Goal: Task Accomplishment & Management: Manage account settings

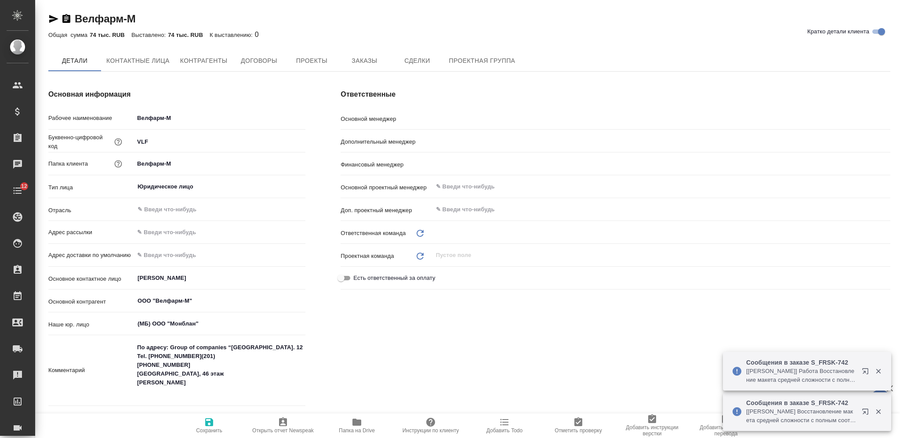
type input "Каирова Бэлла"
type input "[PERSON_NAME]"
type input "Романенко Руфина"
type input "Медицинский"
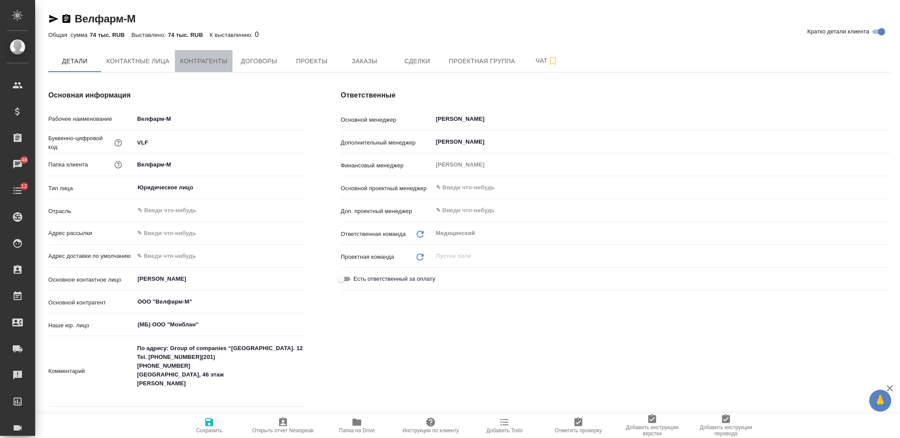
click at [204, 63] on span "Контрагенты" at bounding box center [203, 61] width 47 height 11
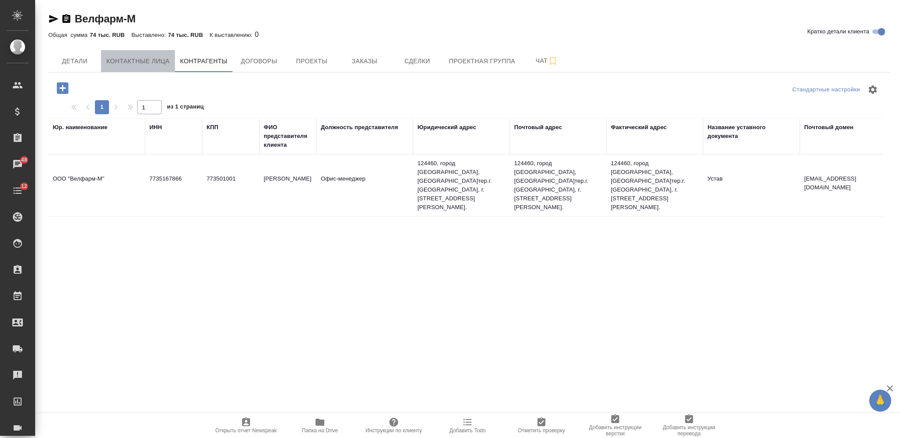
click at [136, 61] on span "Контактные лица" at bounding box center [137, 61] width 63 height 11
select select "RU"
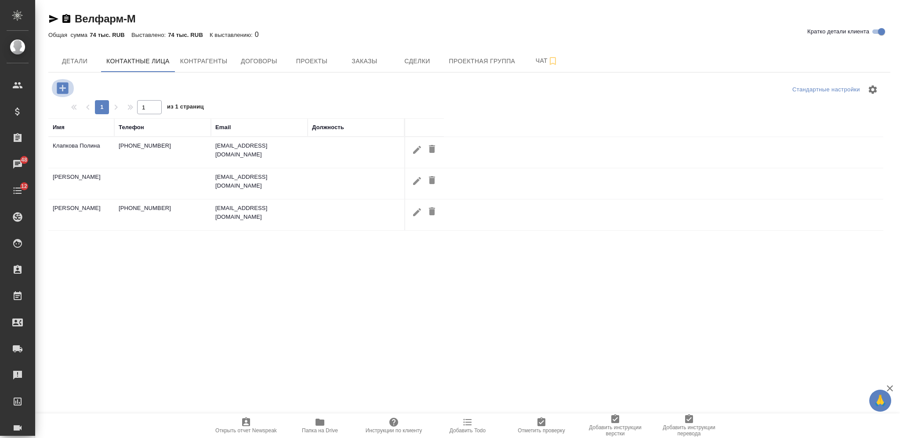
click at [64, 86] on icon "button" at bounding box center [62, 87] width 11 height 11
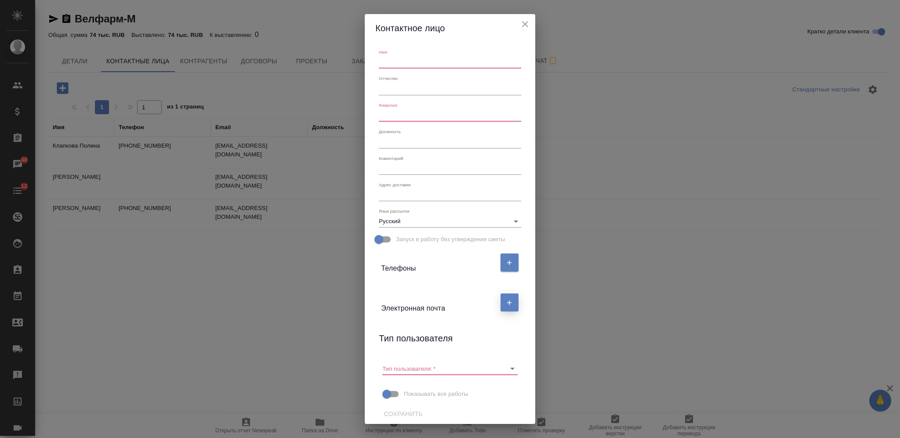
click at [508, 304] on button "button" at bounding box center [510, 303] width 18 height 18
click at [409, 338] on input "text" at bounding box center [418, 337] width 74 height 12
paste input "k.kurkanina@velpharm-m.ru"
type input "k.kurkanina@velpharm-m.ru"
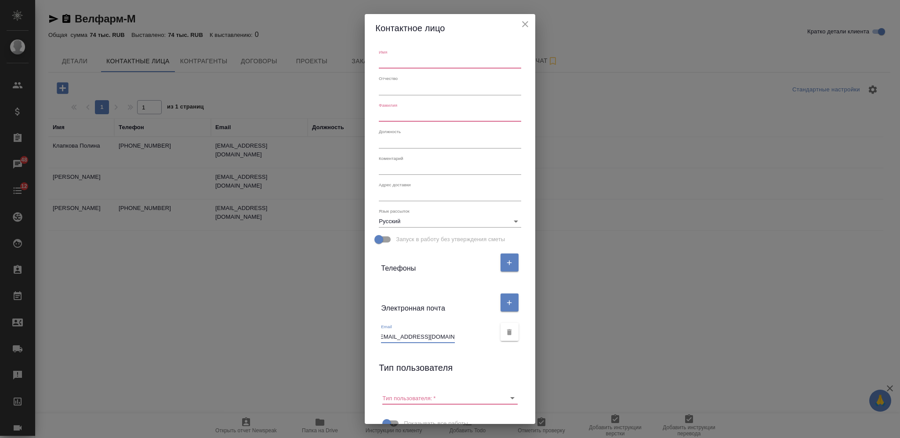
scroll to position [0, 0]
click at [412, 169] on textarea at bounding box center [450, 168] width 142 height 7
click at [406, 139] on input "text" at bounding box center [450, 142] width 142 height 12
paste input "Помощник Президента ГК Велфарм"
type input "Помощник Президента ГК Велфарм"
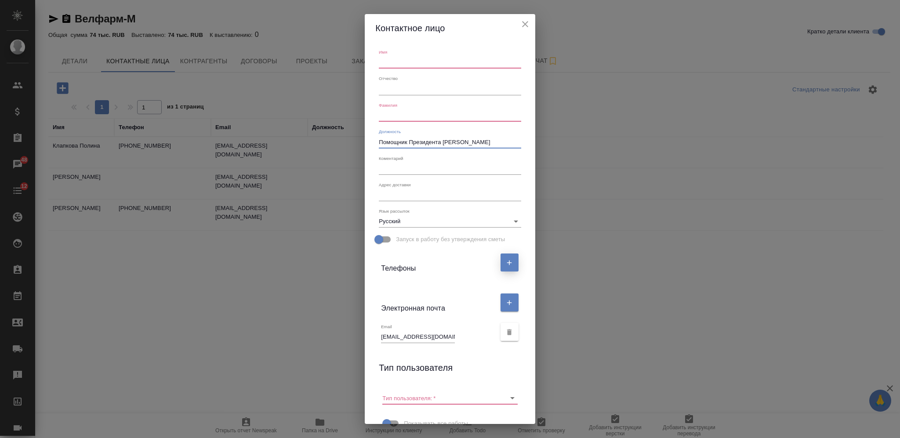
click at [505, 264] on icon "button" at bounding box center [509, 263] width 8 height 8
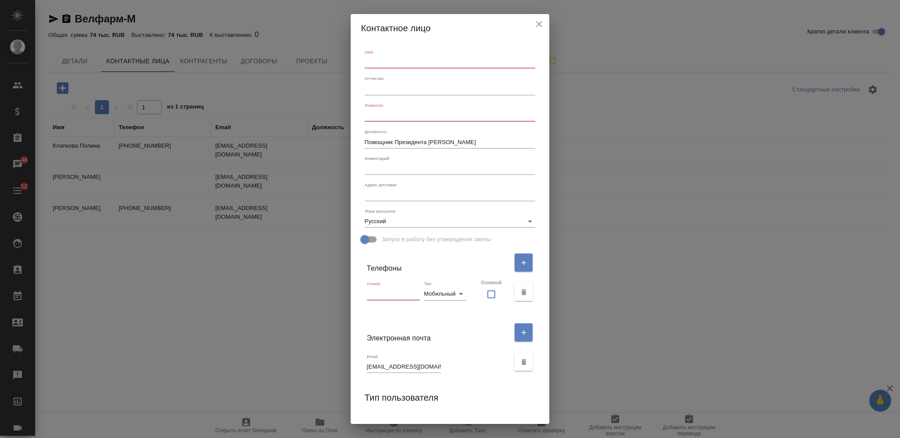
click at [399, 294] on input "text" at bounding box center [393, 294] width 53 height 12
paste input "+7 (916) 881-04-32"
type input "+7 (916) 881-04-32"
click at [522, 264] on icon "button" at bounding box center [524, 262] width 5 height 5
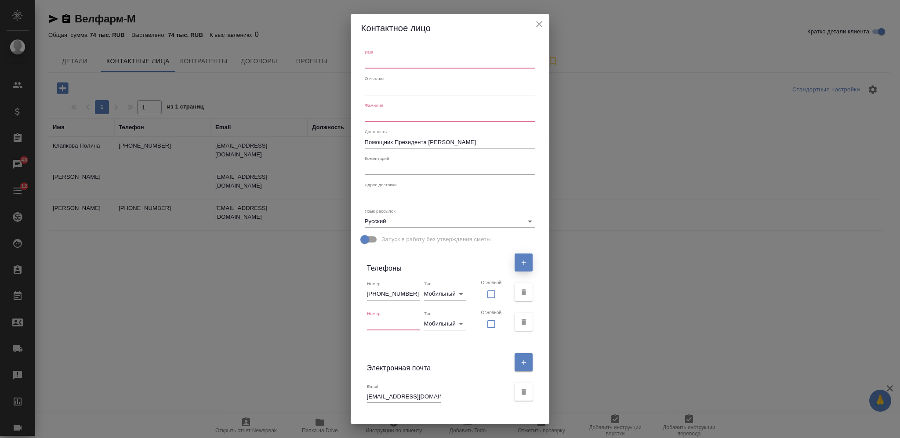
scroll to position [0, 0]
click at [389, 320] on input "text" at bounding box center [393, 324] width 53 height 12
paste input "+7 (495) 228-06-96, доб.5459"
type input "+7 (495) 228-06-96, доб.5459"
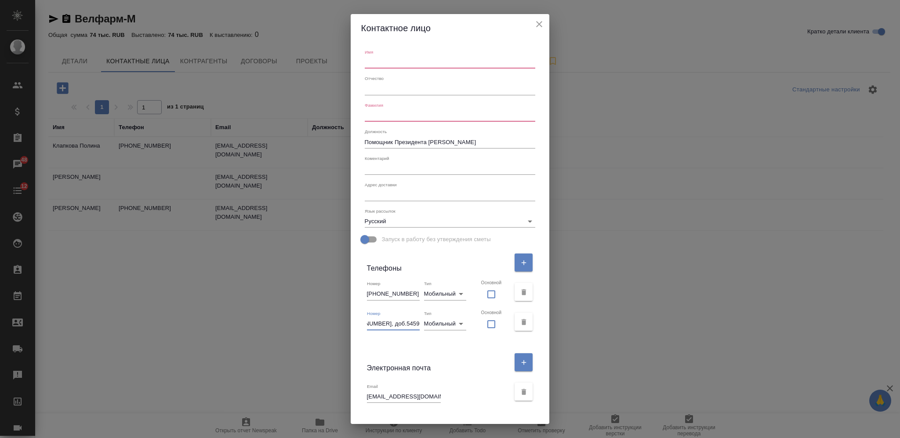
click at [447, 321] on body "🙏 .cls-1 fill:#fff; AWATERA Nikiforova Valeria Клиенты Спецификации Заказы 48 Ч…" at bounding box center [450, 219] width 900 height 438
click at [439, 309] on li "Городской" at bounding box center [448, 310] width 46 height 14
type input "phone"
click at [419, 168] on textarea at bounding box center [450, 168] width 171 height 7
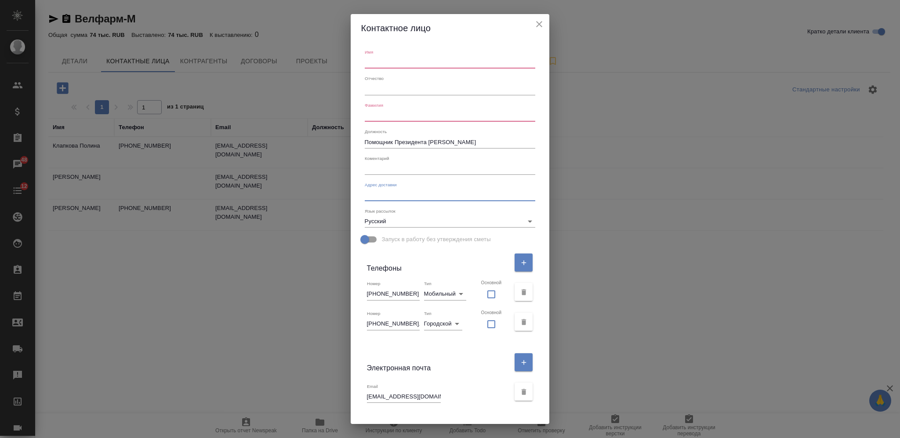
click at [422, 194] on textarea at bounding box center [450, 195] width 171 height 7
paste textarea "Зеленоград, Генерала Алексеева пр-кт., 50"
type textarea "Зеленоград, Генерала Алексеева пр-кт., 50"
click at [393, 114] on input "text" at bounding box center [450, 115] width 171 height 12
paste input "Курканина"
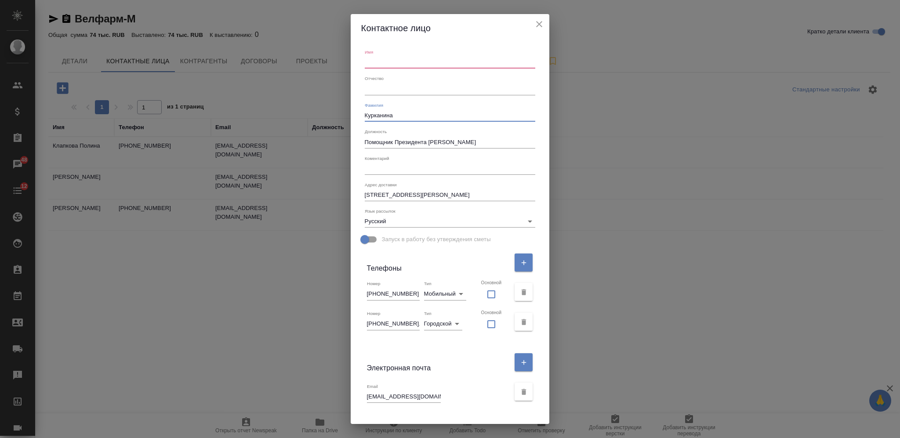
type input "Курканина"
click at [389, 55] on div "Имя" at bounding box center [450, 58] width 171 height 19
click at [391, 61] on input "text" at bounding box center [450, 62] width 171 height 12
paste input "Кристина"
type input "Кристина"
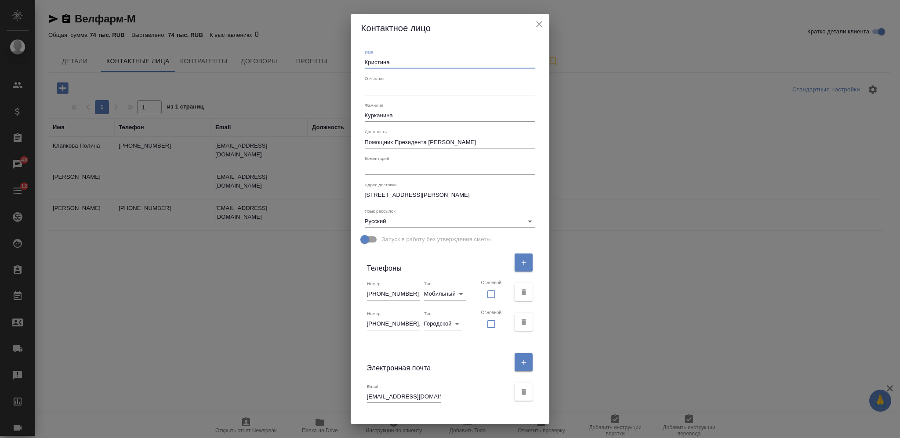
click at [381, 91] on input "text" at bounding box center [450, 89] width 171 height 12
paste input "Викторовна"
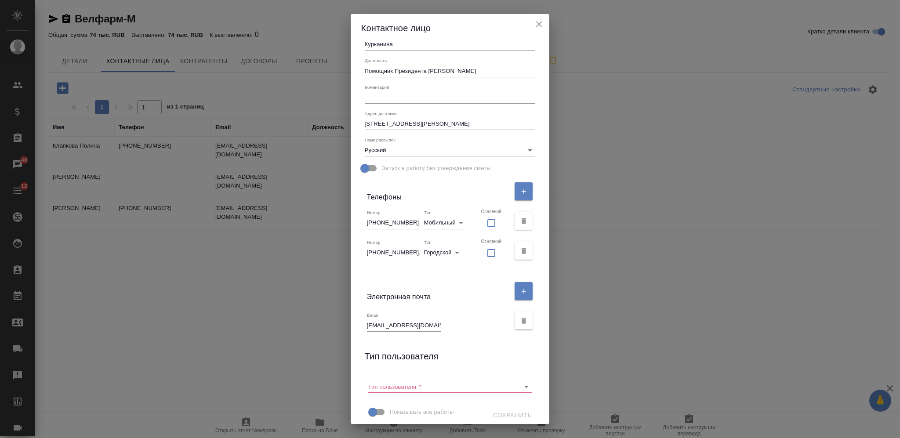
scroll to position [77, 0]
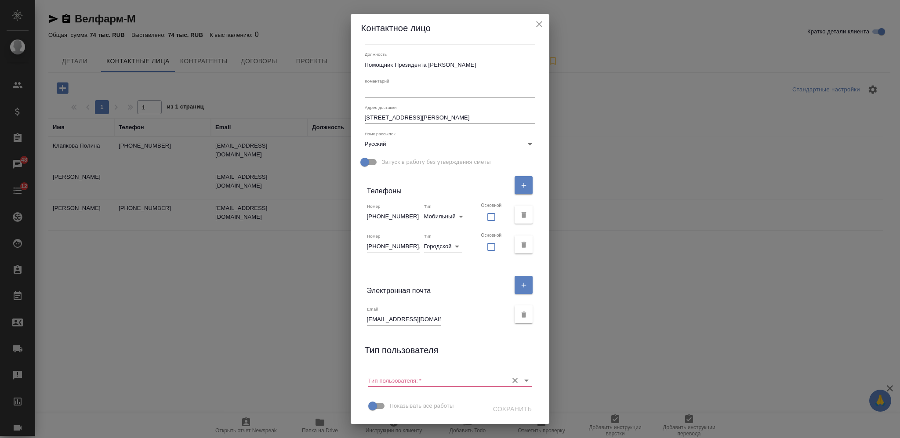
type input "Викторовна"
click at [424, 383] on input "Тип пользователя:   *" at bounding box center [436, 380] width 136 height 12
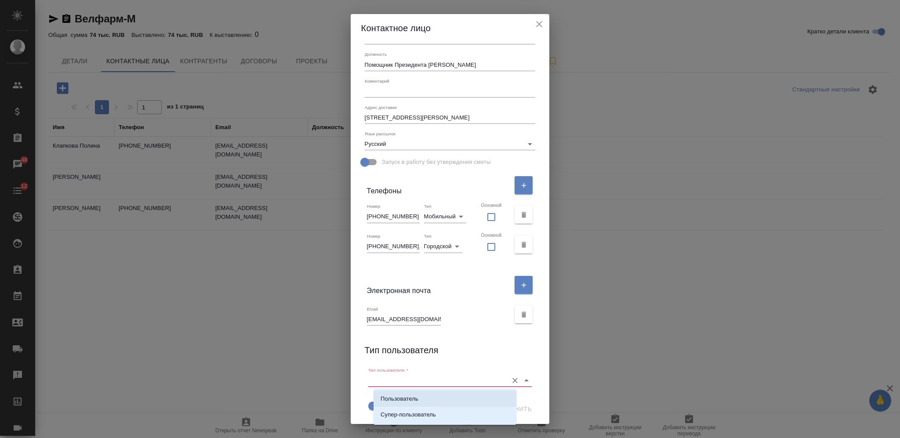
drag, startPoint x: 434, startPoint y: 395, endPoint x: 435, endPoint y: 389, distance: 5.8
click at [434, 396] on li "Пользователь" at bounding box center [445, 399] width 143 height 16
type input "Пользователь"
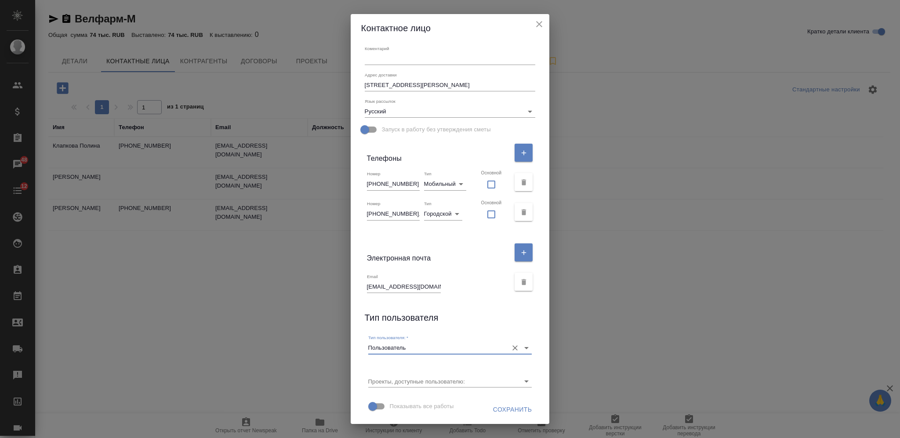
scroll to position [110, 0]
click at [493, 407] on span "Сохранить" at bounding box center [512, 409] width 39 height 11
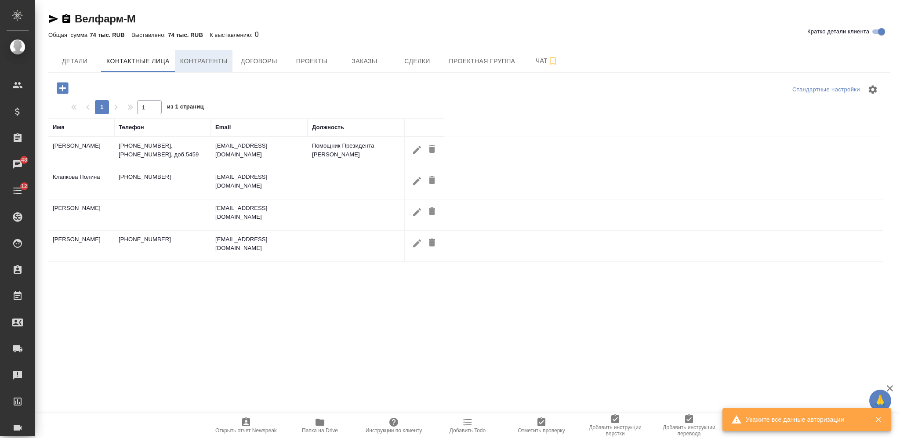
click at [224, 66] on span "Контрагенты" at bounding box center [203, 61] width 47 height 11
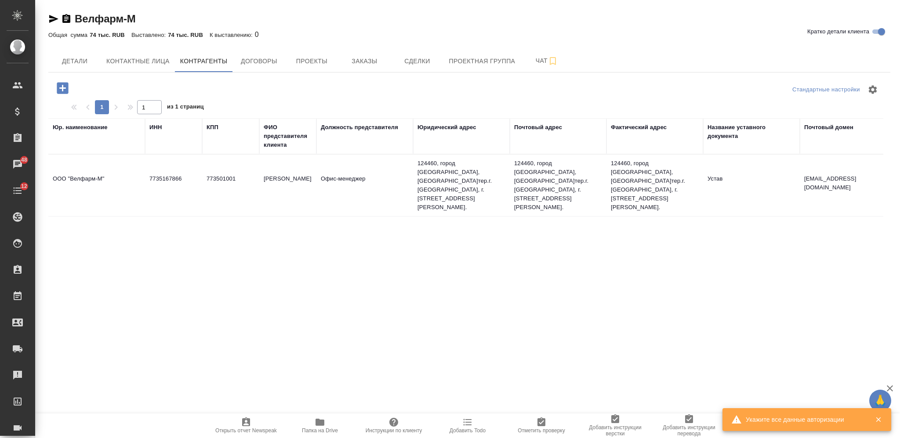
click at [64, 88] on icon "button" at bounding box center [62, 87] width 15 height 15
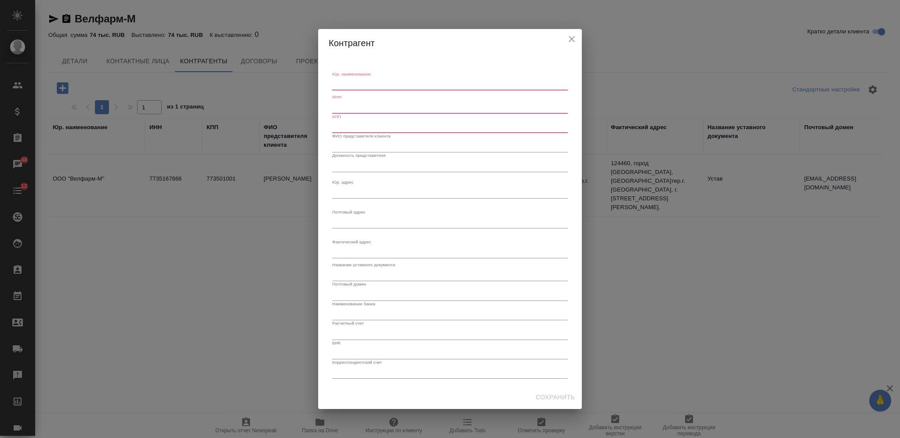
click at [382, 82] on textarea "Юр. наименование" at bounding box center [450, 84] width 236 height 7
paste textarea "Курканина Кристина Викторовна"
type textarea "Курканина Кристина Викторовна"
click at [373, 109] on input "text" at bounding box center [450, 107] width 236 height 12
type input "-"
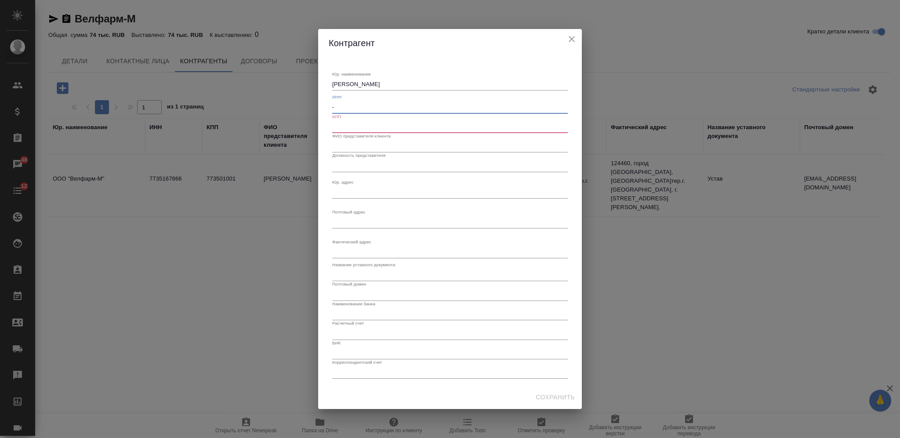
click at [355, 127] on input "text" at bounding box center [450, 127] width 236 height 12
type input "-"
click at [552, 396] on span "Сохранить" at bounding box center [555, 397] width 39 height 11
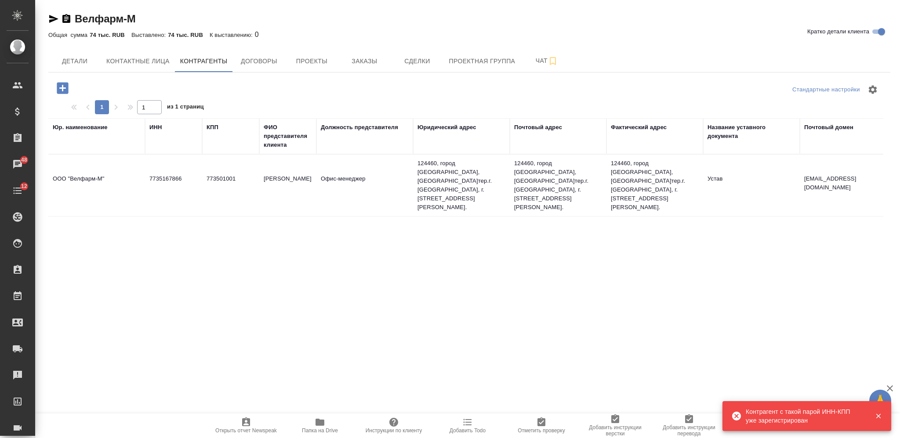
click at [58, 87] on icon "button" at bounding box center [62, 87] width 11 height 11
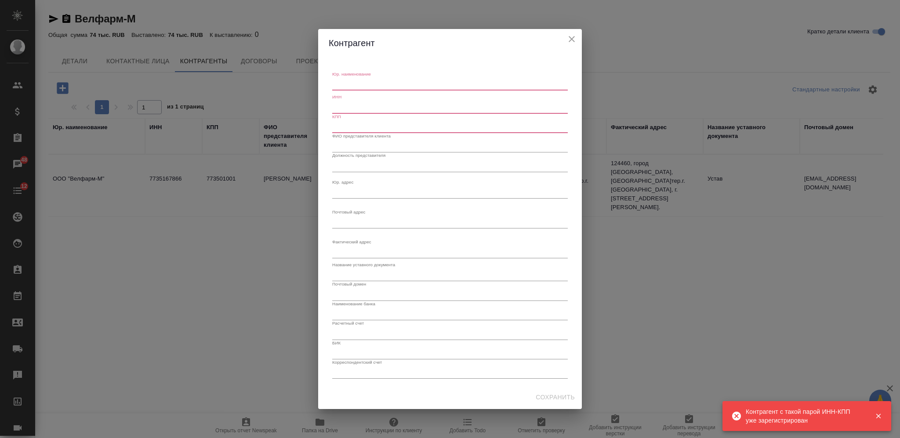
click at [368, 75] on label "Юр. наименование" at bounding box center [351, 74] width 39 height 4
click at [368, 81] on textarea "Юр. наименование" at bounding box center [450, 84] width 236 height 7
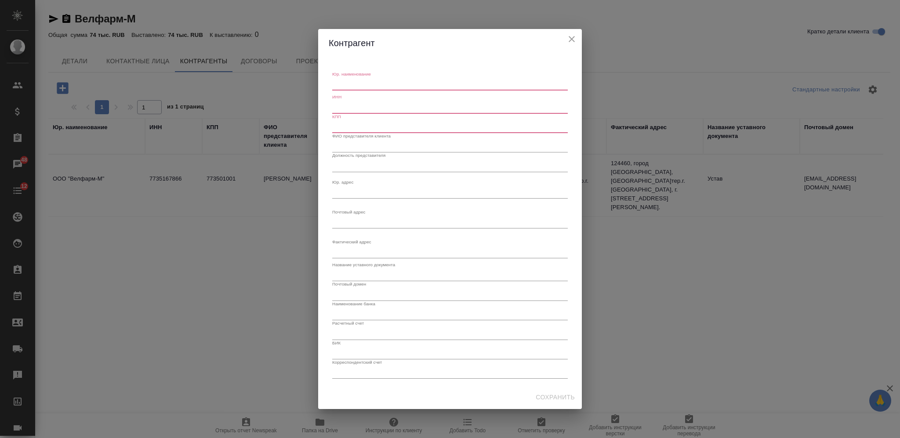
paste textarea "Курканина Кристина Викторовна"
type textarea "Курканина Кристина Викторовна"
click at [377, 108] on input "text" at bounding box center [450, 107] width 236 height 12
type input "- -"
click at [339, 121] on input "text" at bounding box center [450, 127] width 236 height 12
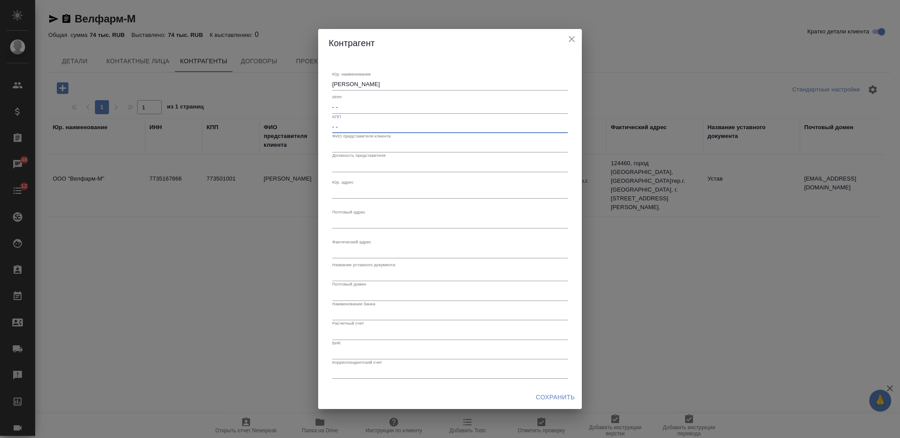
type input "- -"
click at [553, 400] on span "Сохранить" at bounding box center [555, 397] width 39 height 11
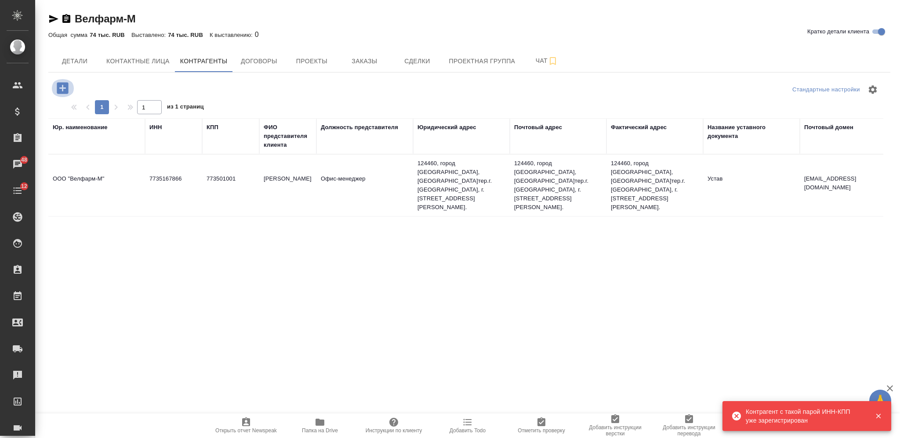
click at [64, 84] on icon "button" at bounding box center [62, 87] width 11 height 11
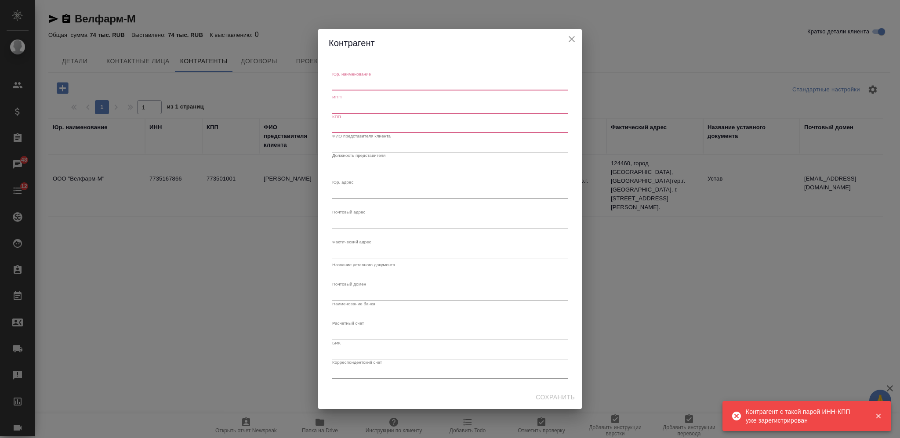
click at [415, 89] on div "x" at bounding box center [450, 84] width 236 height 12
paste textarea "Курканина Кристина Викторовна"
type textarea "Курканина Кристина Викторовна"
click at [407, 106] on input "text" at bounding box center [450, 107] width 236 height 12
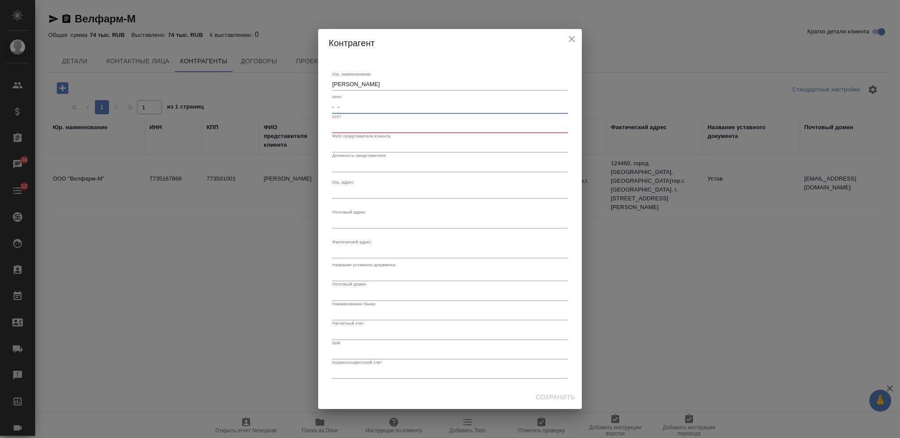
type input "- -"
click at [389, 126] on input "text" at bounding box center [450, 127] width 236 height 12
type input "- -"
click at [546, 401] on span "Сохранить" at bounding box center [555, 397] width 39 height 11
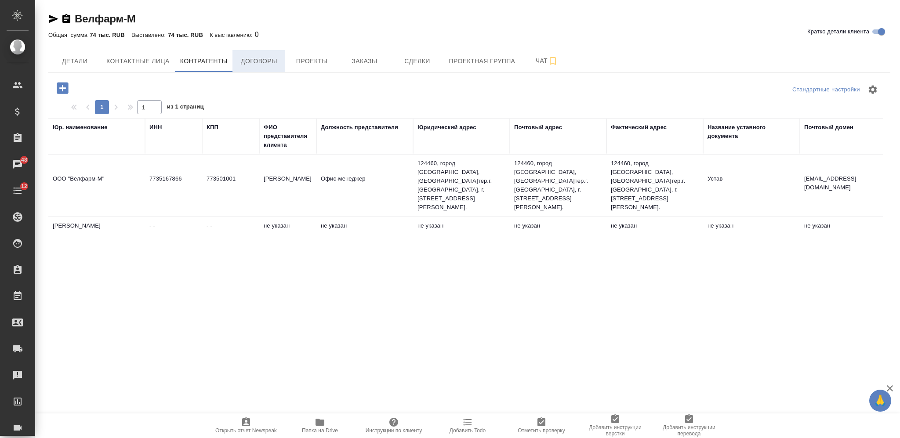
click at [275, 53] on button "Договоры" at bounding box center [259, 61] width 53 height 22
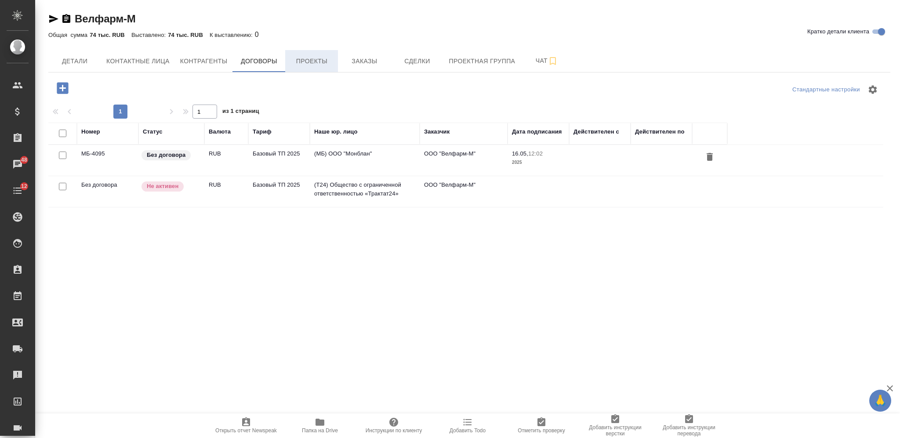
click at [323, 52] on button "Проекты" at bounding box center [311, 61] width 53 height 22
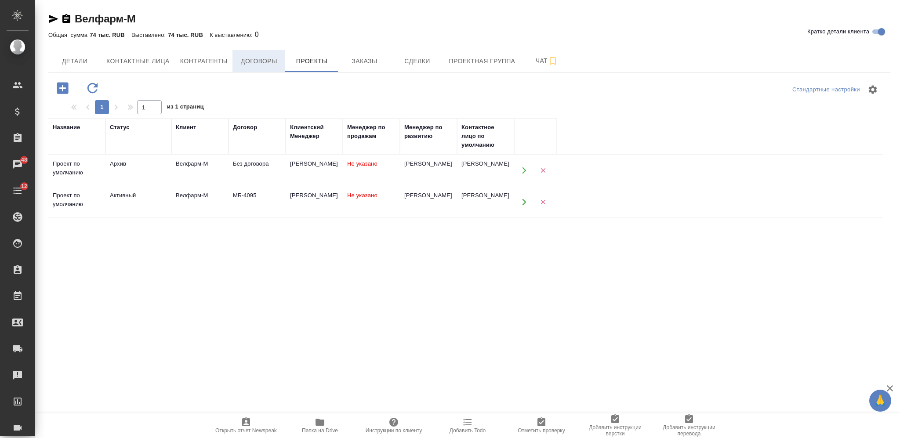
click at [264, 53] on button "Договоры" at bounding box center [259, 61] width 53 height 22
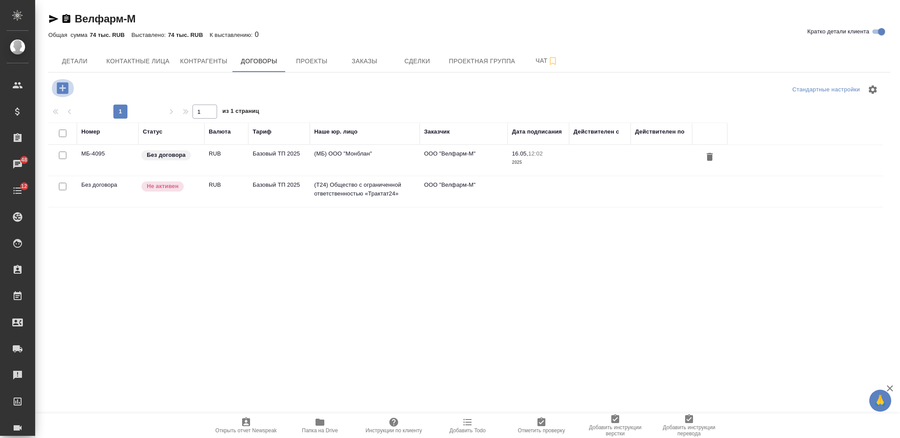
click at [70, 88] on button "button" at bounding box center [63, 88] width 24 height 18
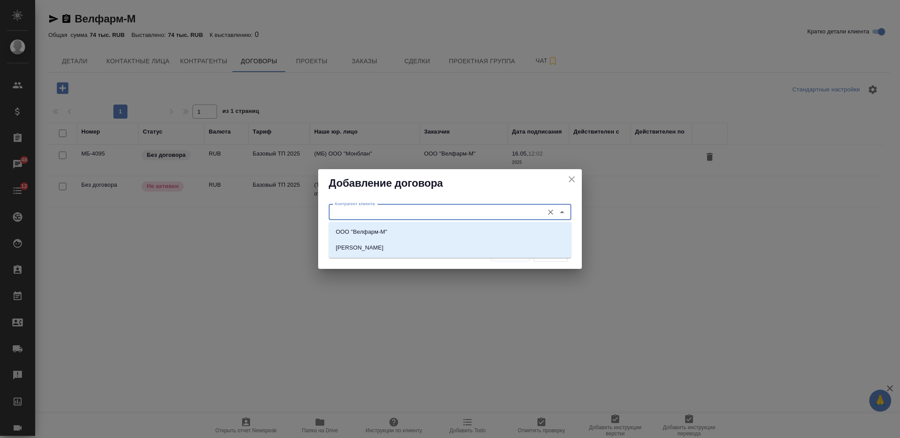
click at [429, 213] on input "Контрагент клиента" at bounding box center [435, 212] width 208 height 11
click at [427, 247] on li "Курканина Кристина Викторовна" at bounding box center [450, 248] width 243 height 16
type input "Курканина Кристина Викторовна"
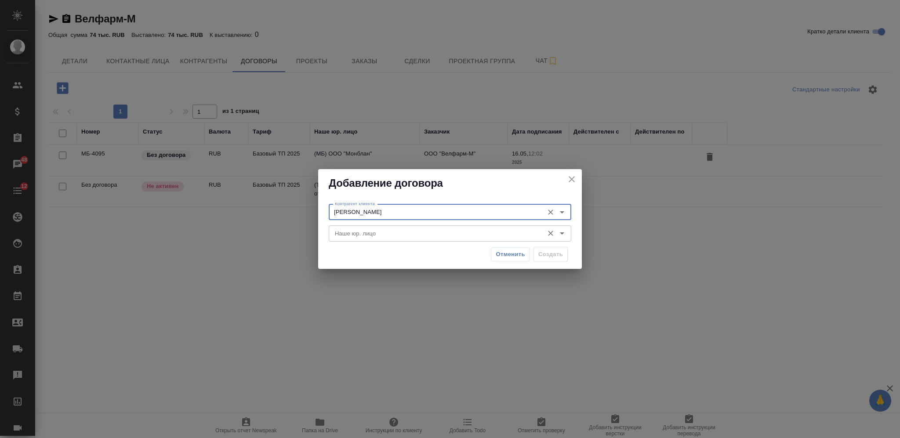
click at [430, 236] on input "Наше юр. лицо" at bounding box center [435, 233] width 208 height 11
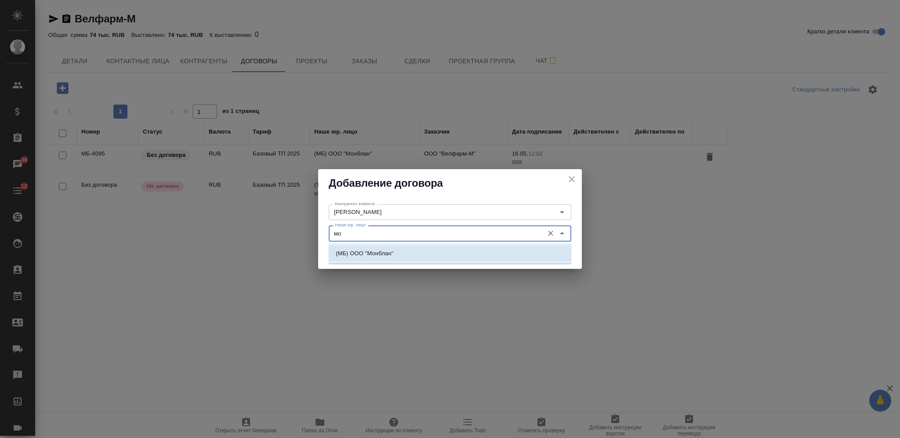
click at [414, 257] on li "(МБ) ООО "Монблан"" at bounding box center [450, 254] width 243 height 16
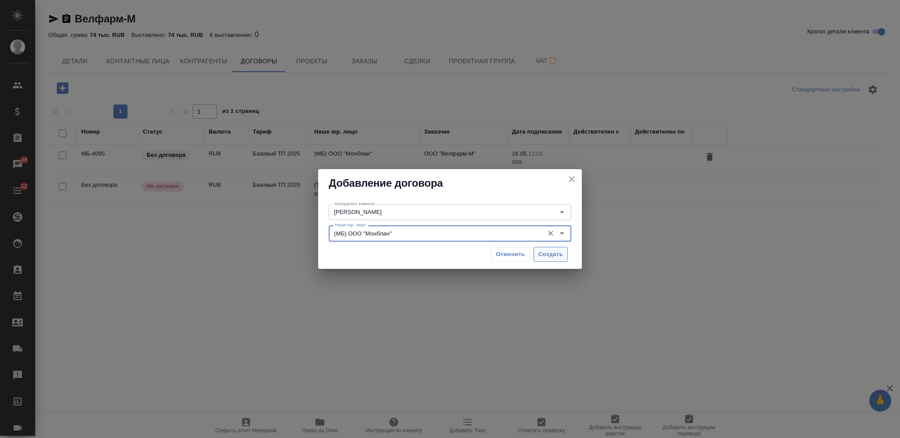
type input "(МБ) ООО "Монблан""
click at [547, 256] on span "Создать" at bounding box center [550, 255] width 25 height 10
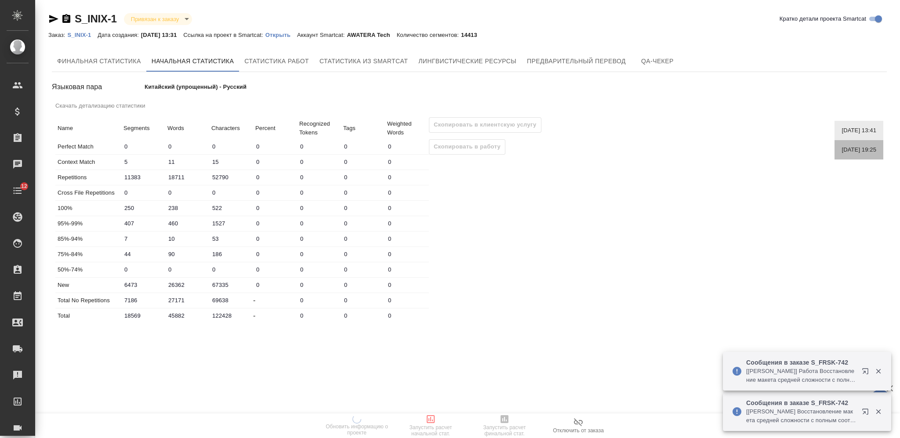
click at [842, 149] on span "24.09.2025, 19:25" at bounding box center [859, 149] width 35 height 9
type input "2"
type input "8"
type input "8532"
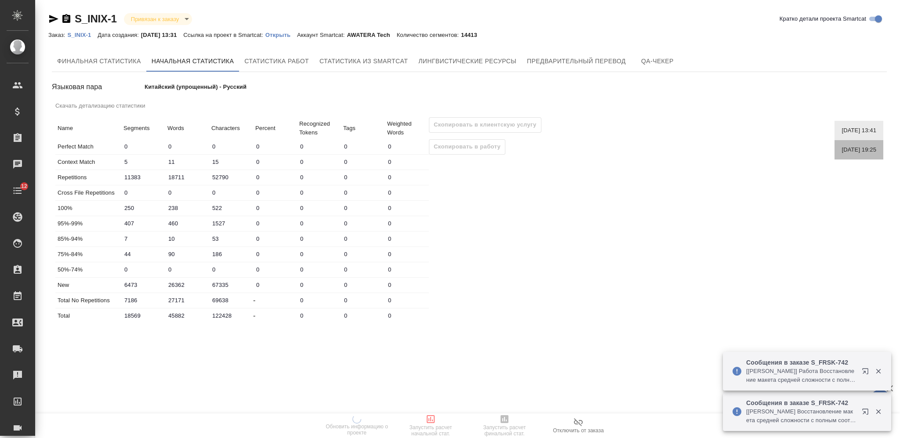
type input "13058"
type input "32582"
type input "197"
type input "191"
type input "497"
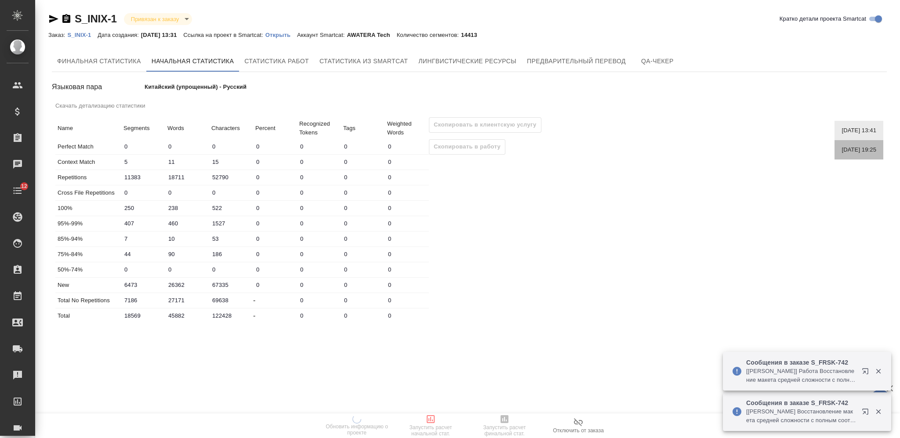
type input "526"
type input "620"
type input "2938"
type input "8"
type input "14"
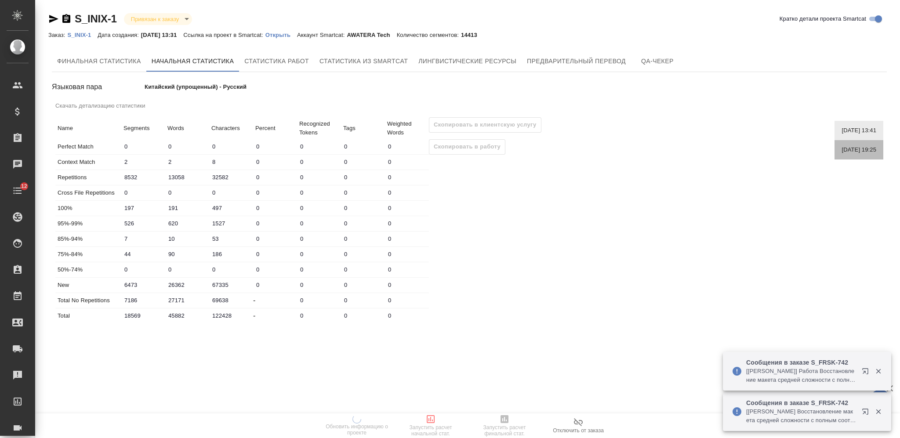
type input "66"
type input "22"
type input "46"
type input "128"
type input "5126"
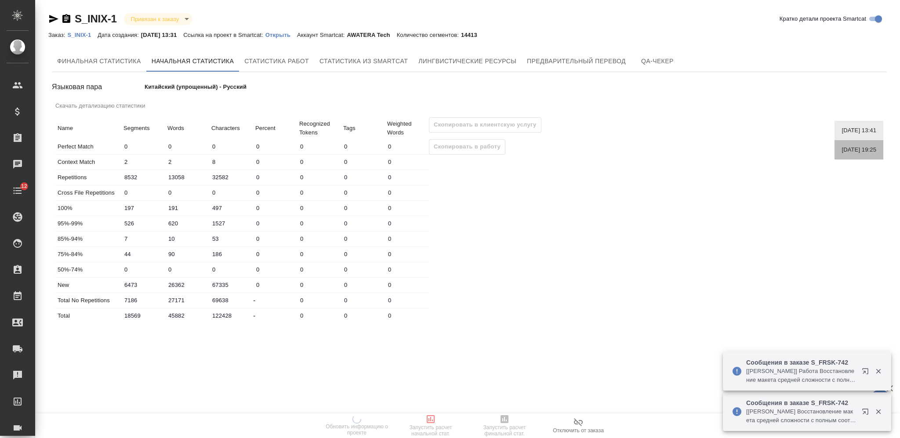
type input "15037"
type input "43640"
type input "5881"
type input "15910"
type input "47277"
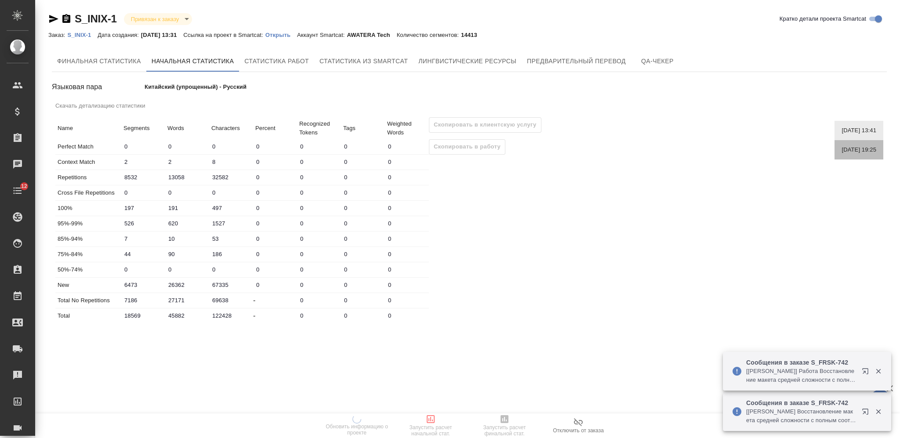
type input "14413"
type input "28968"
type input "79859"
click at [842, 128] on span "16.09.2025, 13:41" at bounding box center [859, 130] width 35 height 9
type input "5"
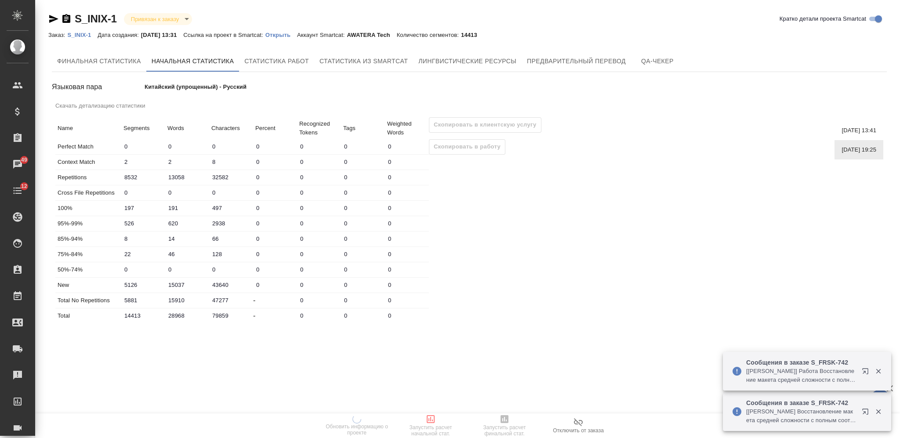
type input "11"
type input "15"
type input "11383"
type input "18711"
type input "52790"
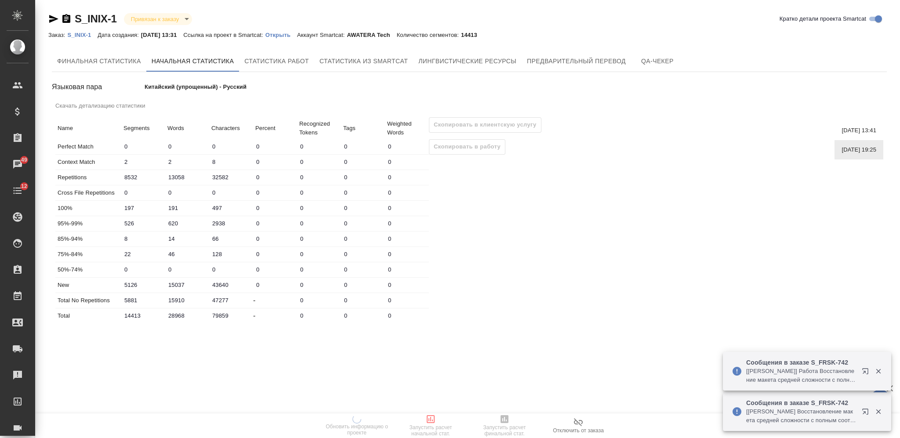
type input "250"
type input "238"
type input "522"
type input "407"
type input "460"
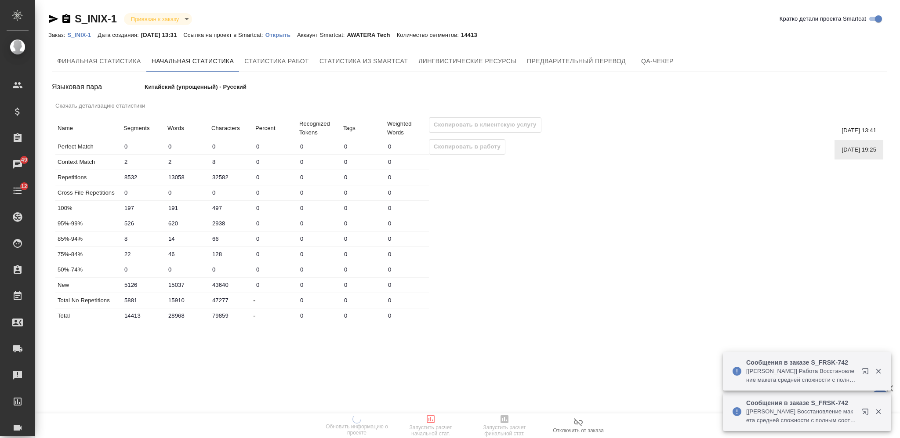
type input "1527"
type input "7"
type input "10"
type input "53"
type input "44"
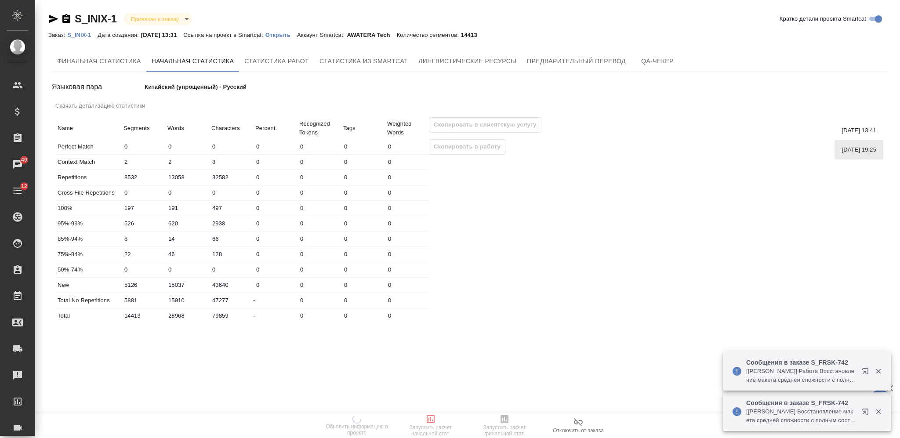
type input "90"
type input "186"
type input "6473"
type input "26362"
type input "67335"
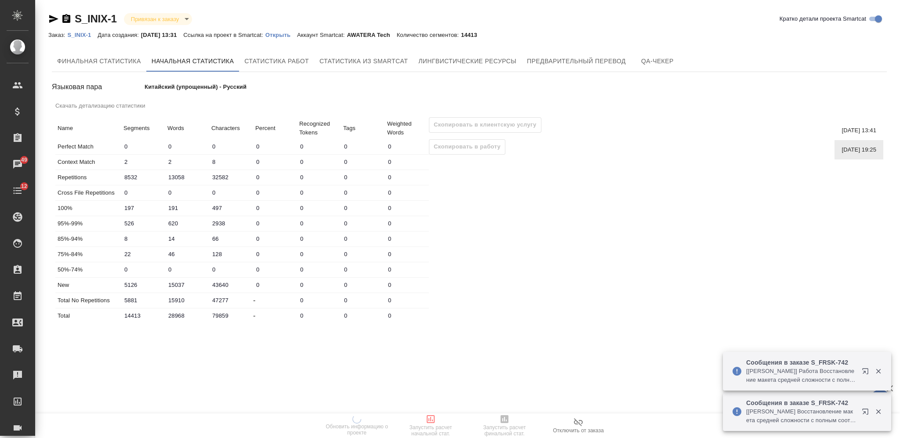
type input "7186"
type input "27171"
type input "69638"
type input "18569"
type input "45882"
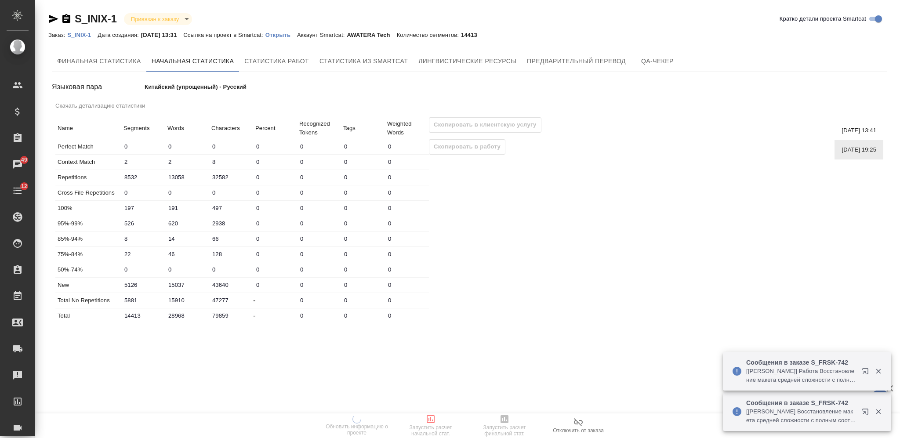
type input "122428"
click at [845, 148] on span "24.09.2025, 19:25" at bounding box center [859, 149] width 35 height 9
type input "2"
type input "8"
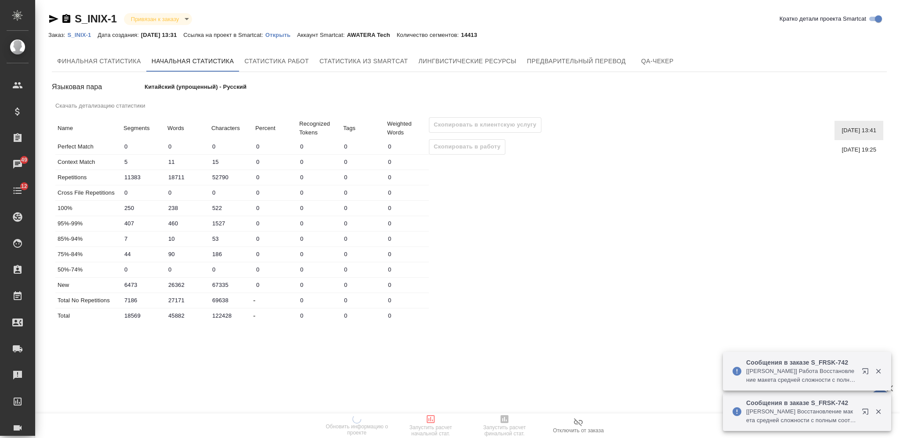
type input "8532"
type input "13058"
type input "32582"
type input "197"
type input "191"
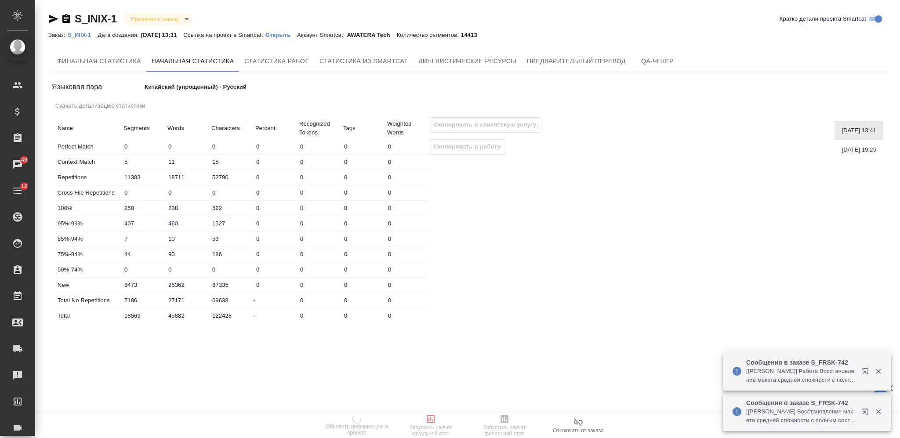
type input "497"
type input "526"
type input "620"
type input "2938"
type input "8"
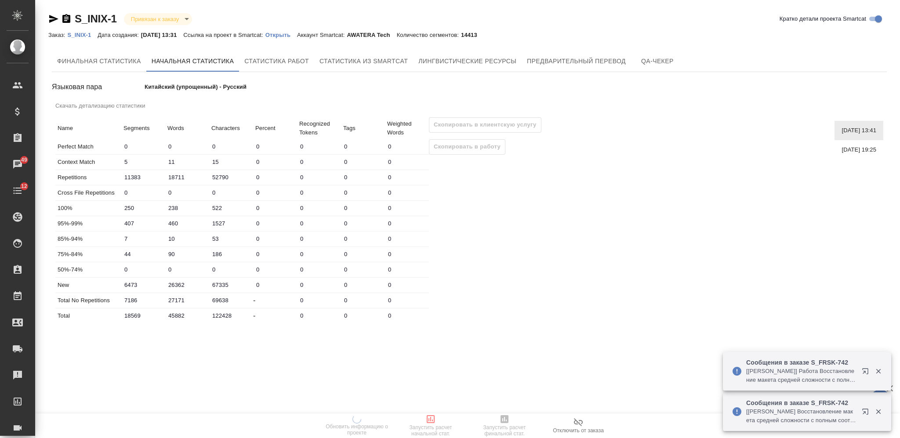
type input "14"
type input "66"
type input "22"
type input "46"
type input "128"
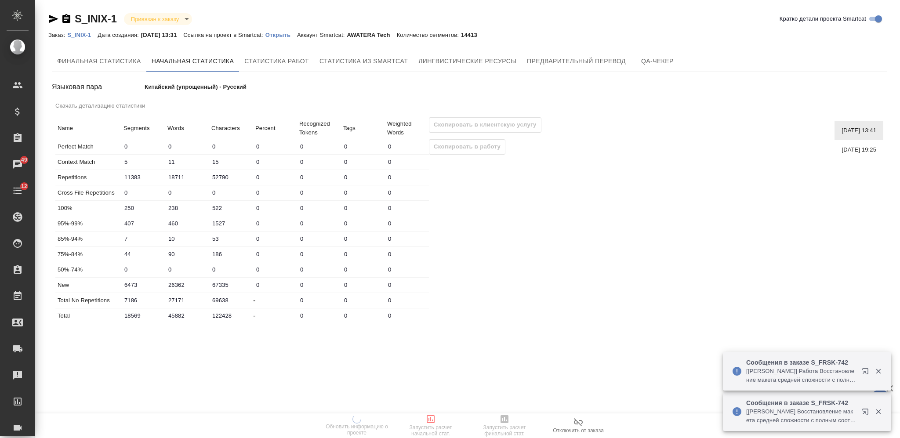
type input "5126"
type input "15037"
type input "43640"
type input "5881"
type input "15910"
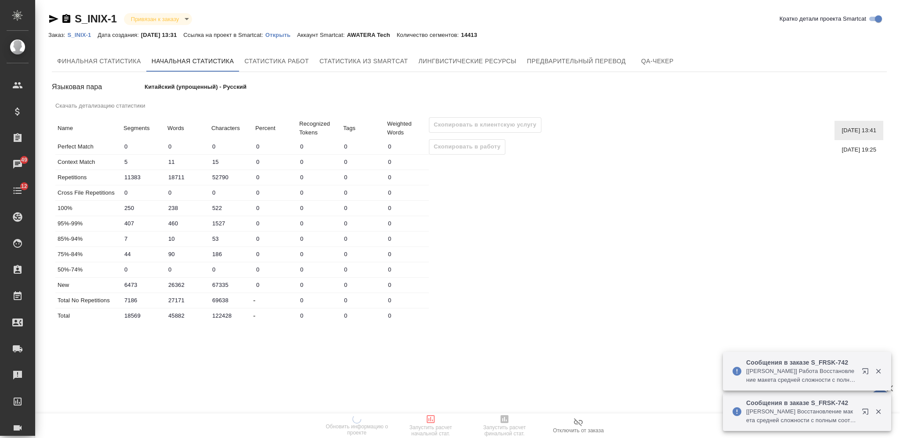
type input "47277"
type input "14413"
type input "28968"
type input "79859"
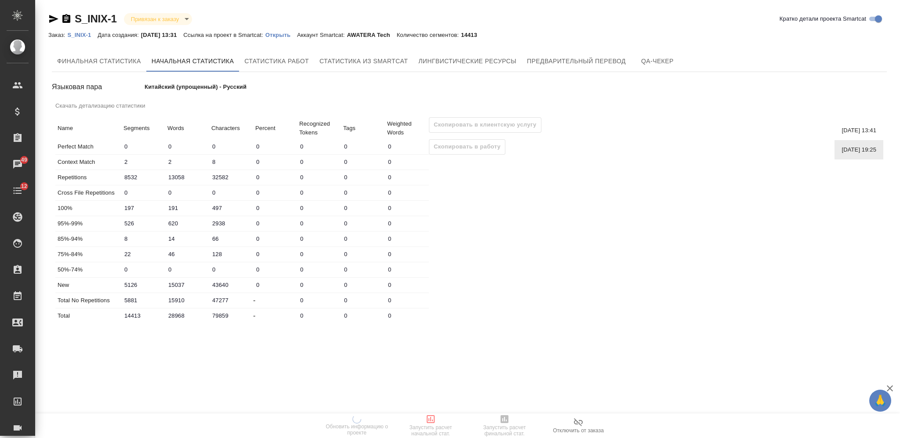
click at [178, 285] on input "15037" at bounding box center [187, 285] width 44 height 13
click at [355, 60] on span "Статистика из Smartcat" at bounding box center [364, 61] width 88 height 11
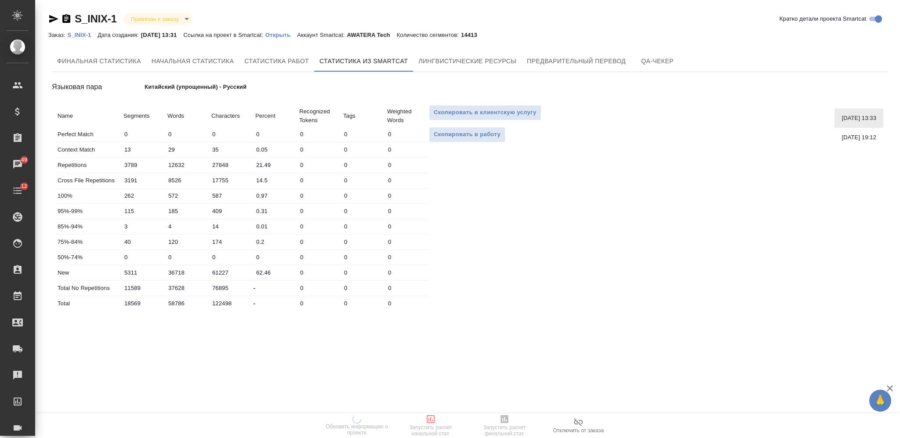
click at [856, 136] on span "24.09.2025, 19:12" at bounding box center [859, 137] width 35 height 9
type input "0"
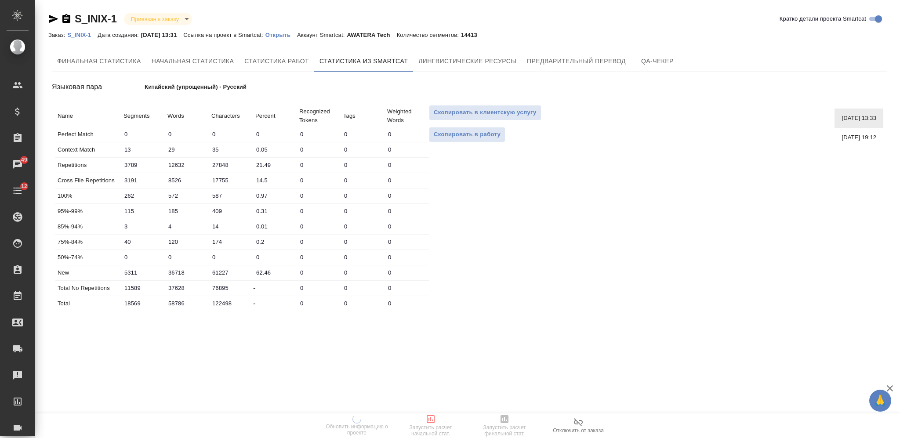
type input "1628"
type input "7012"
type input "9522"
type input "20.78"
type input "1743"
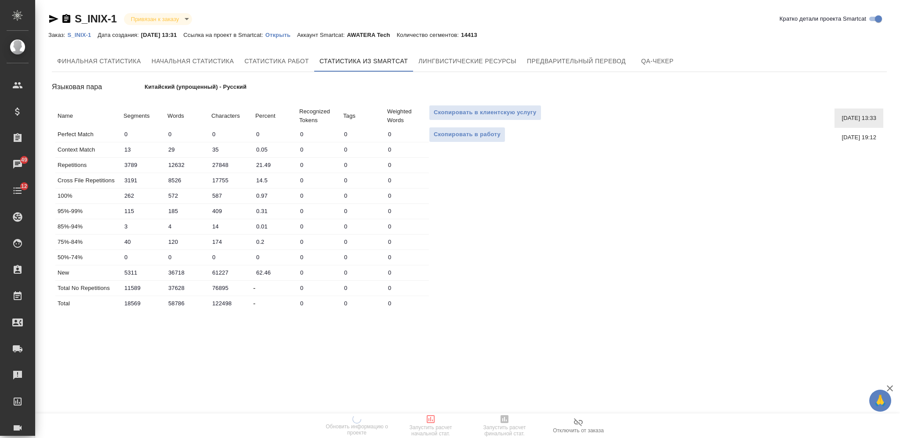
type input "8466"
type input "10663"
type input "25.09"
type input "256"
type input "515"
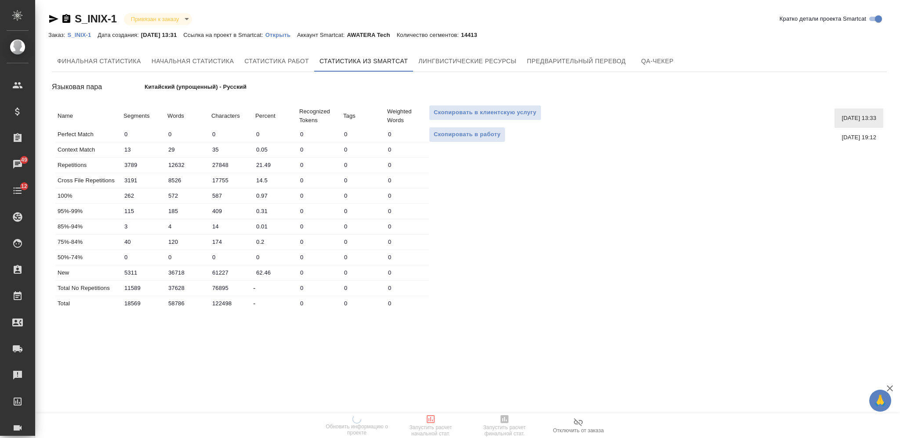
type input "522"
type input "1.53"
type input "119"
type input "180"
type input "550"
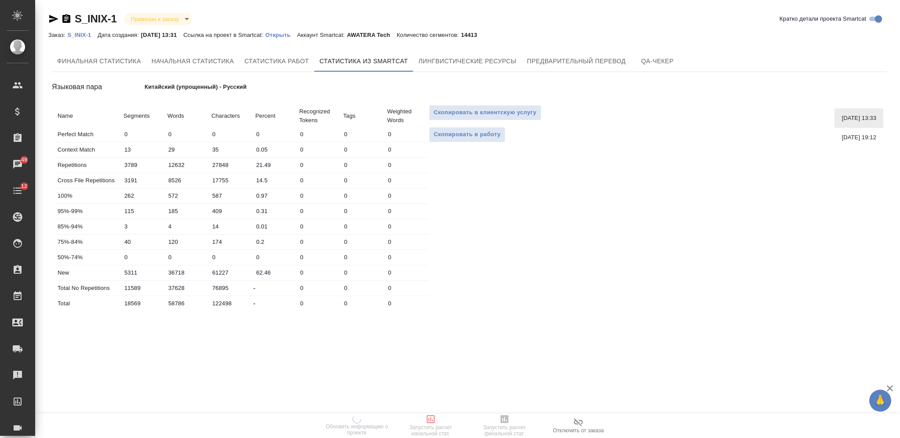
type input "0.53"
type input "2"
type input "8"
type input "16"
type input "0.02"
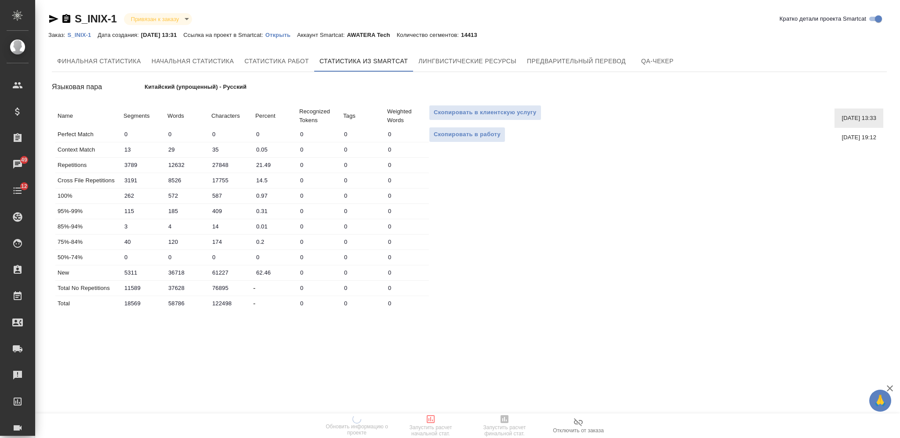
type input "17"
type input "70"
type input "114"
type input "0.21"
type input "3323"
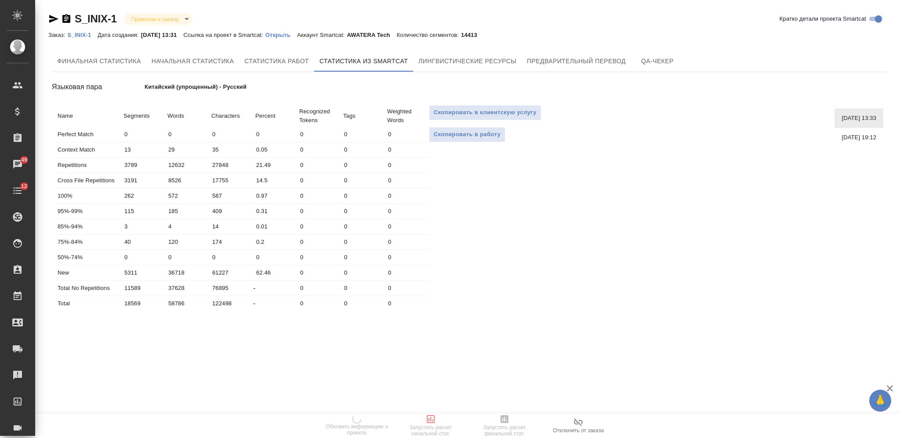
type input "17491"
type input "32093"
type input "51.84"
type input "11042"
type input "18264"
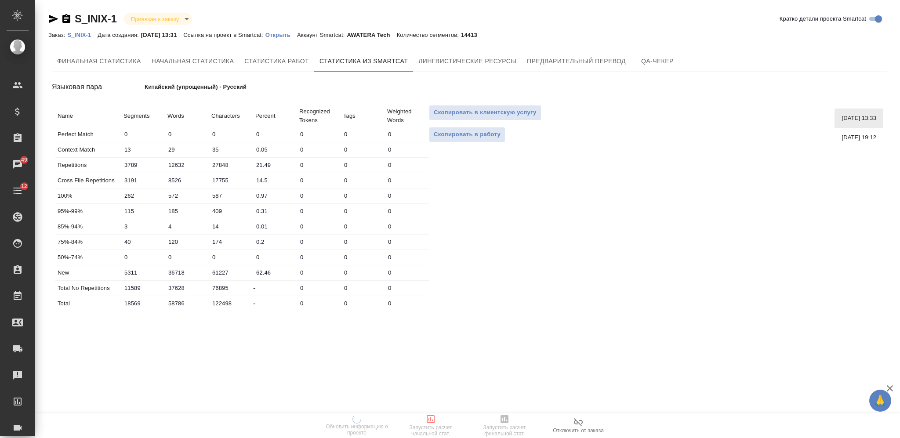
type input "59725"
type input "14413"
type input "33742"
type input "79910"
click at [503, 113] on span "Скопировать в клиентскую услугу" at bounding box center [485, 113] width 103 height 10
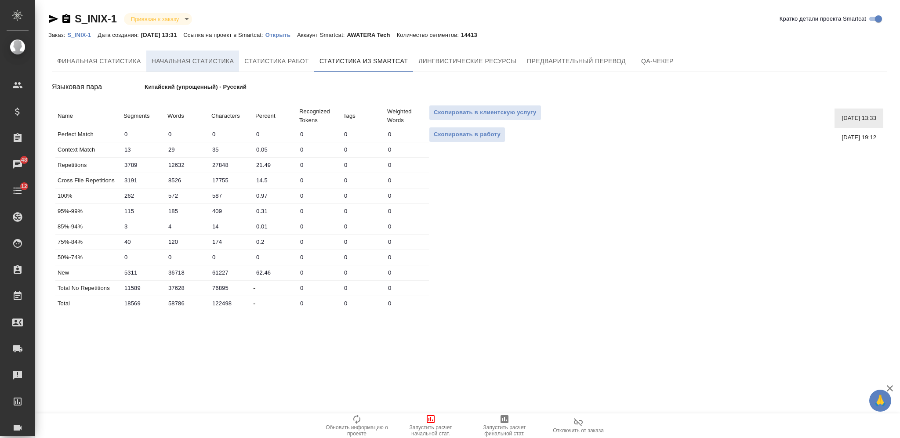
click at [213, 61] on span "Начальная статистика" at bounding box center [193, 61] width 83 height 11
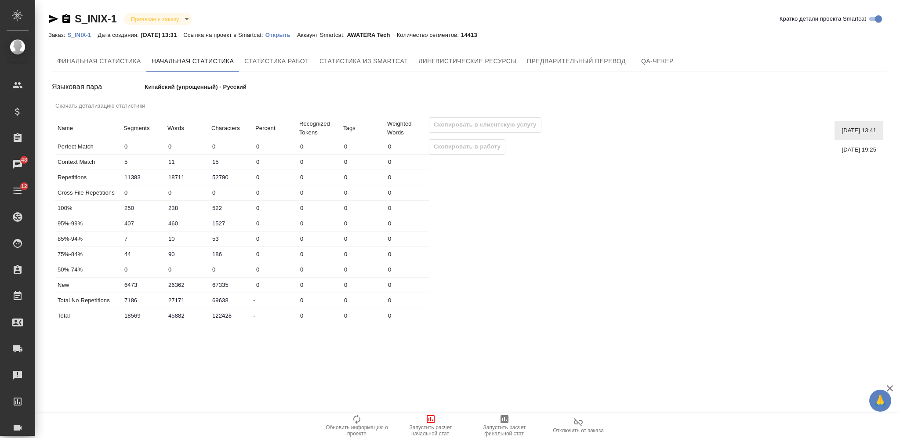
click at [856, 150] on span "24.09.2025, 19:25" at bounding box center [859, 149] width 35 height 9
type input "2"
type input "8"
type input "8532"
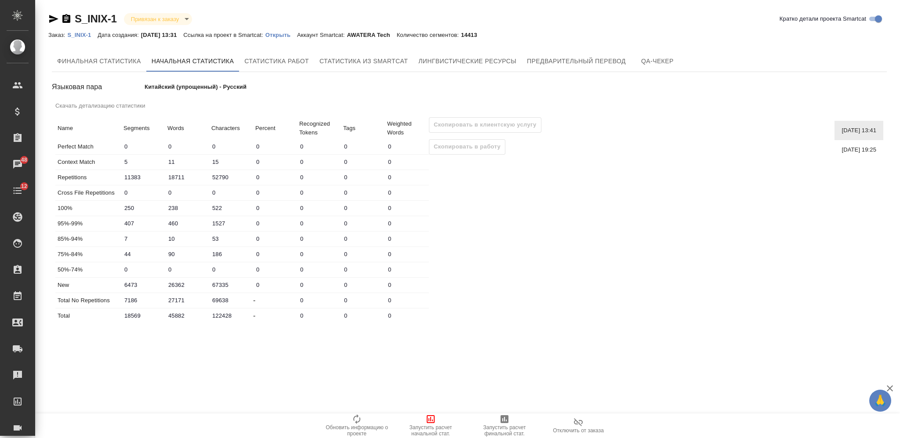
type input "13058"
type input "32582"
type input "197"
type input "191"
type input "497"
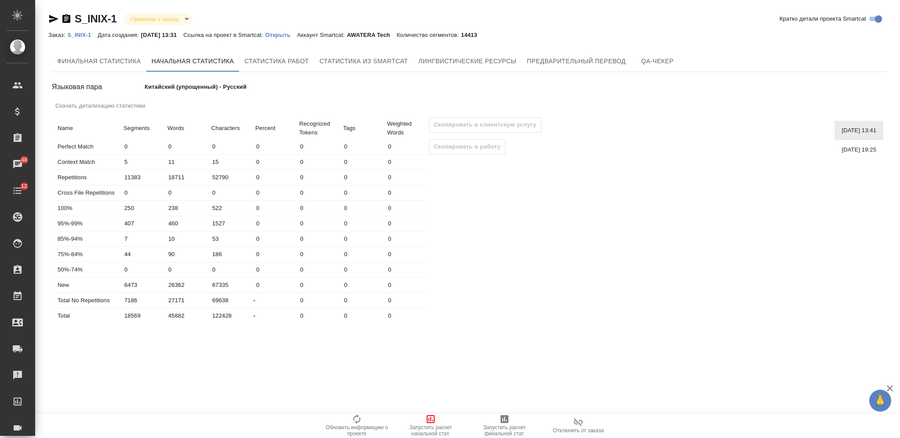
type input "526"
type input "620"
type input "2938"
type input "8"
type input "14"
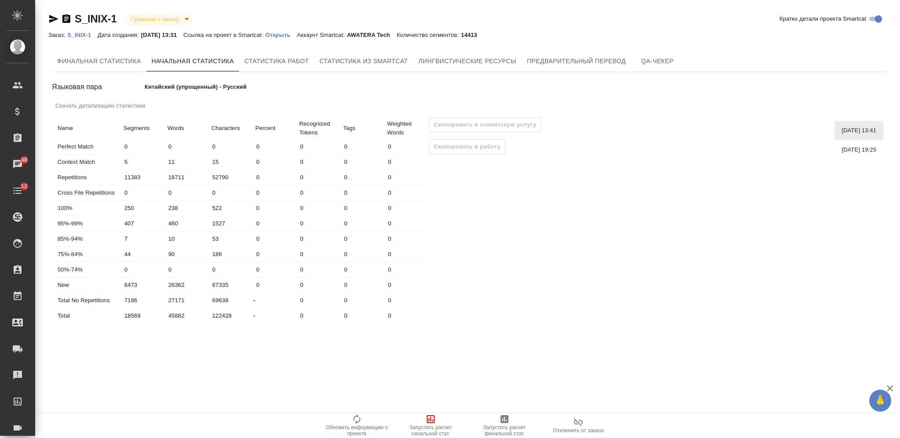
type input "66"
type input "22"
type input "46"
type input "128"
type input "5126"
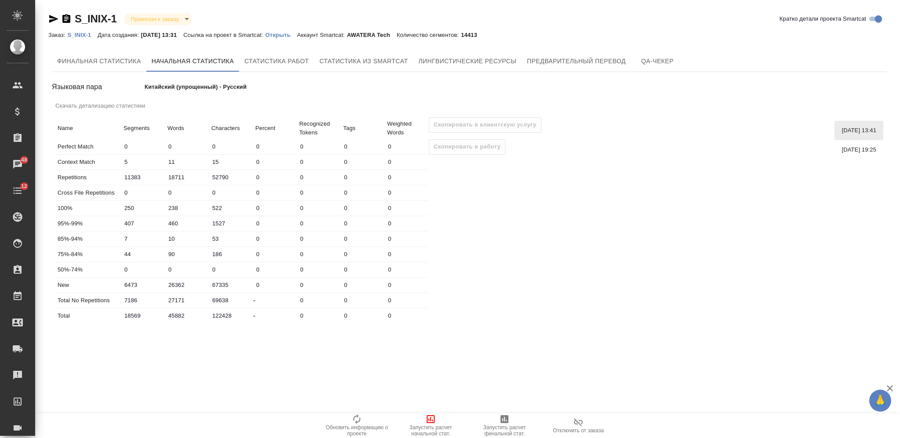
type input "15037"
type input "43640"
type input "5881"
type input "15910"
type input "47277"
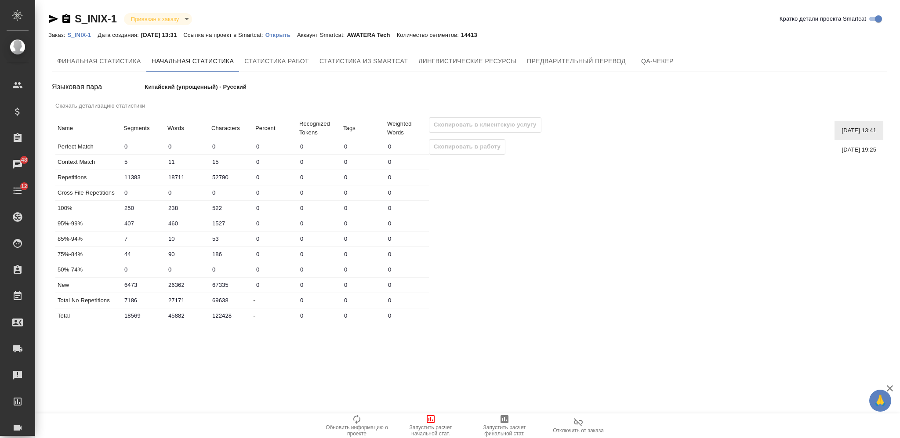
type input "14413"
type input "28968"
type input "79859"
click at [174, 178] on input "13058" at bounding box center [187, 177] width 44 height 13
click at [174, 178] on input "13058" at bounding box center [187, 177] width 43 height 13
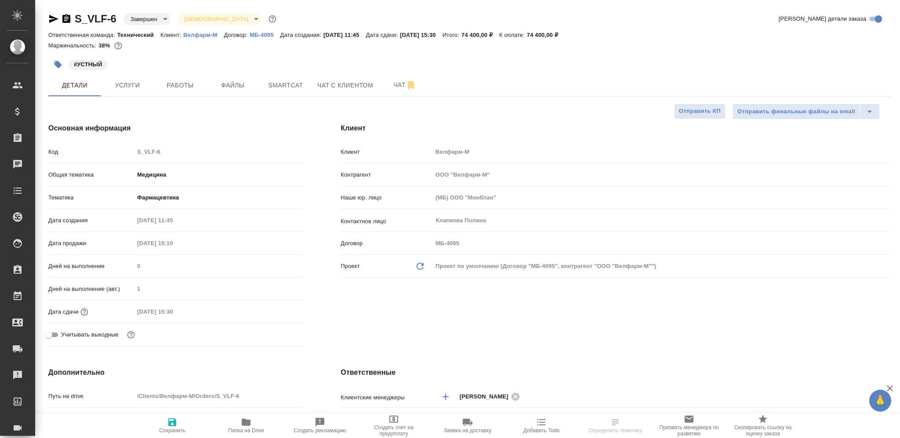
select select "RU"
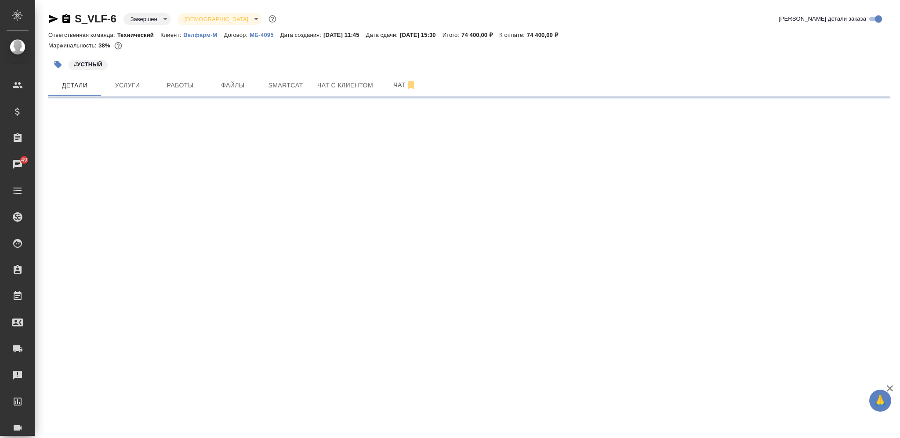
select select "RU"
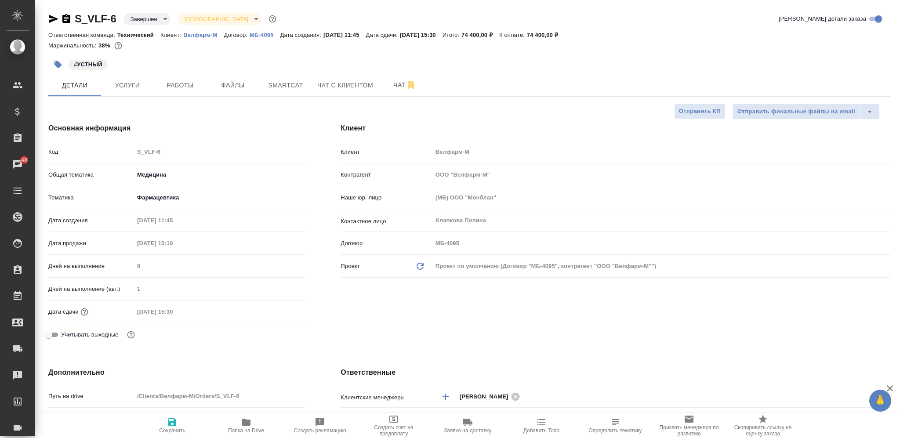
type textarea "x"
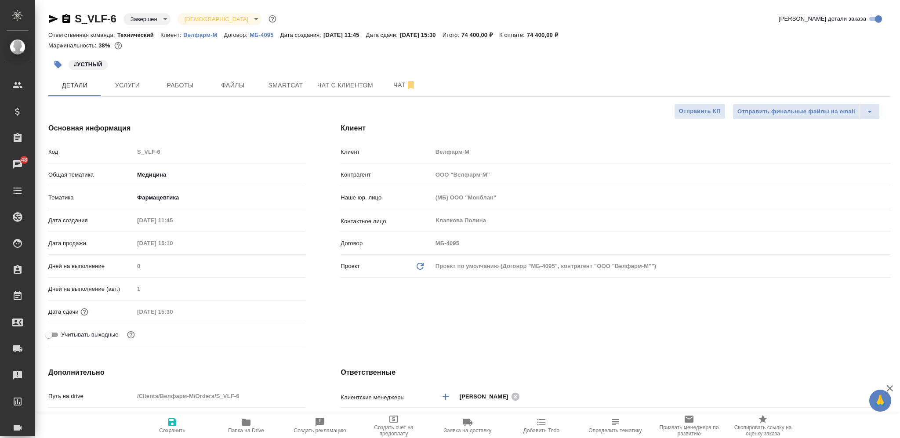
type textarea "x"
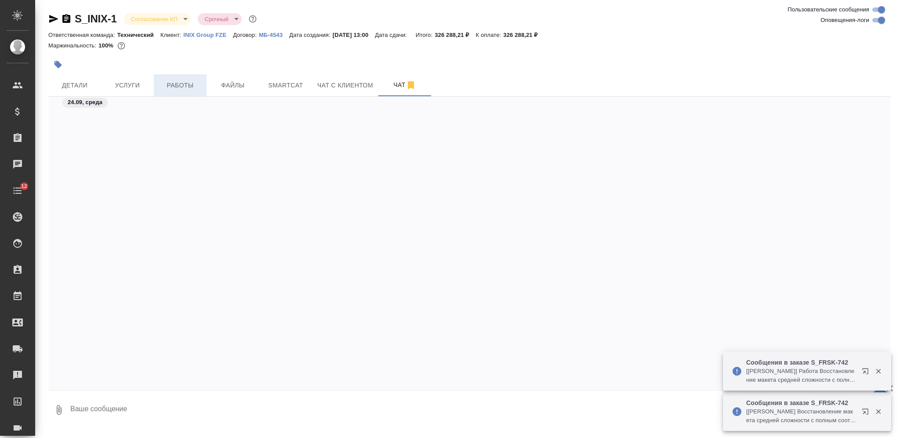
scroll to position [1523, 0]
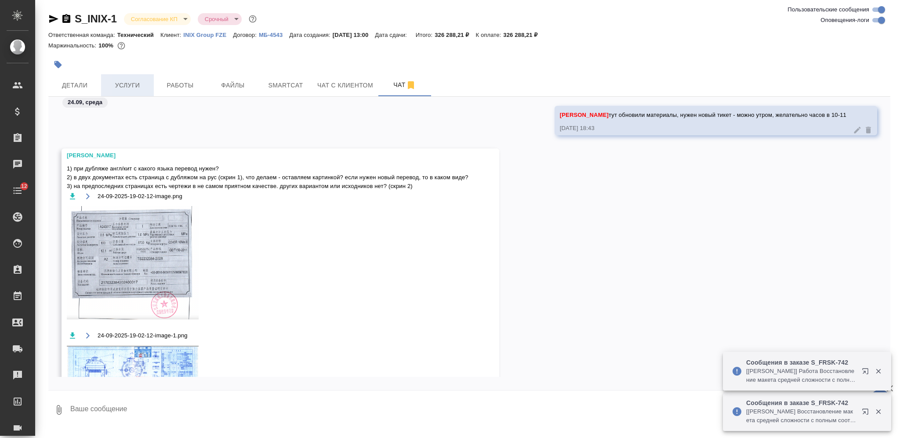
click at [140, 83] on span "Услуги" at bounding box center [127, 85] width 42 height 11
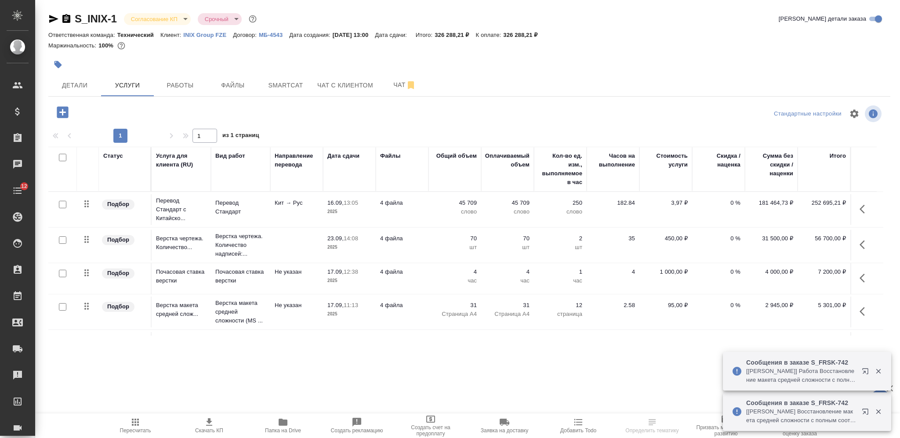
click at [433, 211] on p "слово" at bounding box center [455, 211] width 44 height 9
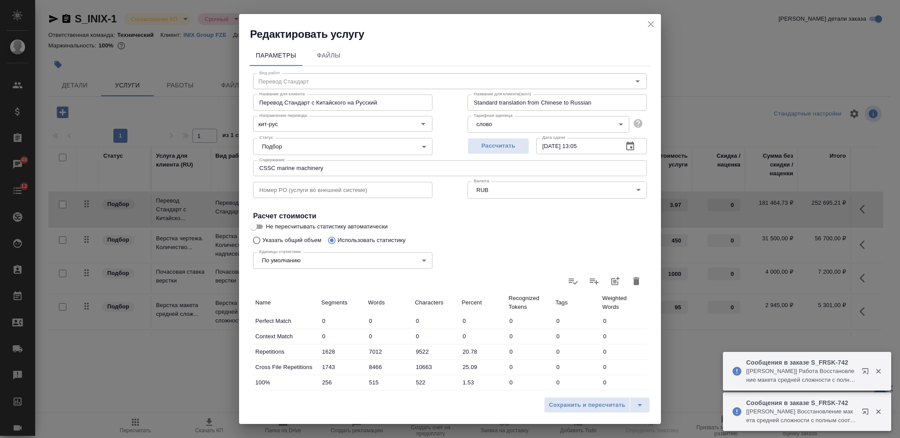
scroll to position [162, 0]
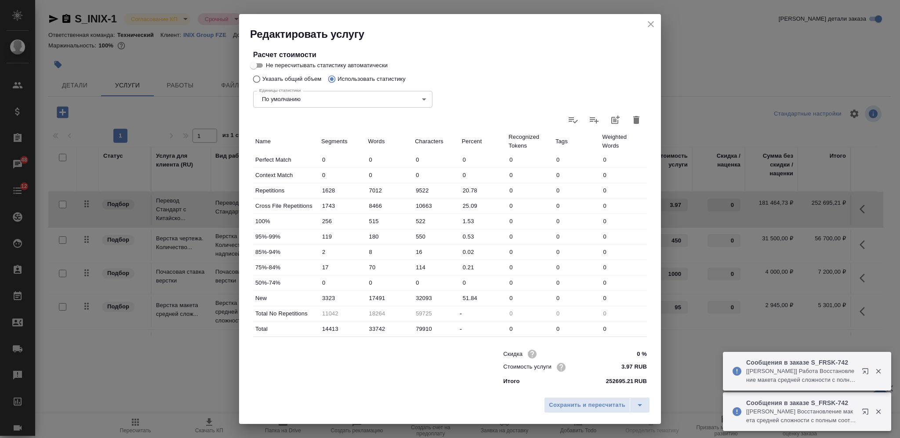
click at [374, 298] on input "17491" at bounding box center [389, 298] width 47 height 13
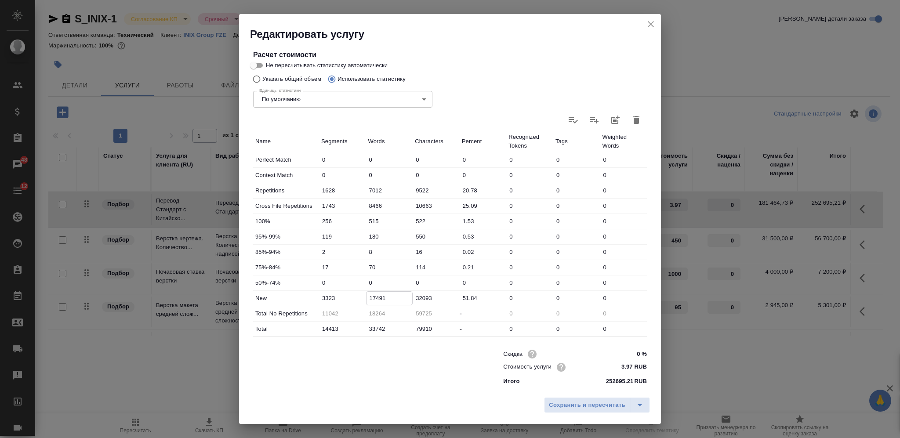
click at [374, 298] on input "17491" at bounding box center [390, 298] width 46 height 13
click at [651, 22] on icon "close" at bounding box center [651, 24] width 11 height 11
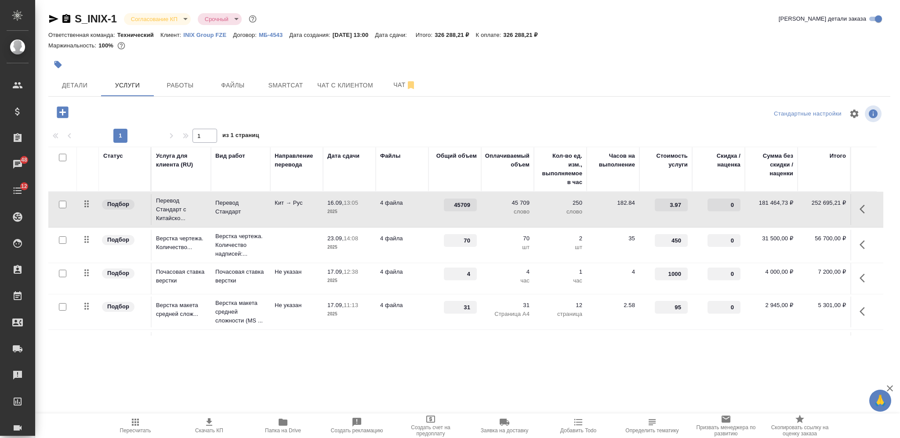
click at [146, 426] on span "Пересчитать" at bounding box center [135, 425] width 63 height 17
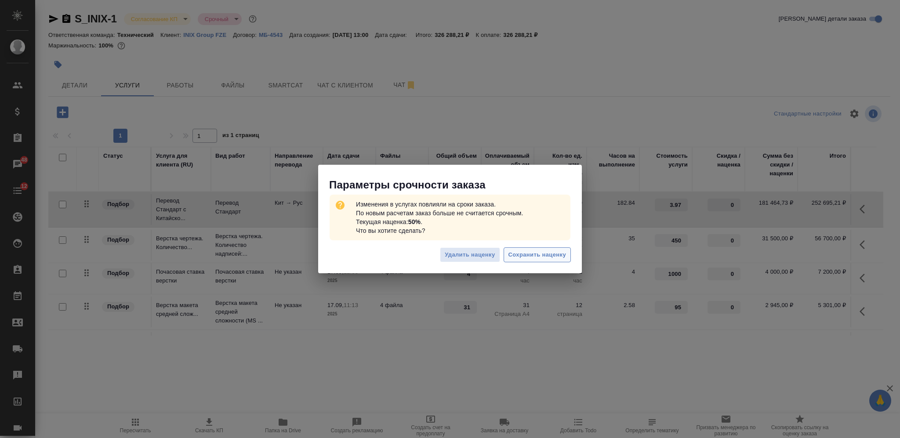
click at [527, 251] on span "Сохранить наценку" at bounding box center [538, 255] width 58 height 10
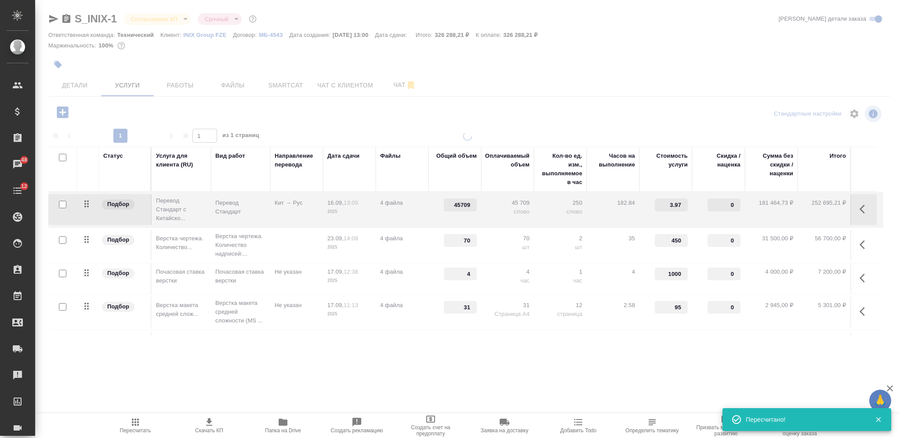
type input "normal"
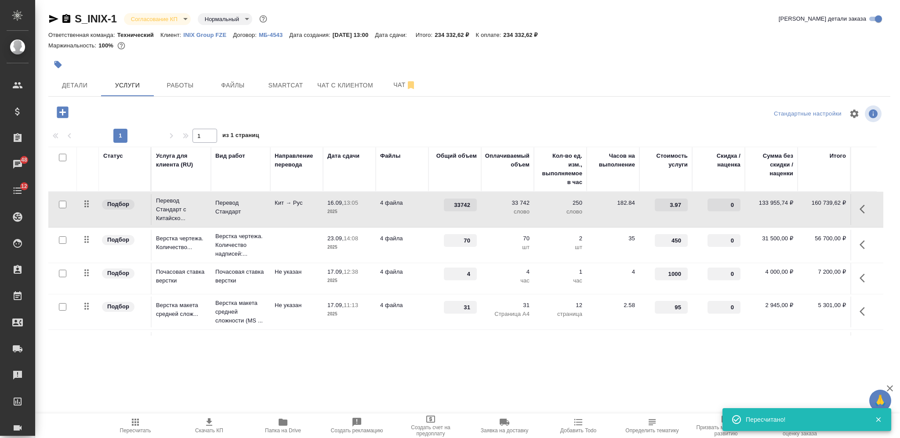
click at [491, 205] on p "33 742" at bounding box center [508, 203] width 44 height 9
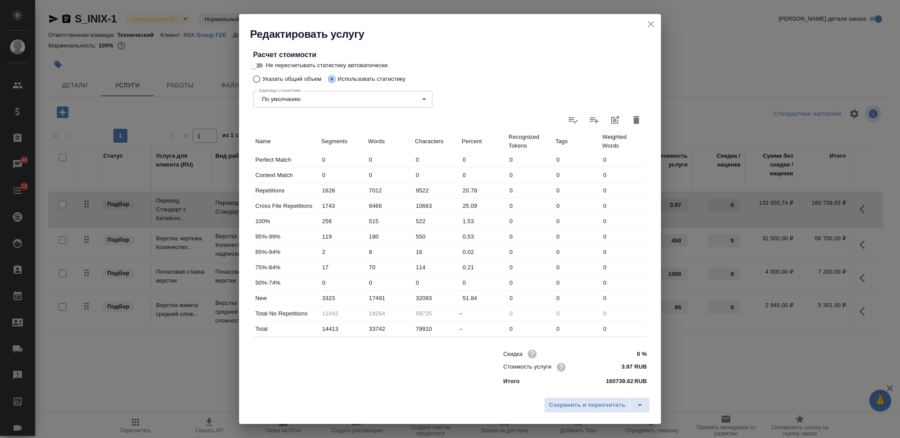
click at [377, 298] on input "17491" at bounding box center [389, 298] width 47 height 13
click at [377, 298] on input "17491" at bounding box center [390, 298] width 46 height 13
paste input "5037"
click at [375, 298] on input "17491" at bounding box center [390, 298] width 46 height 13
click at [371, 296] on input "17491" at bounding box center [390, 298] width 46 height 13
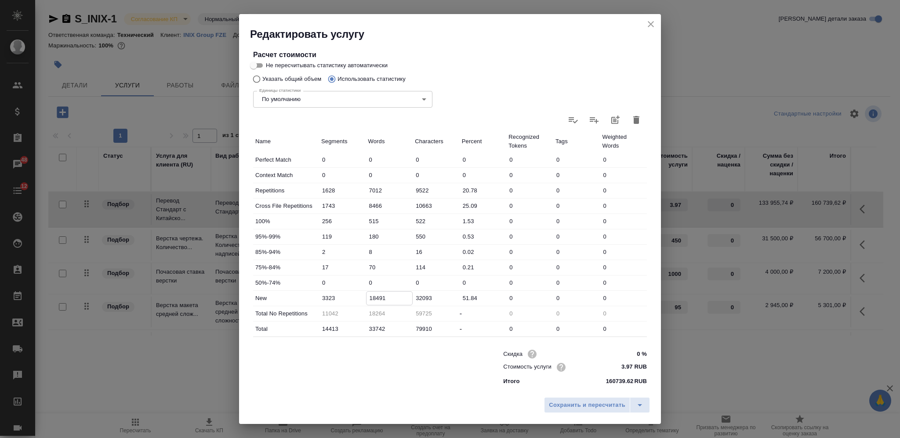
type input "18491"
click at [328, 204] on input "1743" at bounding box center [342, 206] width 47 height 13
click at [328, 204] on input "1743" at bounding box center [343, 206] width 46 height 13
click at [375, 204] on input "8466" at bounding box center [389, 206] width 47 height 13
click at [375, 204] on input "8466" at bounding box center [390, 206] width 46 height 13
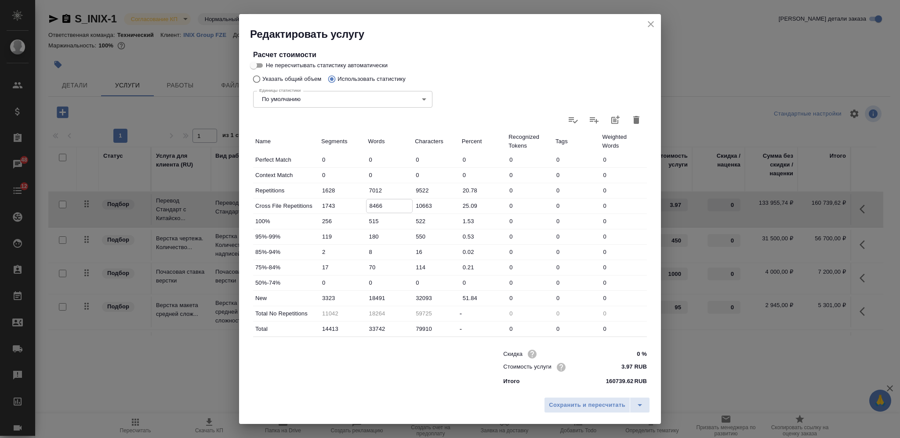
type input "0"
type input "26730"
type input "0"
click at [373, 189] on input "7012" at bounding box center [389, 190] width 47 height 13
click at [373, 189] on input "7012" at bounding box center [390, 190] width 46 height 13
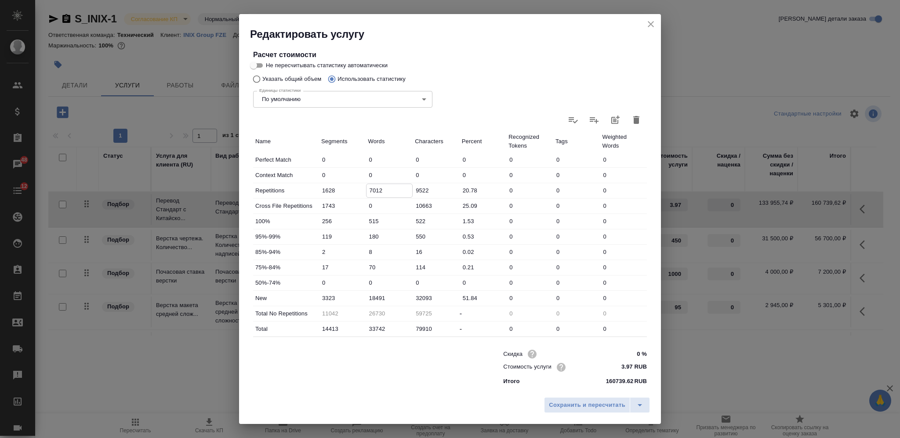
paste input "13058"
type input "13058"
type input "20684"
click at [373, 189] on input "13058" at bounding box center [390, 190] width 46 height 13
click at [373, 191] on input "13058" at bounding box center [390, 190] width 46 height 13
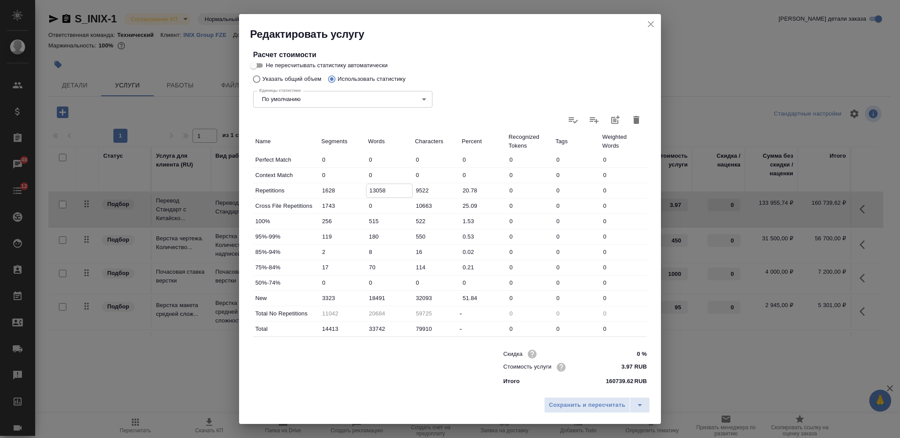
type input "14058"
type input "19684"
type input "14058"
click at [573, 410] on span "Сохранить и пересчитать" at bounding box center [587, 405] width 76 height 10
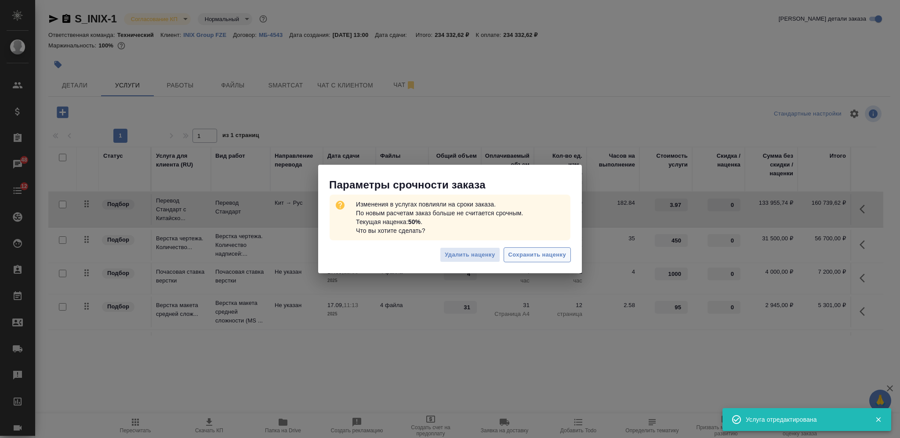
click at [541, 256] on span "Сохранить наценку" at bounding box center [538, 255] width 58 height 10
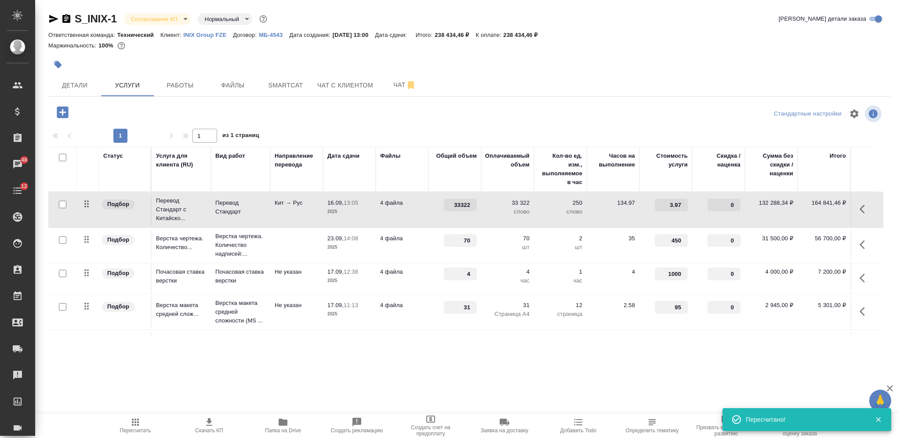
click at [421, 206] on p "4 файла" at bounding box center [402, 203] width 44 height 9
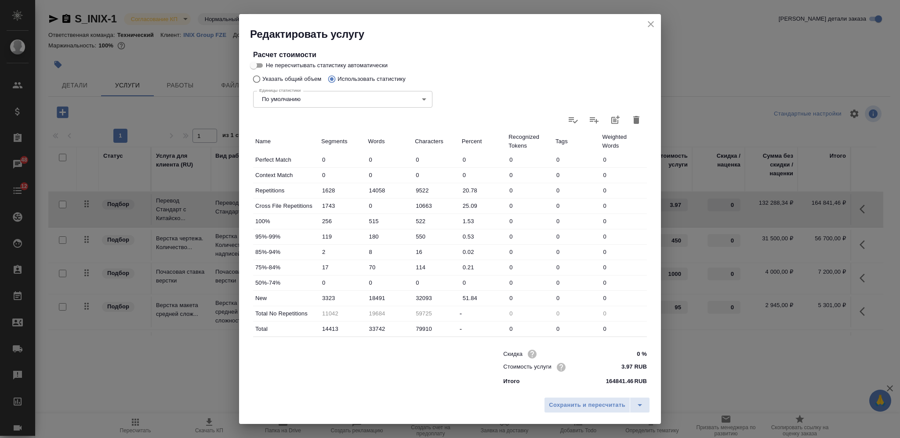
click at [652, 23] on icon "close" at bounding box center [651, 24] width 11 height 11
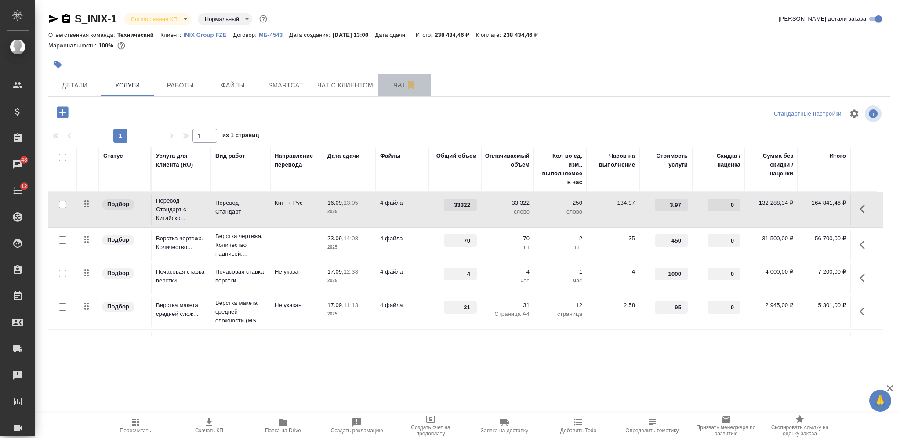
click at [398, 80] on span "Чат" at bounding box center [405, 85] width 42 height 11
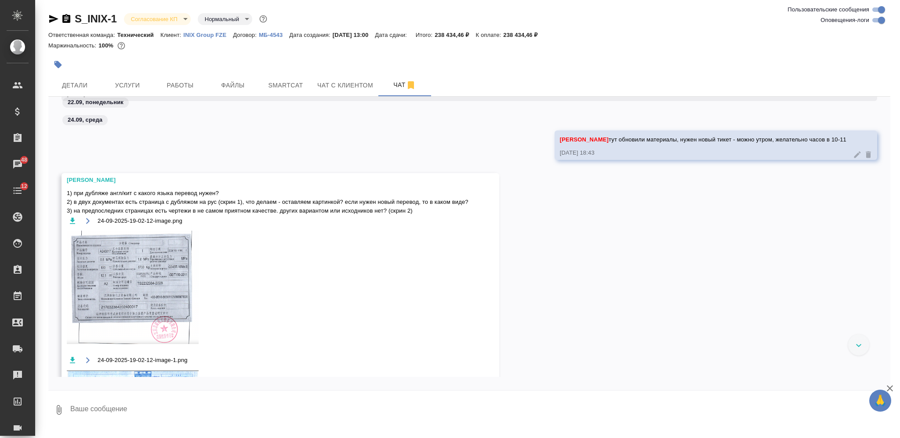
scroll to position [1497, 0]
click at [145, 263] on img at bounding box center [133, 289] width 132 height 113
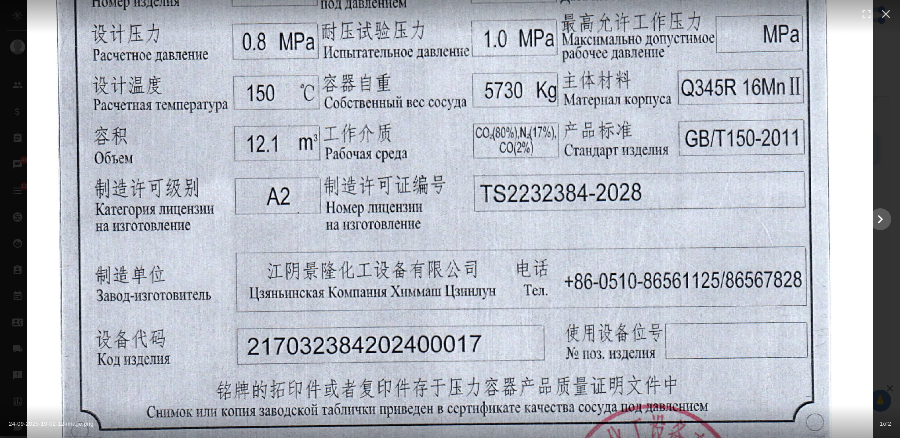
click at [887, 124] on div at bounding box center [450, 219] width 900 height 727
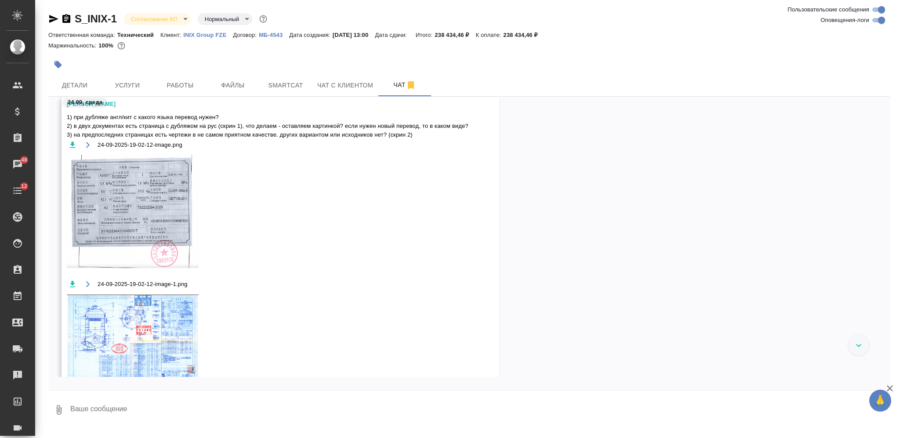
scroll to position [1614, 0]
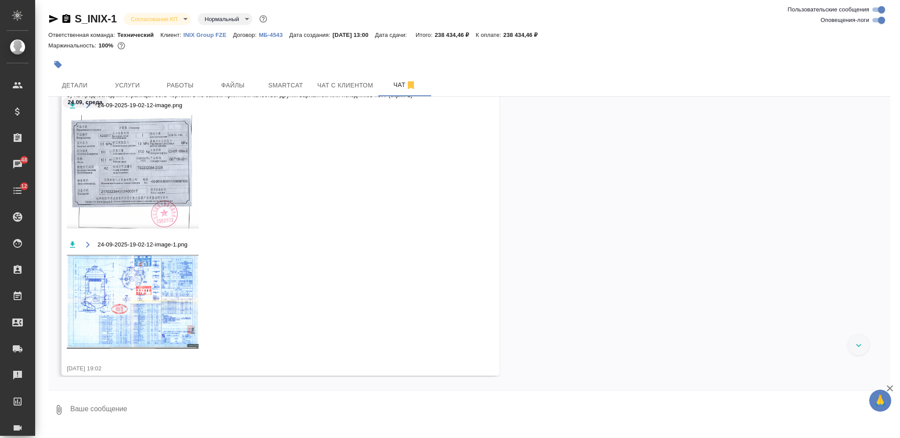
click at [153, 287] on img at bounding box center [133, 302] width 132 height 94
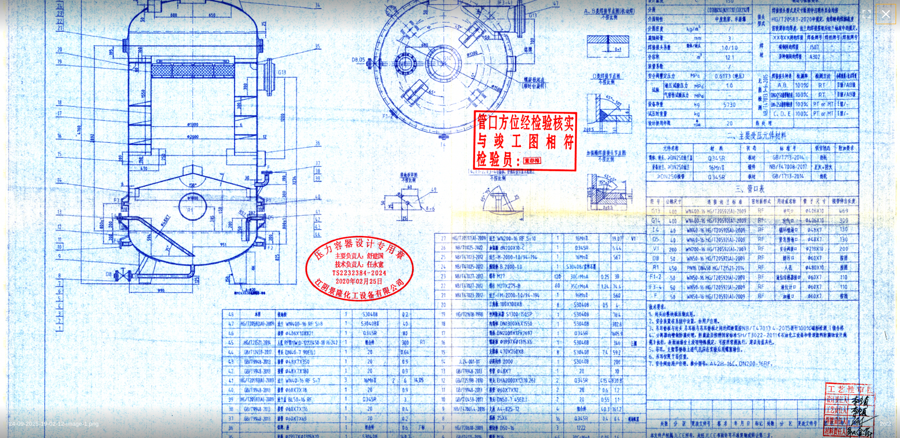
click at [885, 15] on icon "button" at bounding box center [886, 14] width 8 height 8
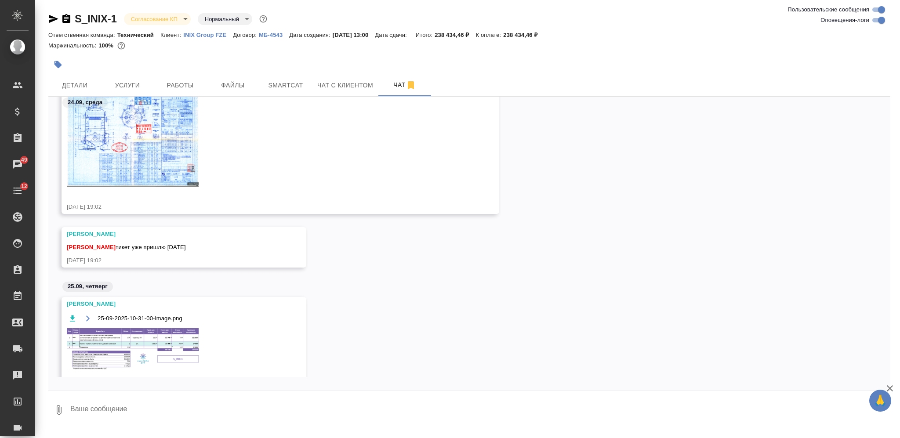
scroll to position [1817, 0]
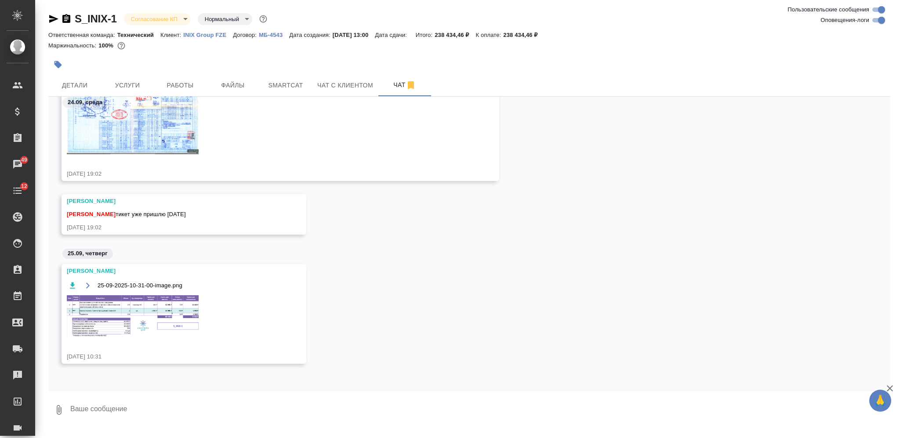
click at [173, 312] on img at bounding box center [133, 315] width 132 height 41
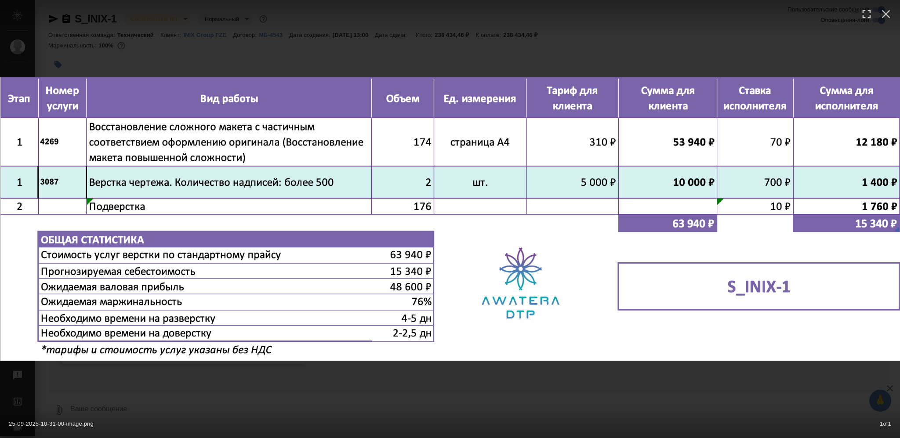
click at [476, 399] on div "25-09-2025-10-31-00-image.png 1 of 1" at bounding box center [450, 219] width 900 height 438
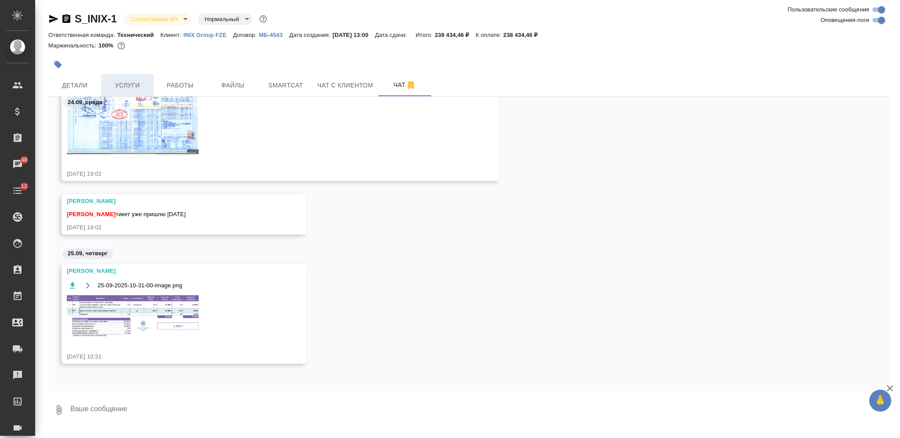
click at [138, 88] on span "Услуги" at bounding box center [127, 85] width 42 height 11
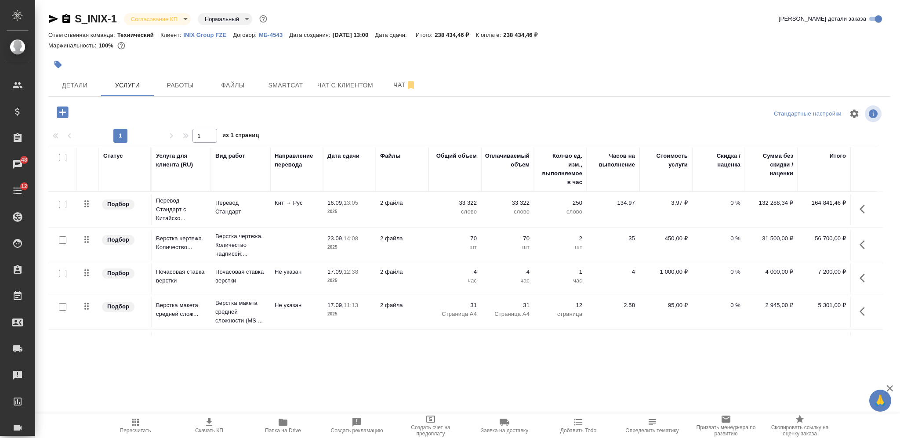
click at [65, 156] on input "checkbox" at bounding box center [62, 157] width 7 height 7
checkbox input "true"
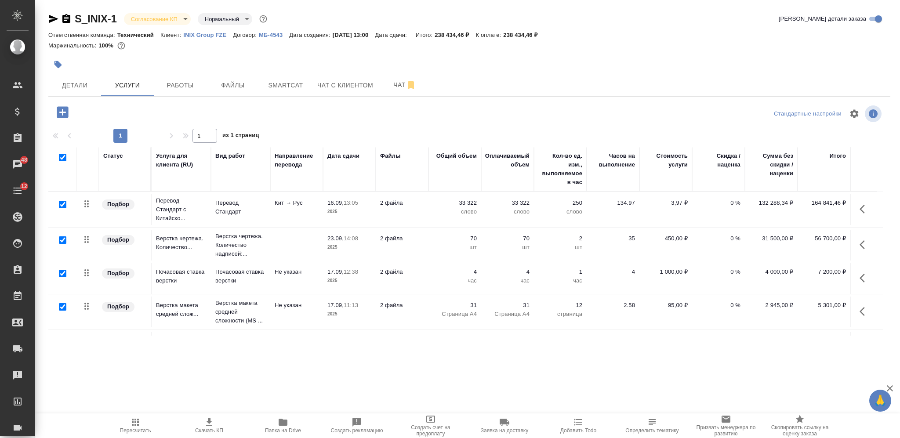
checkbox input "true"
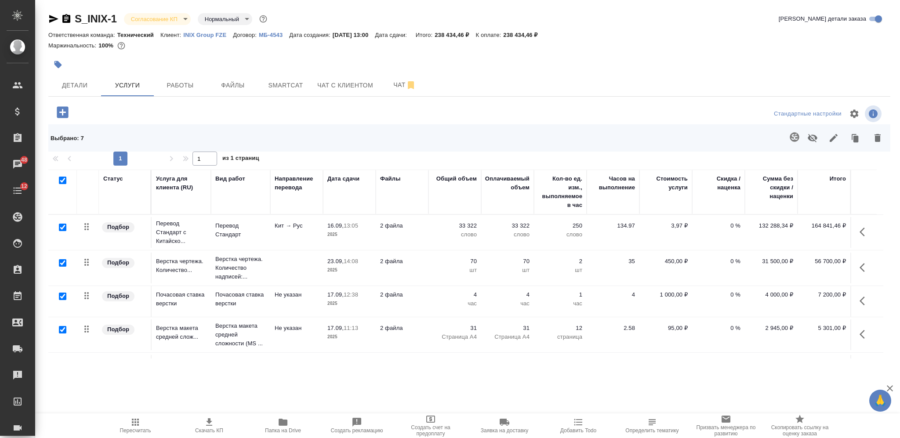
click at [62, 226] on input "checkbox" at bounding box center [62, 227] width 7 height 7
checkbox input "false"
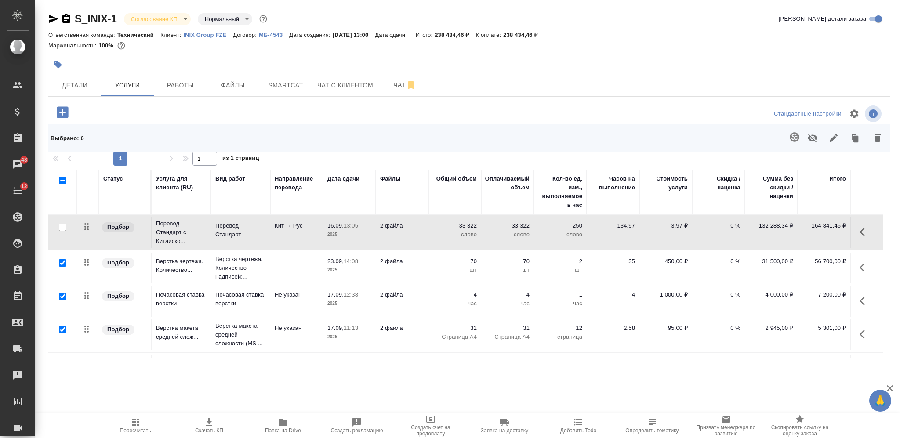
click at [876, 135] on icon "button" at bounding box center [878, 138] width 6 height 8
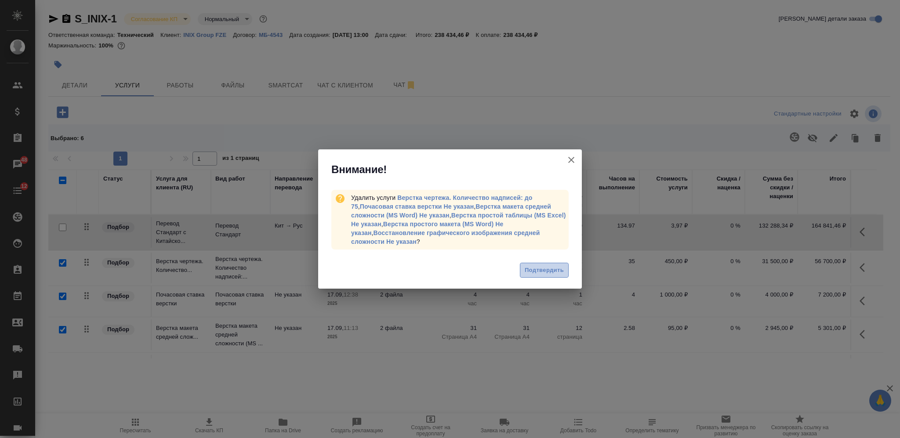
click at [544, 272] on span "Подтвердить" at bounding box center [544, 270] width 39 height 10
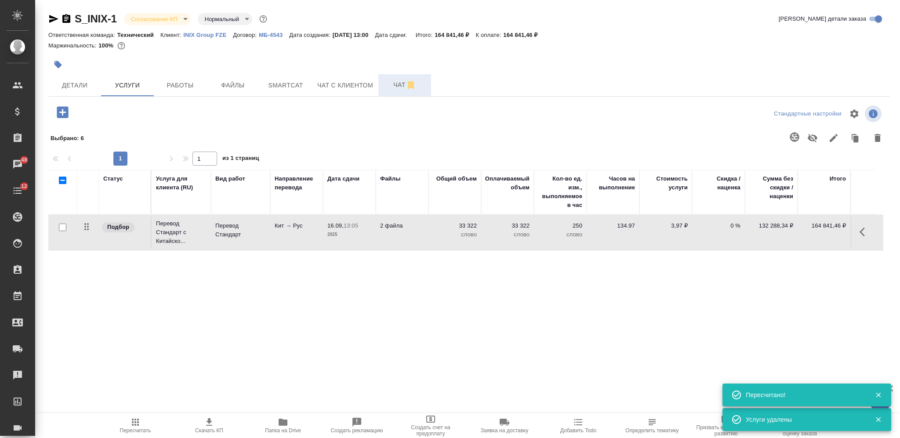
click at [398, 82] on span "Чат" at bounding box center [405, 85] width 42 height 11
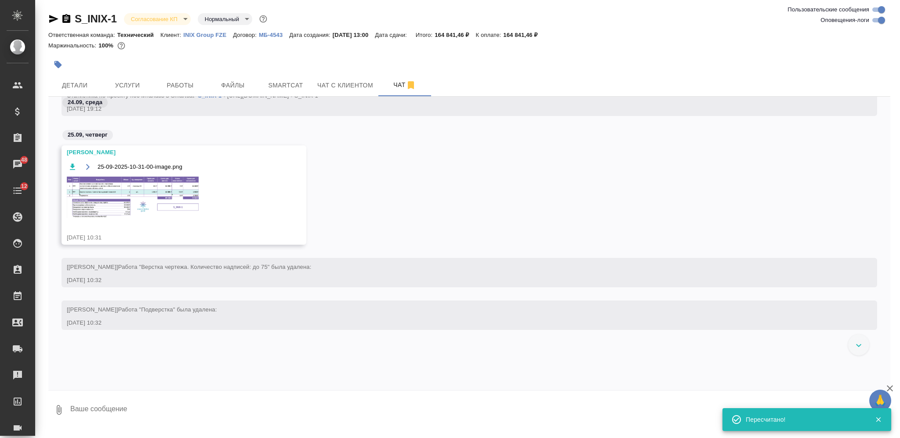
scroll to position [1607, 0]
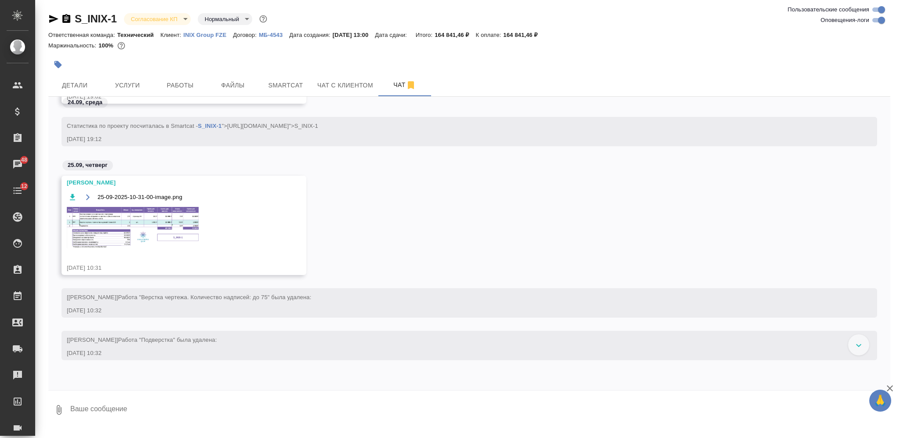
click at [170, 226] on img at bounding box center [133, 227] width 132 height 41
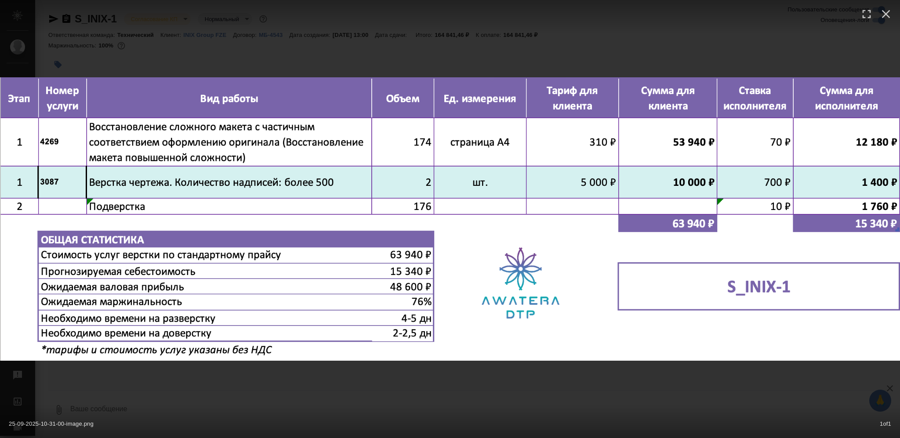
click at [483, 404] on div "25-09-2025-10-31-00-image.png 1 of 1" at bounding box center [450, 219] width 900 height 438
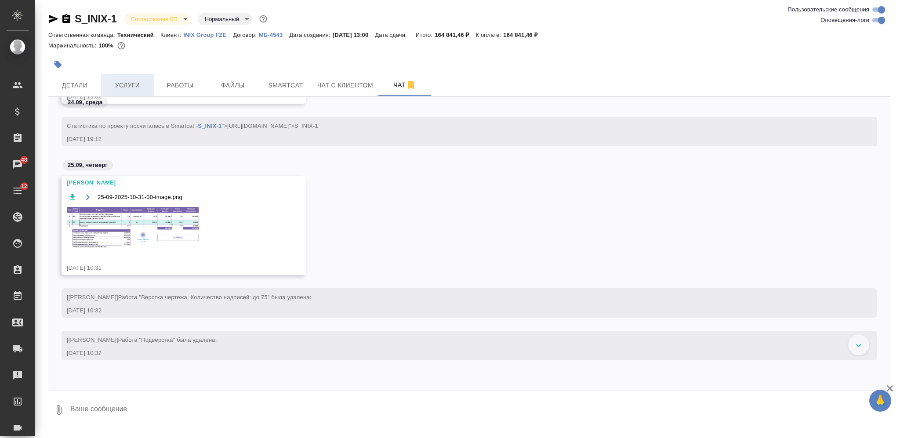
click at [134, 88] on span "Услуги" at bounding box center [127, 85] width 42 height 11
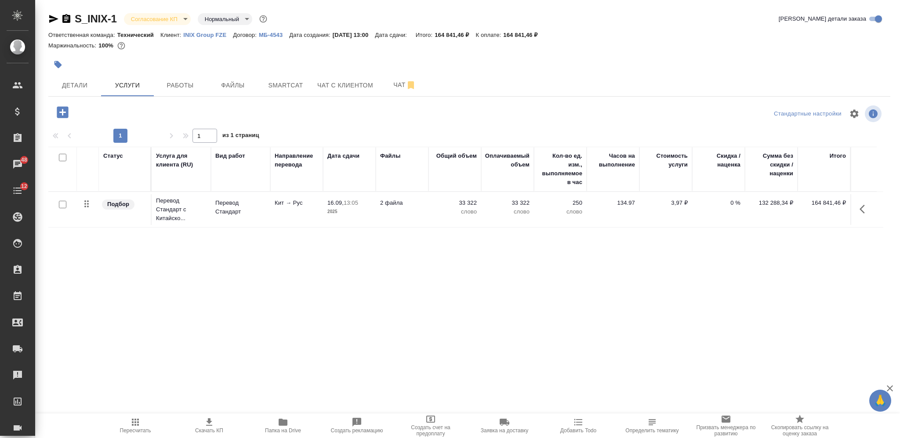
click at [58, 114] on icon "button" at bounding box center [62, 111] width 11 height 11
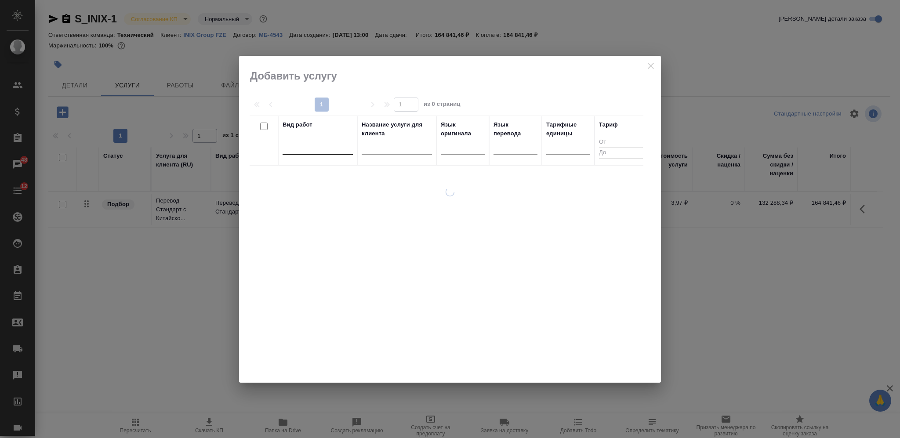
click at [313, 150] on div at bounding box center [318, 145] width 70 height 13
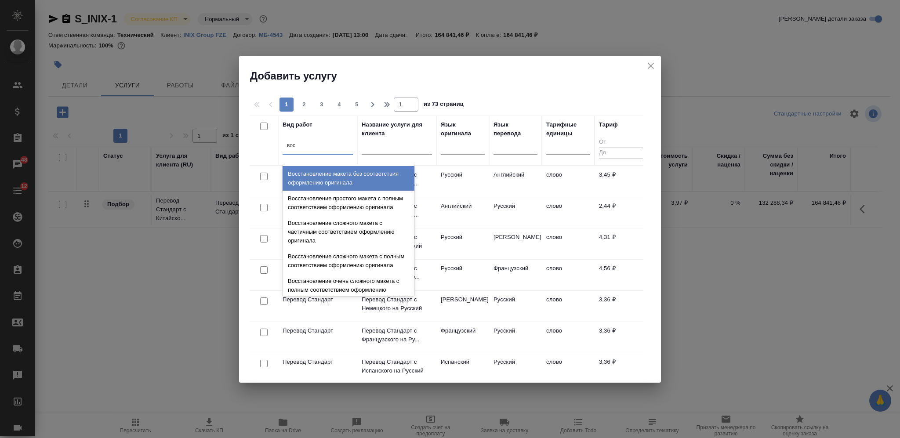
type input "восс"
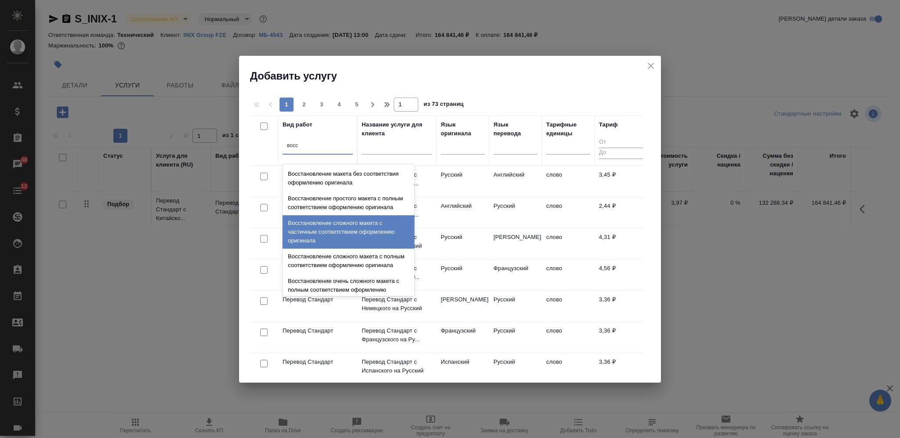
click at [342, 236] on div "Восстановление сложного макета с частичным соответствием оформлению оригинала" at bounding box center [349, 231] width 132 height 33
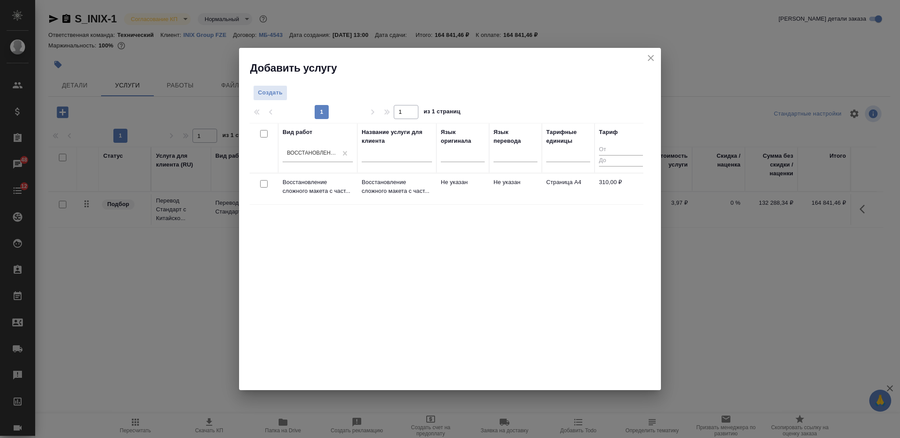
click at [266, 182] on input "checkbox" at bounding box center [263, 183] width 7 height 7
checkbox input "true"
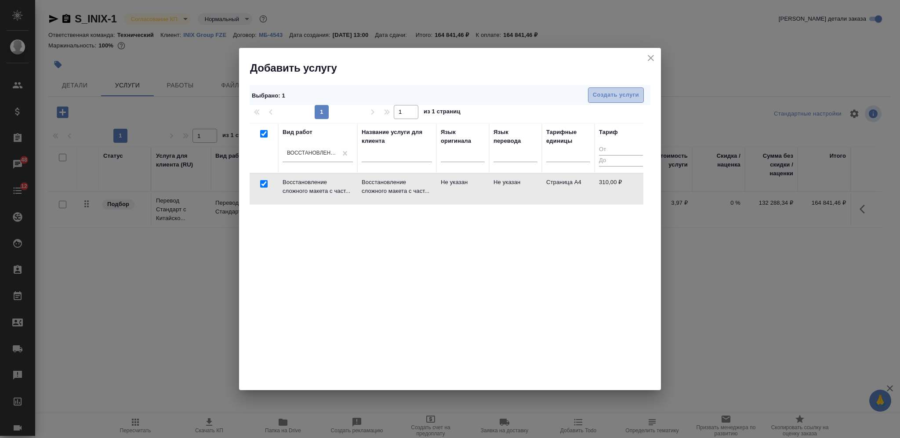
click at [596, 91] on span "Создать услуги" at bounding box center [616, 95] width 46 height 10
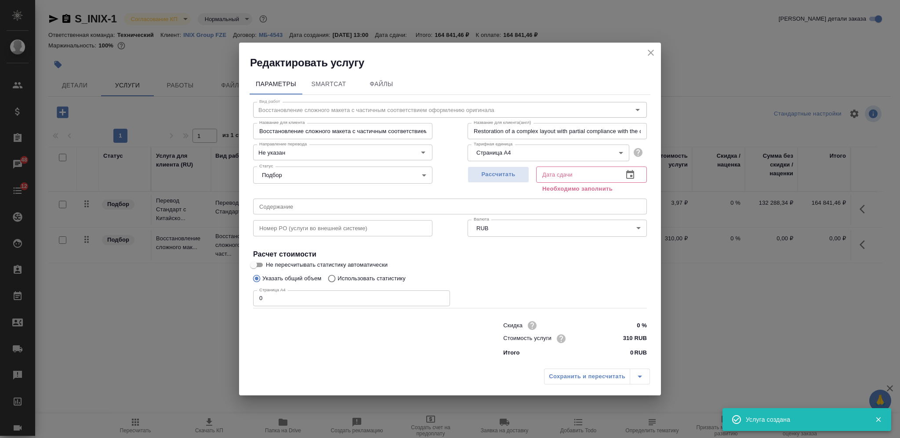
drag, startPoint x: 266, startPoint y: 302, endPoint x: 251, endPoint y: 302, distance: 15.8
click at [251, 302] on div "Вид работ Восстановление сложного макета с частичным соответствием оформлению о…" at bounding box center [450, 228] width 401 height 266
type input "174"
click at [493, 179] on span "Рассчитать" at bounding box center [498, 175] width 52 height 10
type input "14.10.2025 10:33"
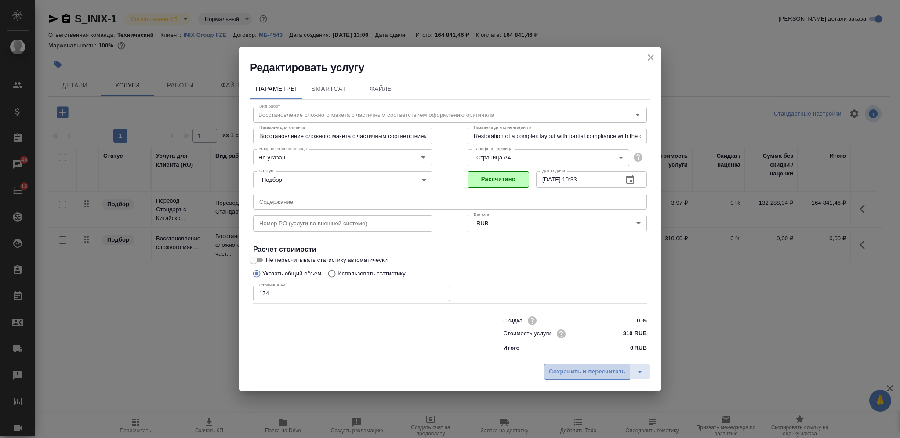
click at [592, 366] on button "Сохранить и пересчитать" at bounding box center [587, 372] width 86 height 16
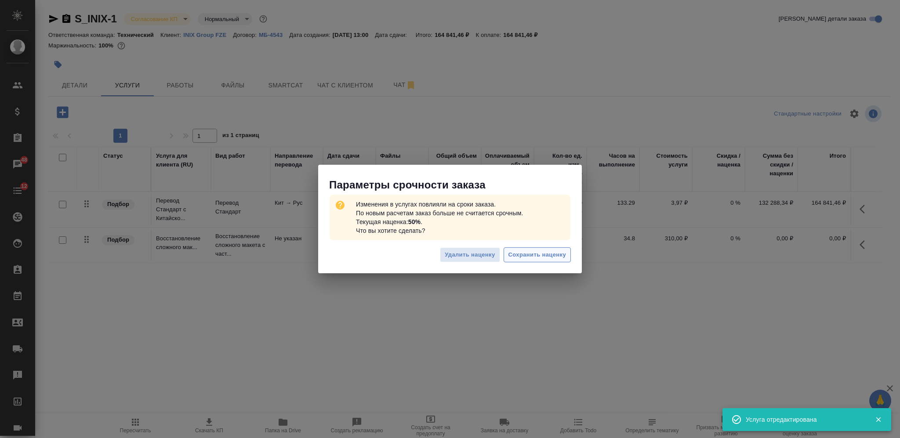
click at [536, 252] on span "Сохранить наценку" at bounding box center [538, 255] width 58 height 10
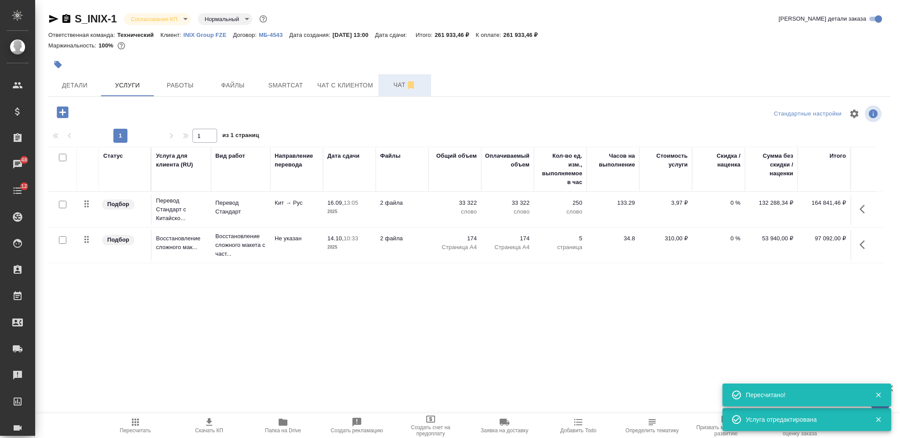
click at [397, 82] on span "Чат" at bounding box center [405, 85] width 42 height 11
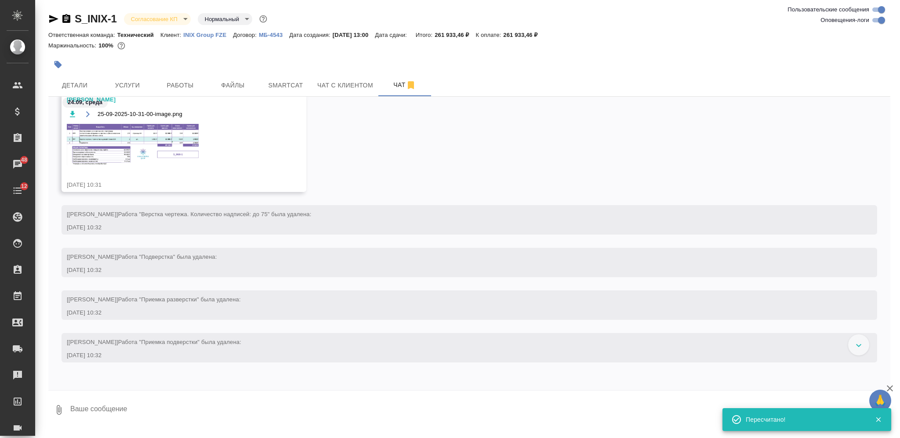
scroll to position [1646, 0]
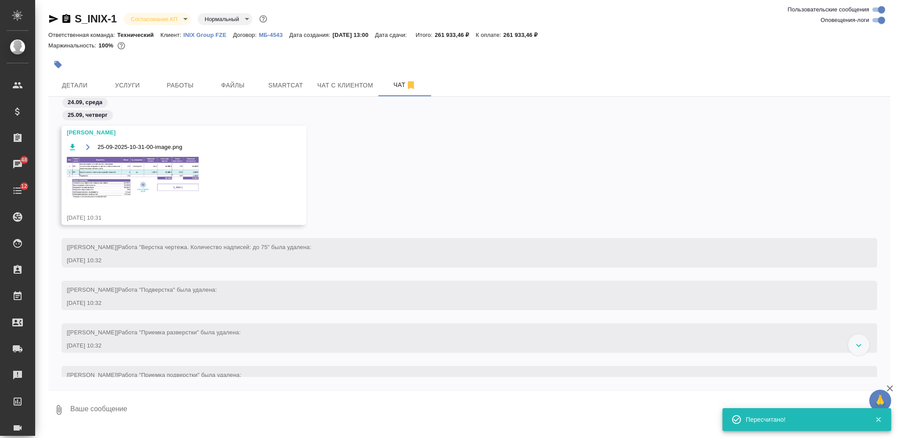
click at [185, 183] on img at bounding box center [133, 177] width 132 height 41
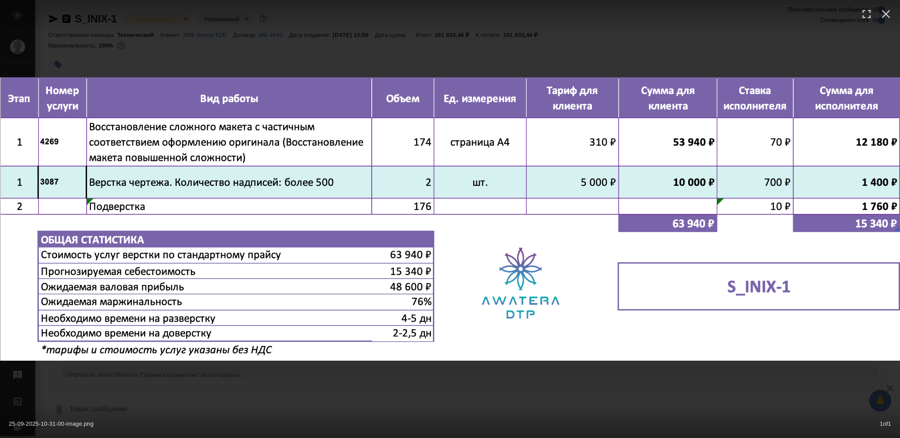
click at [413, 403] on div "25-09-2025-10-31-00-image.png 1 of 1" at bounding box center [450, 219] width 900 height 438
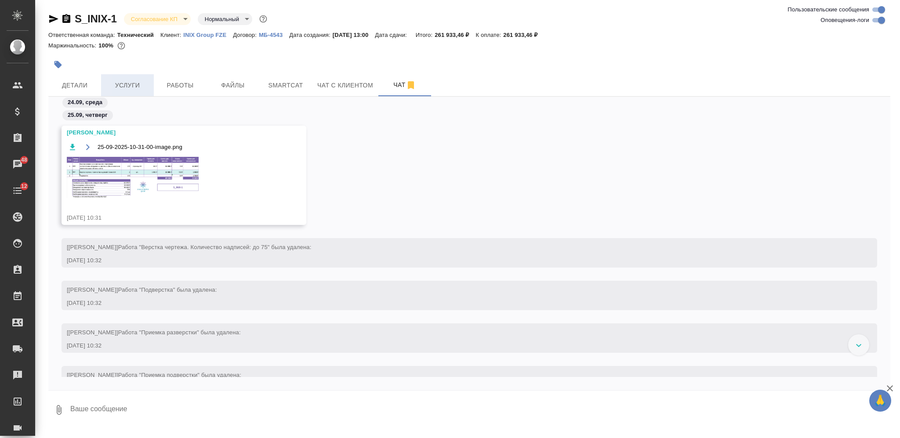
click at [120, 76] on button "Услуги" at bounding box center [127, 85] width 53 height 22
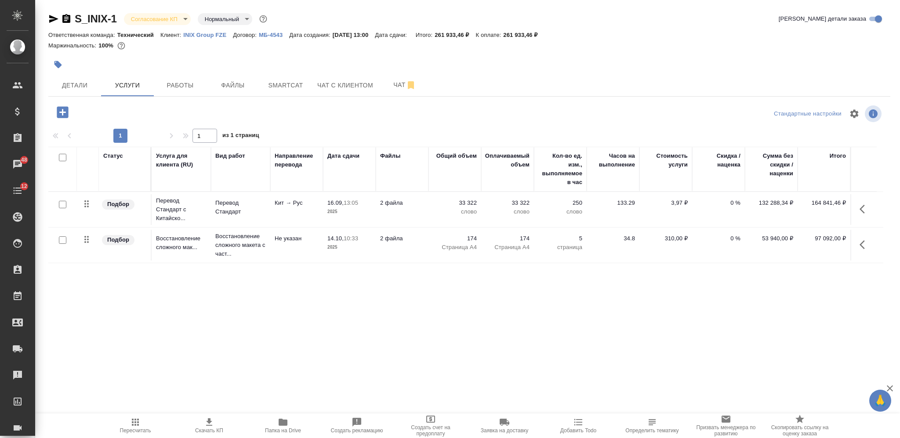
click at [60, 114] on icon "button" at bounding box center [62, 111] width 11 height 11
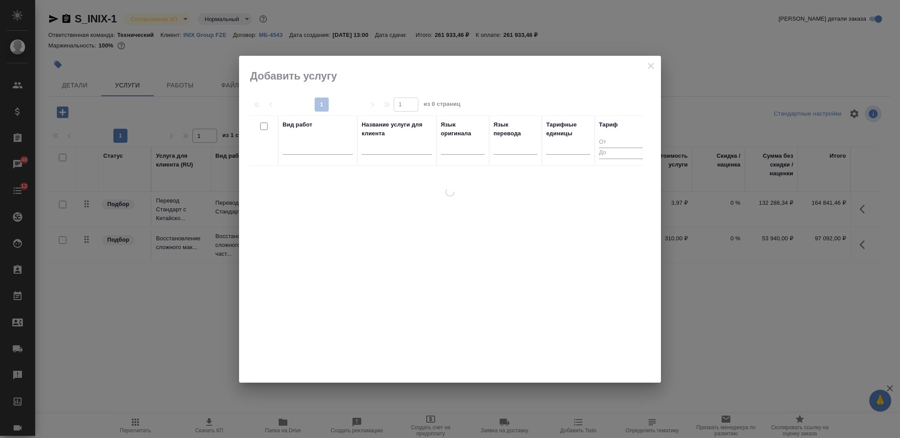
click at [391, 150] on input "text" at bounding box center [397, 148] width 70 height 11
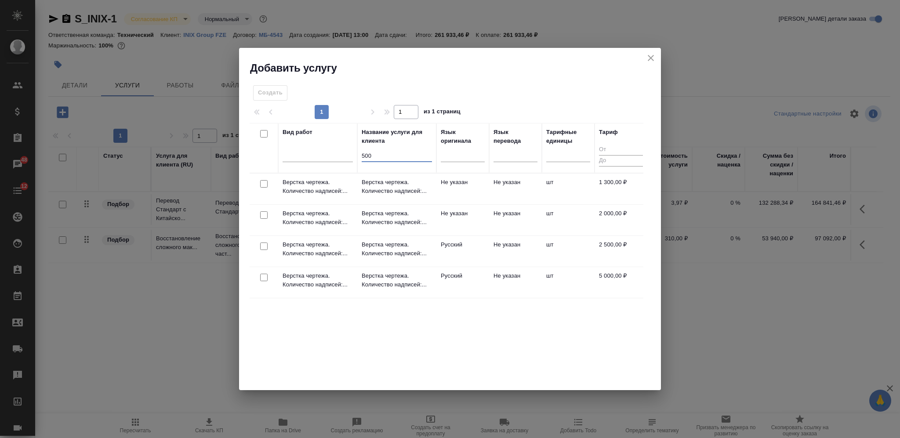
type input "500"
drag, startPoint x: 545, startPoint y: 336, endPoint x: 546, endPoint y: 331, distance: 5.6
click at [544, 337] on div "Вид работ Название услуги для клиента 500 Язык оригинала Язык перевода Тарифные…" at bounding box center [447, 255] width 394 height 264
click at [262, 185] on input "checkbox" at bounding box center [263, 183] width 7 height 7
checkbox input "true"
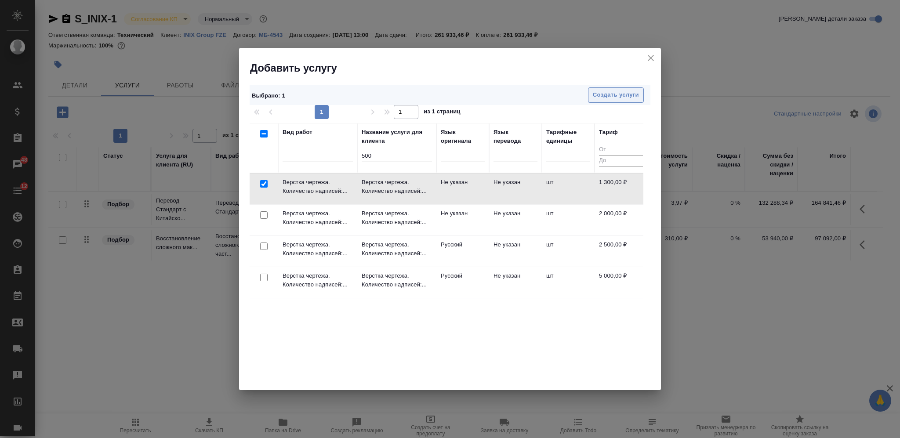
click at [596, 99] on span "Создать услуги" at bounding box center [616, 95] width 46 height 10
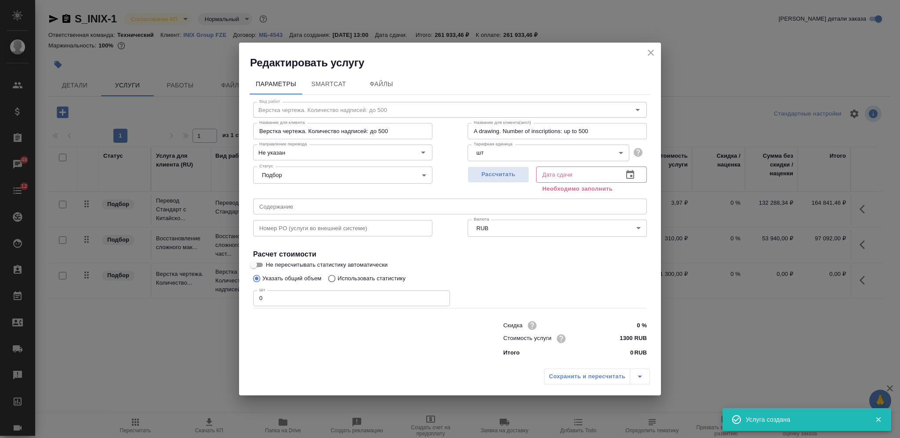
click at [625, 338] on input "1300 RUB" at bounding box center [630, 338] width 33 height 13
click at [625, 338] on input "1300 RUB" at bounding box center [630, 338] width 32 height 13
type input "1495 RUB"
drag, startPoint x: 268, startPoint y: 299, endPoint x: 214, endPoint y: 294, distance: 53.4
click at [218, 294] on div "Редактировать услугу Параметры SmartCat Файлы Вид работ Верстка чертежа. Количе…" at bounding box center [450, 219] width 900 height 438
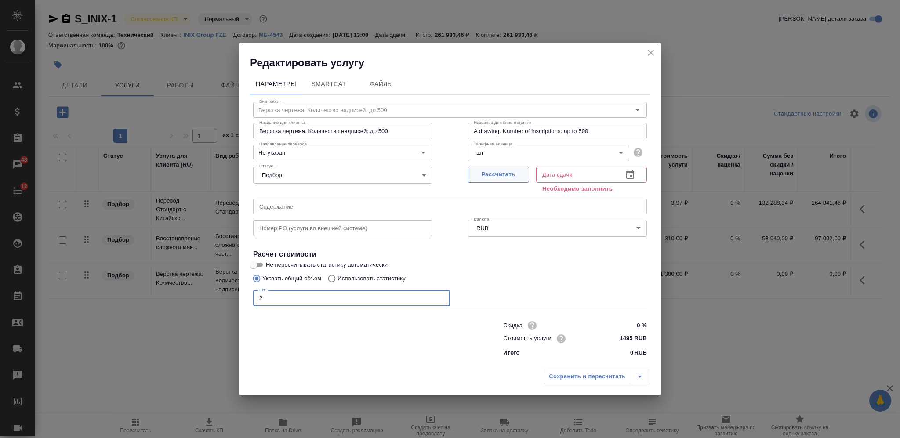
type input "2"
click at [486, 178] on span "Рассчитать" at bounding box center [498, 175] width 52 height 10
type input "14.10.2025 10:34"
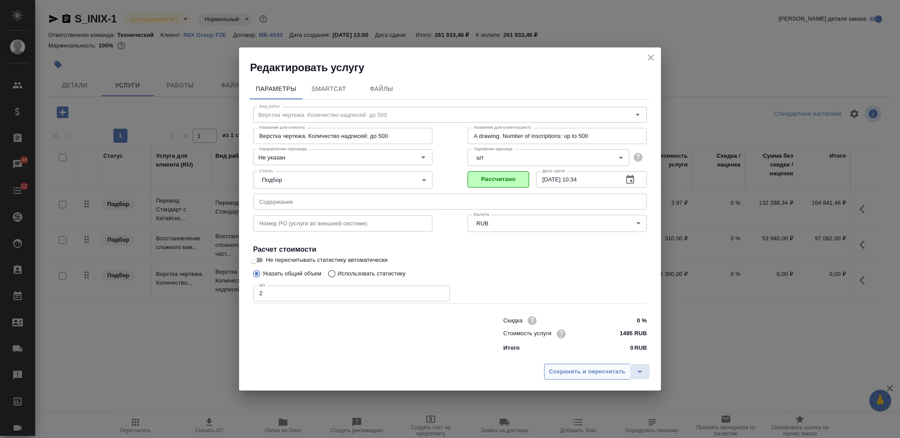
click at [570, 374] on span "Сохранить и пересчитать" at bounding box center [587, 372] width 76 height 10
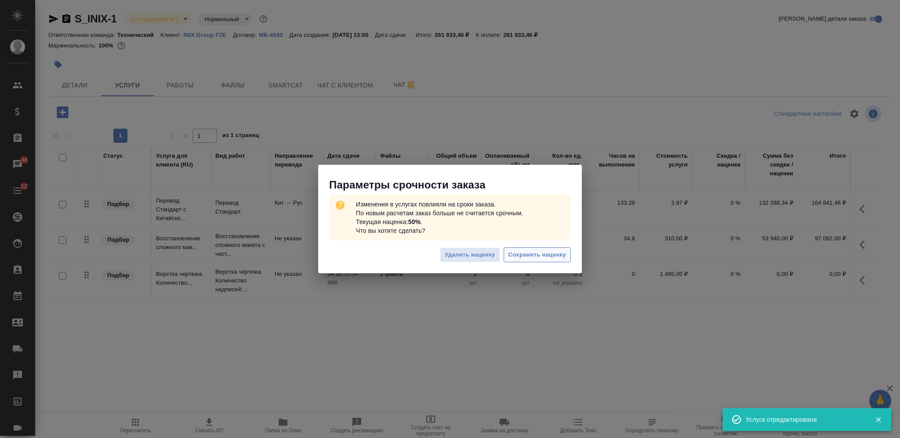
click at [536, 253] on span "Сохранить наценку" at bounding box center [538, 255] width 58 height 10
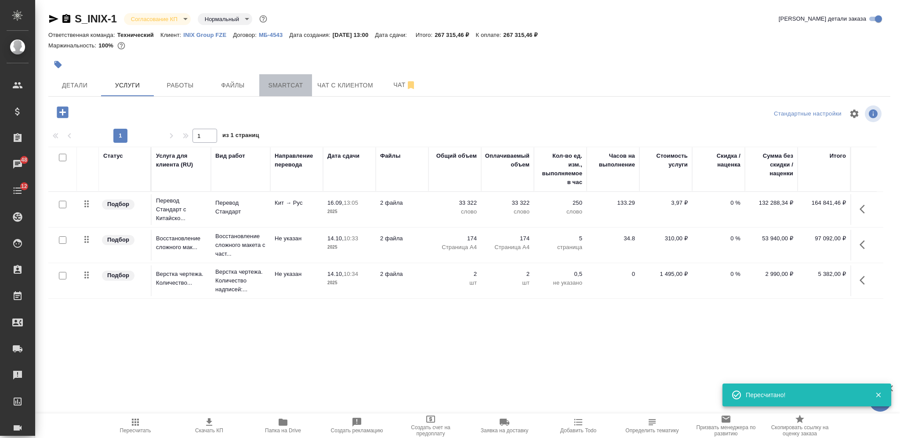
click at [272, 83] on span "Smartcat" at bounding box center [286, 85] width 42 height 11
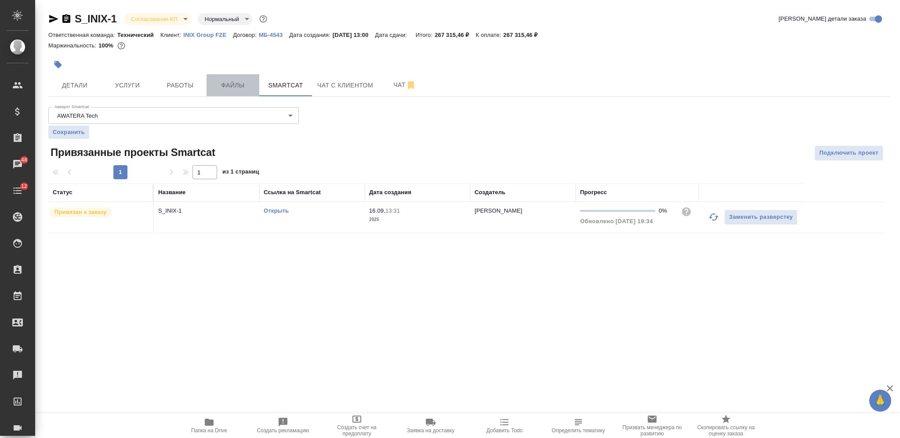
click at [227, 87] on span "Файлы" at bounding box center [233, 85] width 42 height 11
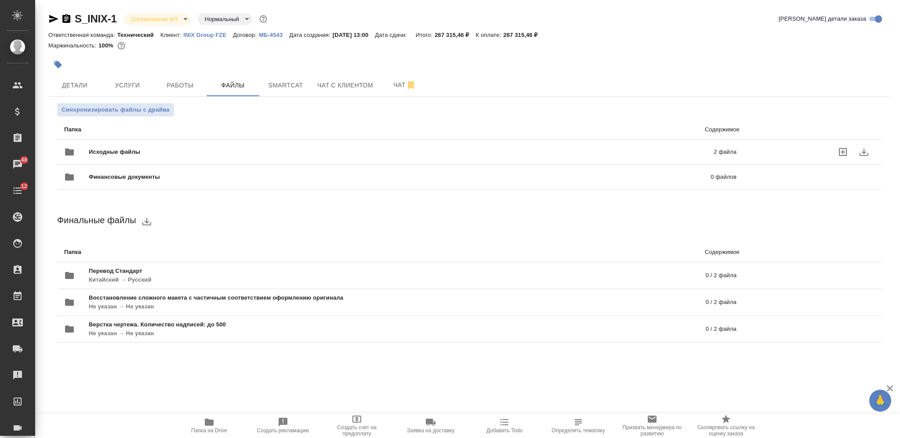
click at [238, 146] on div "Исходные файлы 2 файла" at bounding box center [400, 152] width 672 height 21
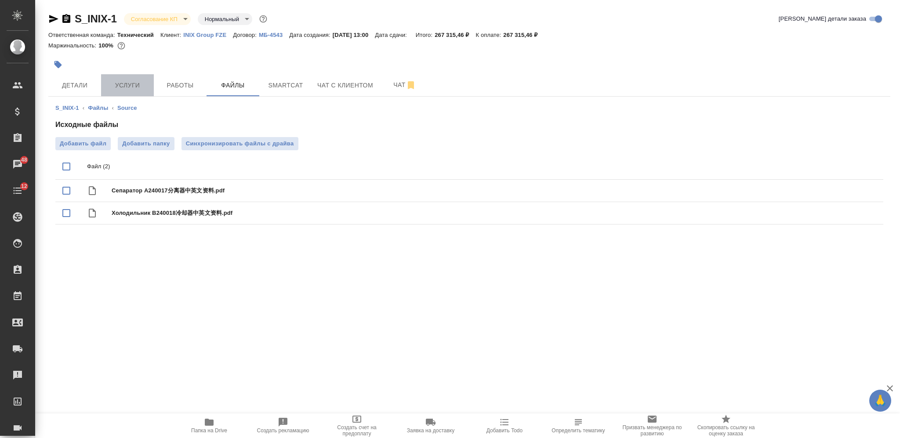
click at [130, 79] on button "Услуги" at bounding box center [127, 85] width 53 height 22
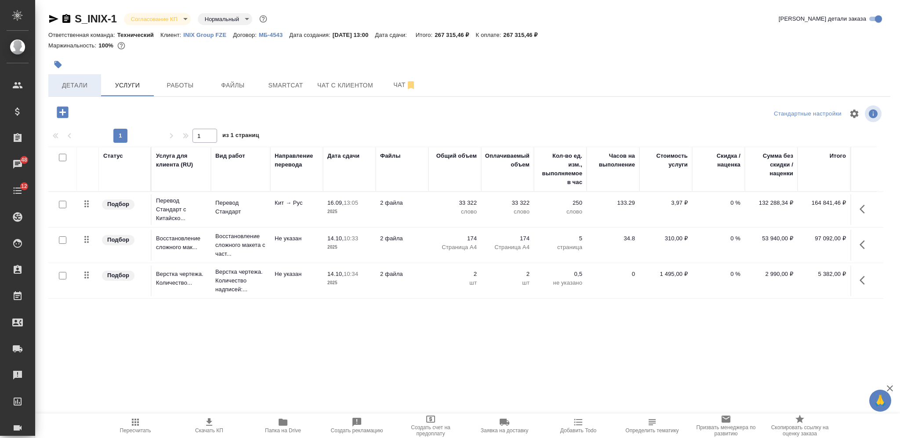
click at [69, 81] on span "Детали" at bounding box center [75, 85] width 42 height 11
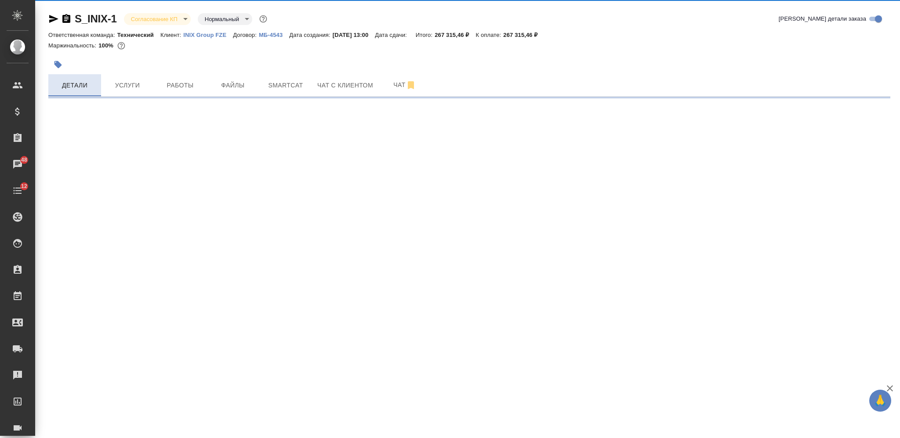
select select "RU"
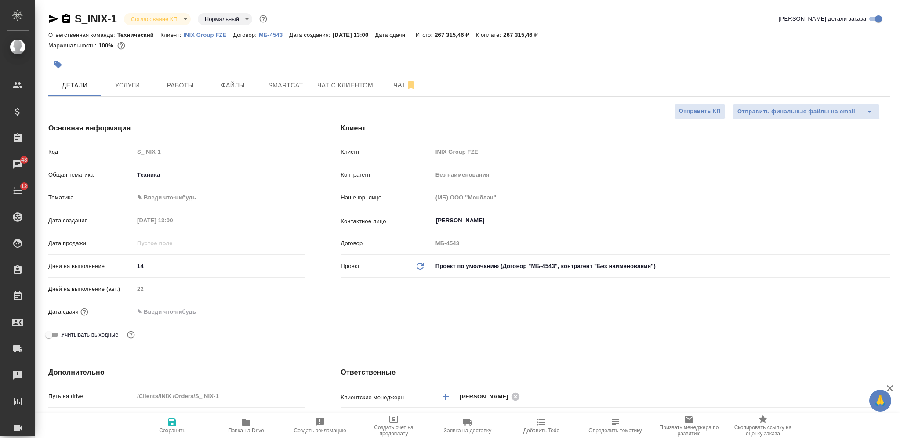
type textarea "x"
click at [172, 427] on icon "button" at bounding box center [172, 422] width 11 height 11
type textarea "x"
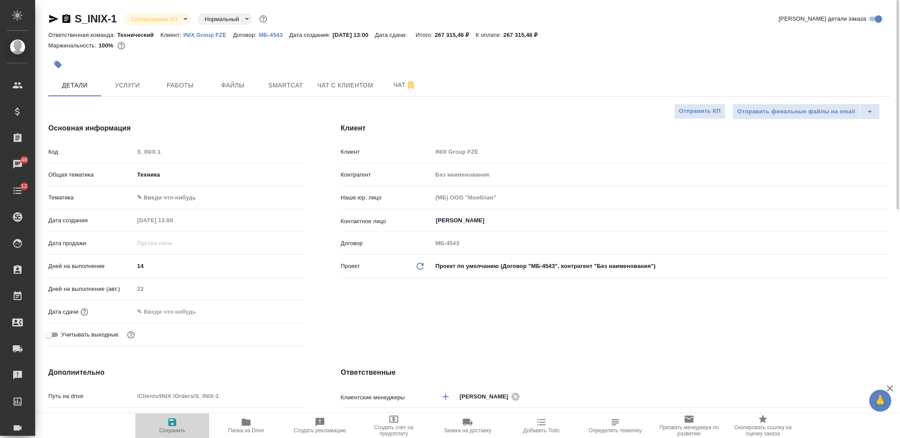
type textarea "x"
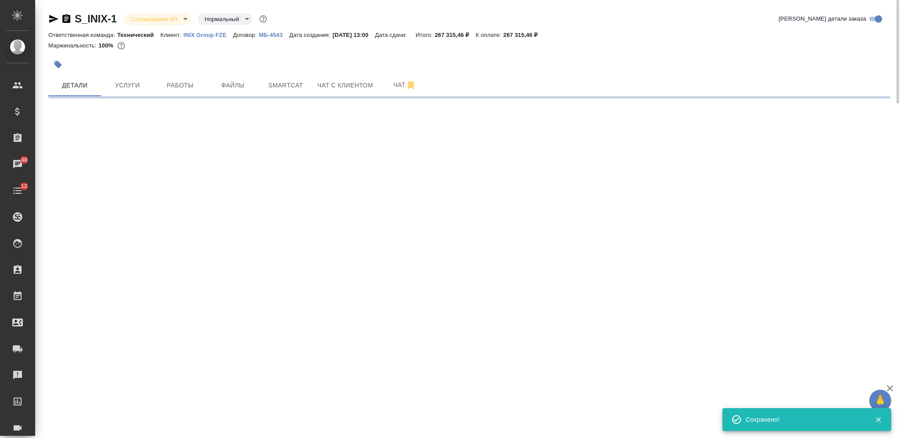
select select "RU"
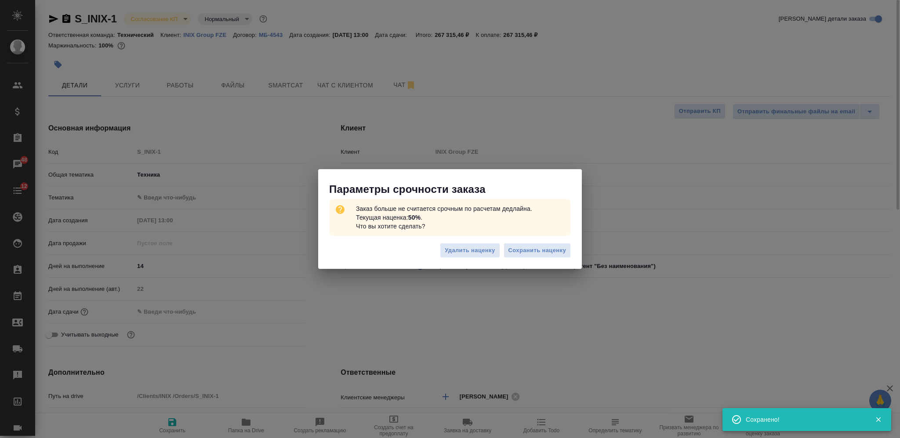
type textarea "x"
click at [522, 252] on span "Сохранить наценку" at bounding box center [538, 251] width 58 height 10
type textarea "x"
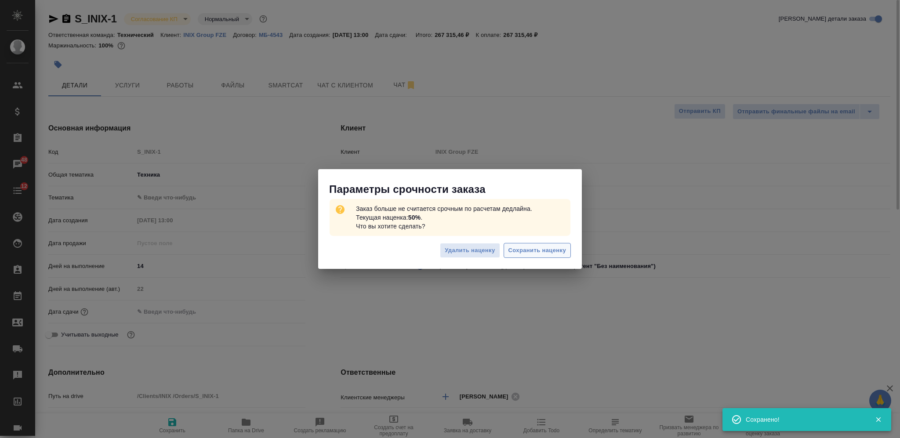
type textarea "x"
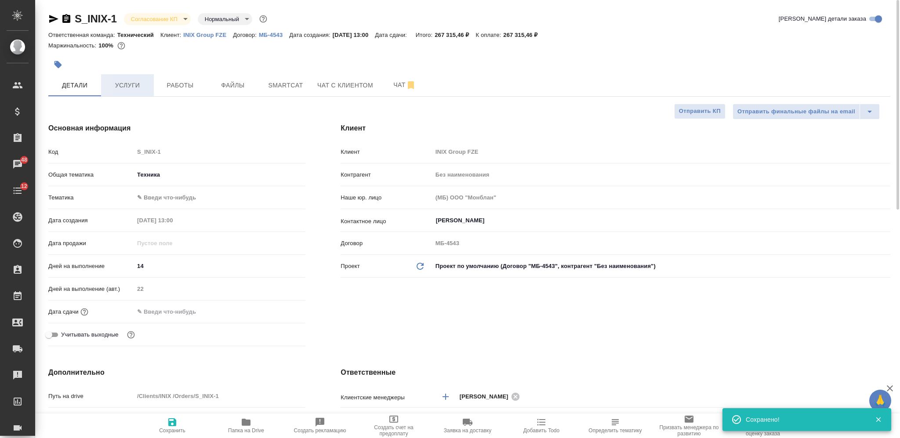
click at [111, 86] on span "Услуги" at bounding box center [127, 85] width 42 height 11
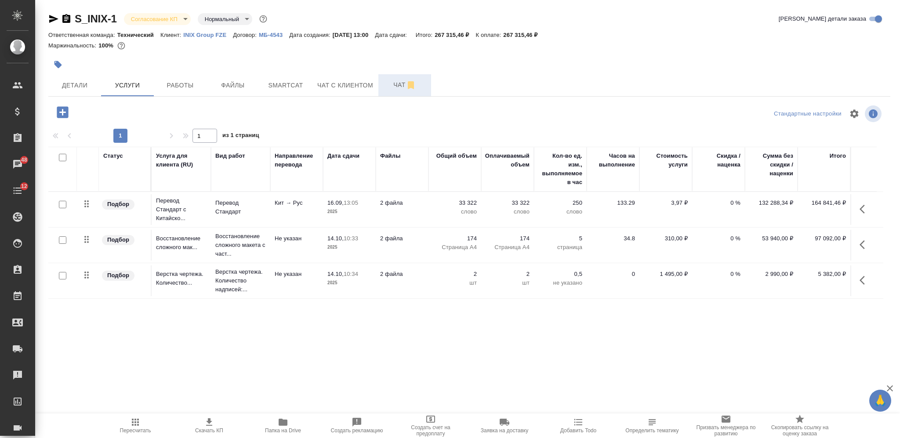
click at [395, 83] on span "Чат" at bounding box center [405, 85] width 42 height 11
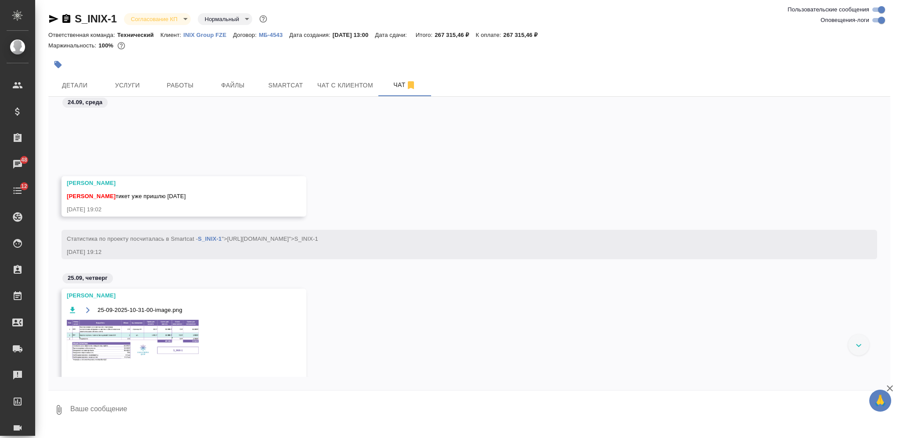
scroll to position [1959, 0]
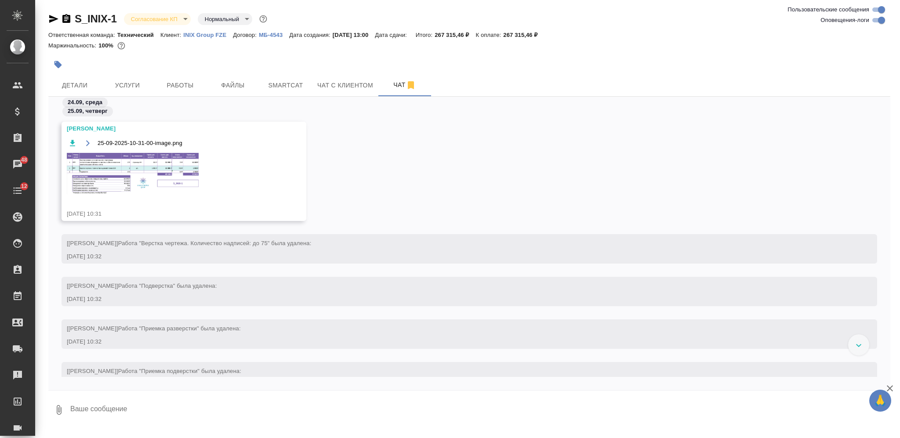
click at [186, 165] on img at bounding box center [133, 173] width 132 height 41
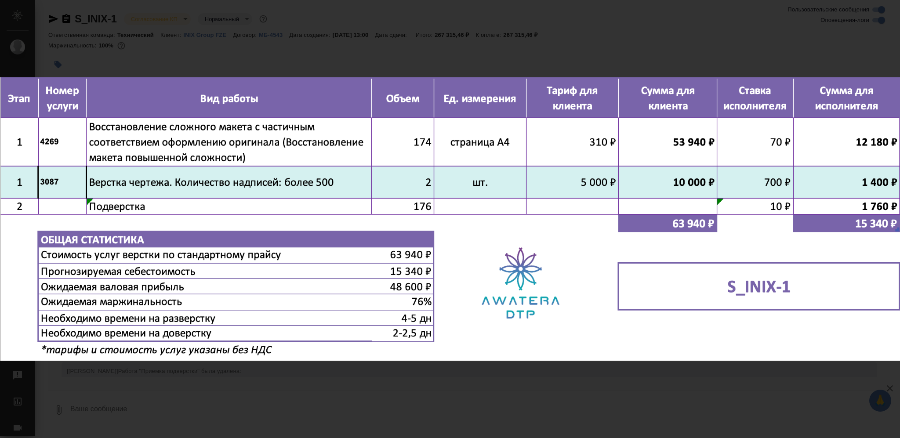
click at [454, 389] on div "25-09-2025-10-31-00-image.png 1 of 1" at bounding box center [450, 219] width 900 height 438
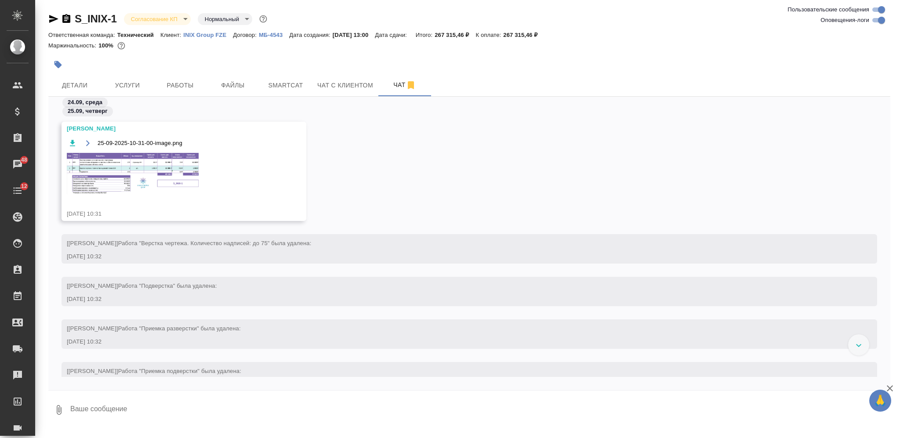
click at [80, 72] on div at bounding box center [328, 64] width 561 height 19
click at [83, 76] on button "Детали" at bounding box center [74, 85] width 53 height 22
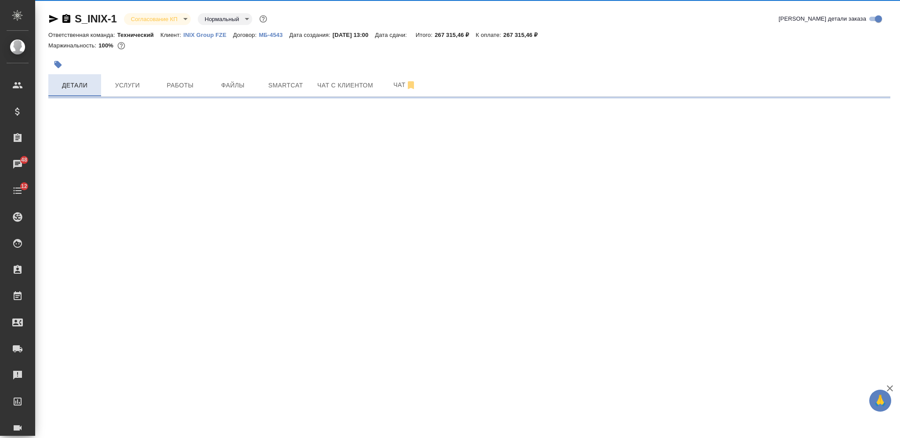
select select "RU"
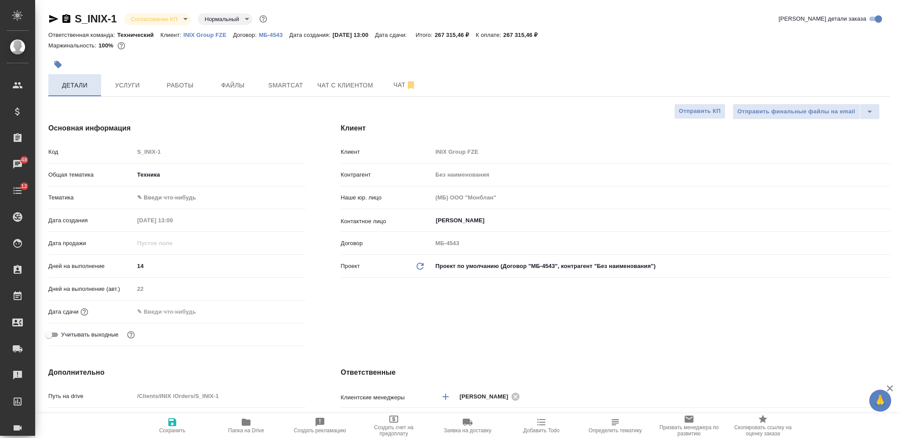
type textarea "x"
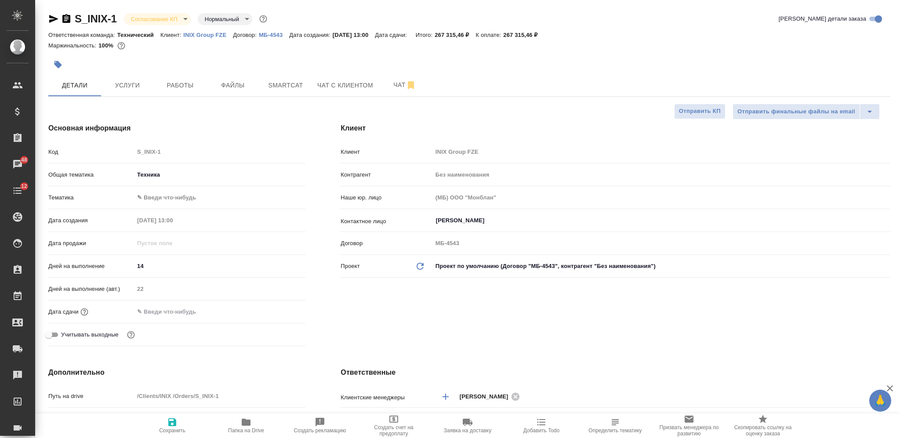
type textarea "x"
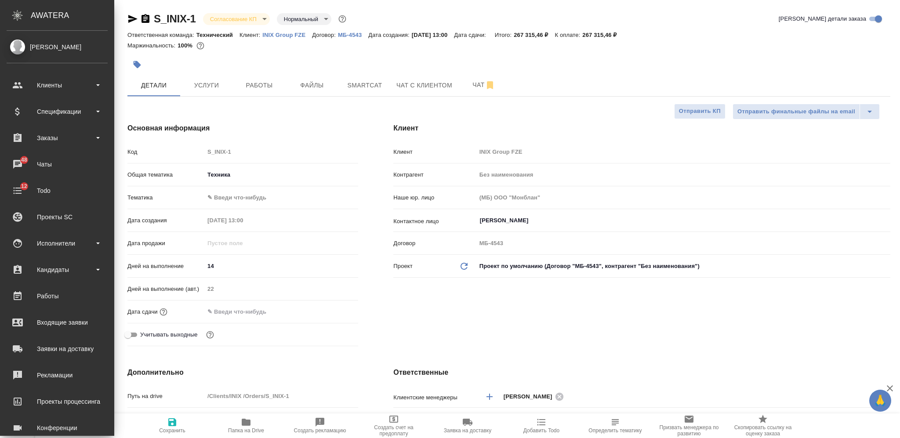
type textarea "x"
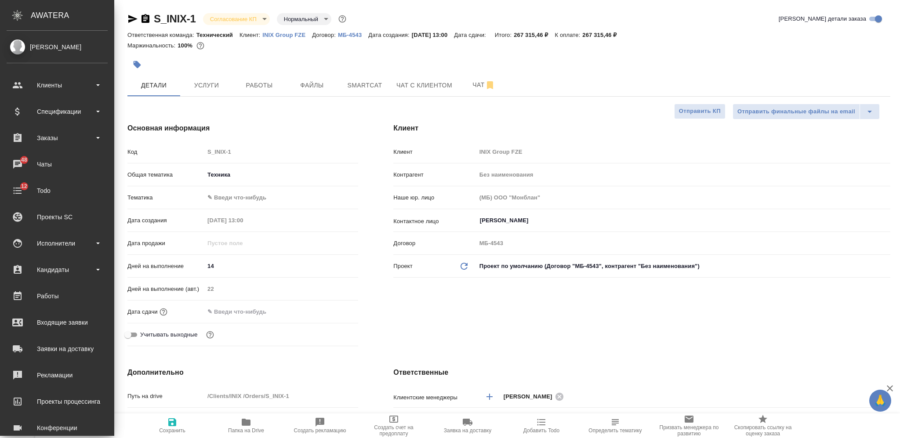
type textarea "x"
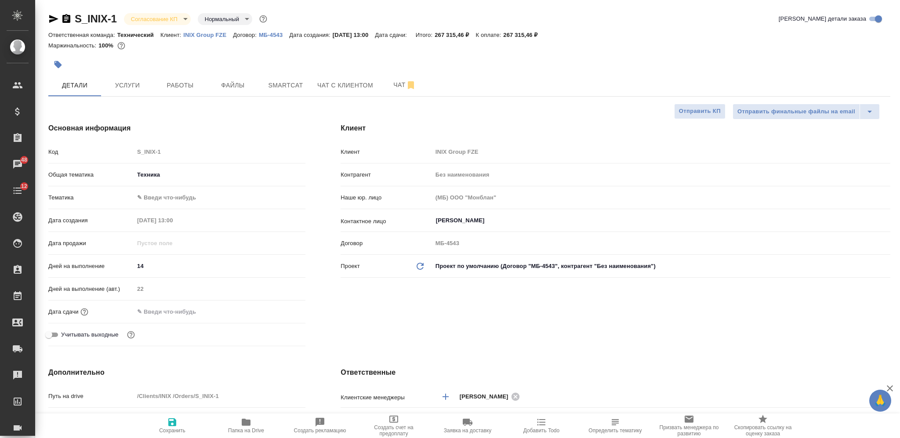
click at [51, 22] on icon "button" at bounding box center [53, 19] width 11 height 11
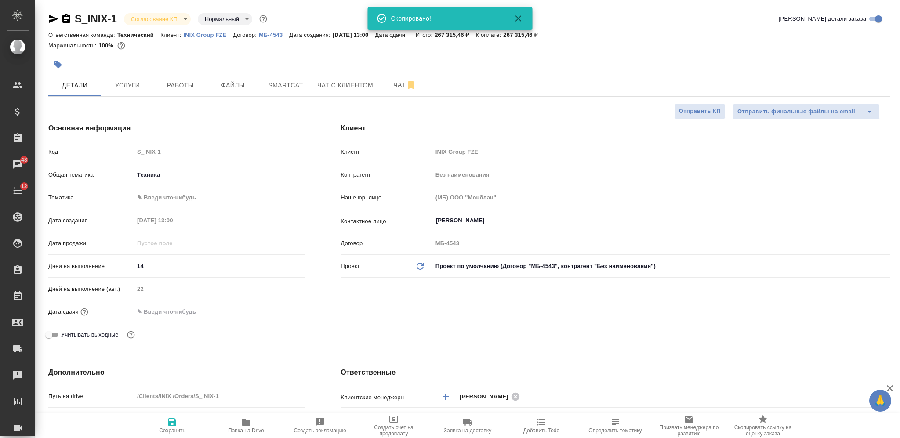
type textarea "x"
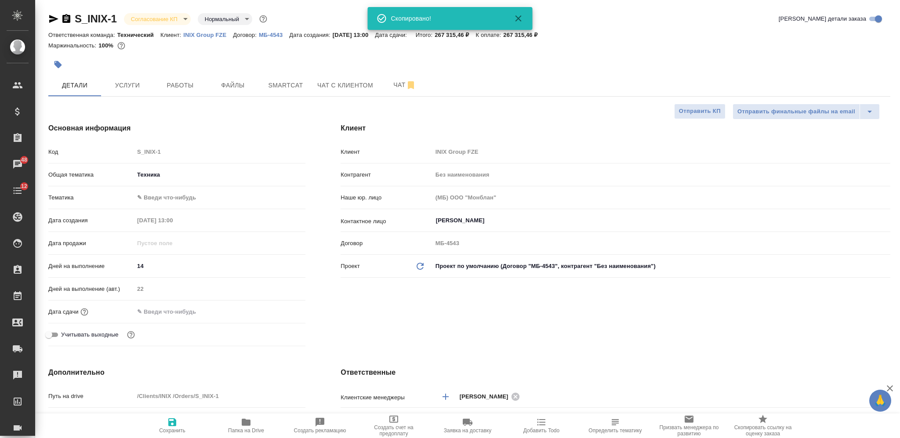
type textarea "x"
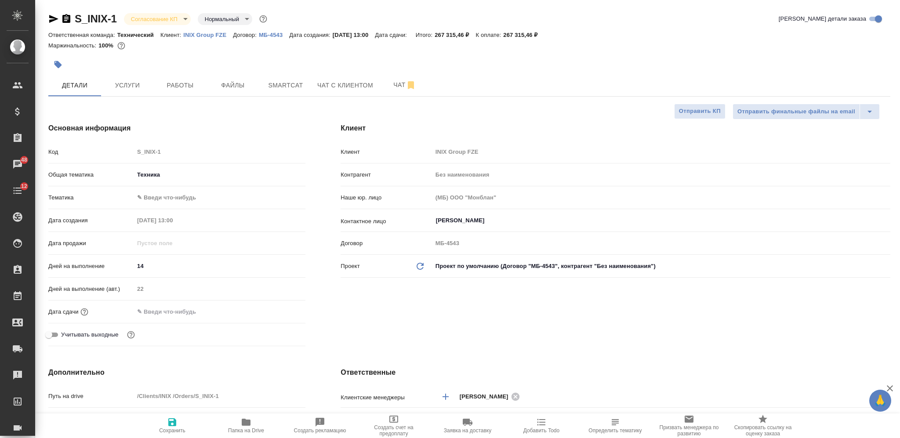
type textarea "x"
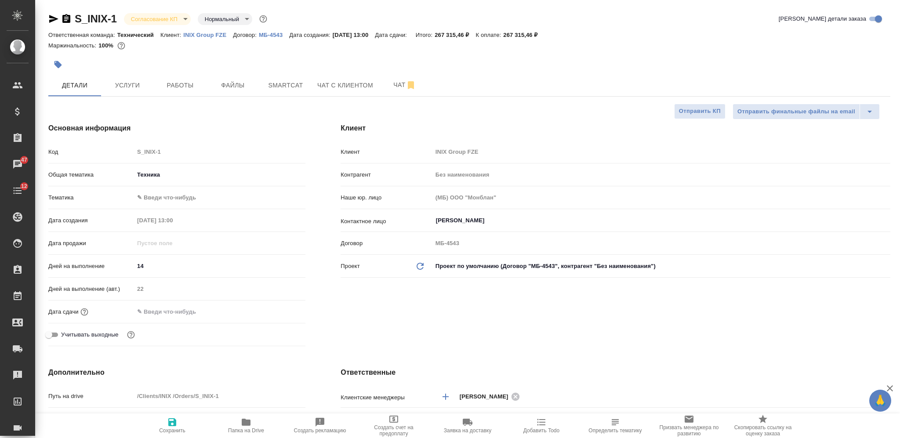
type textarea "x"
click at [226, 428] on span "Папка на Drive" at bounding box center [245, 425] width 63 height 17
type textarea "x"
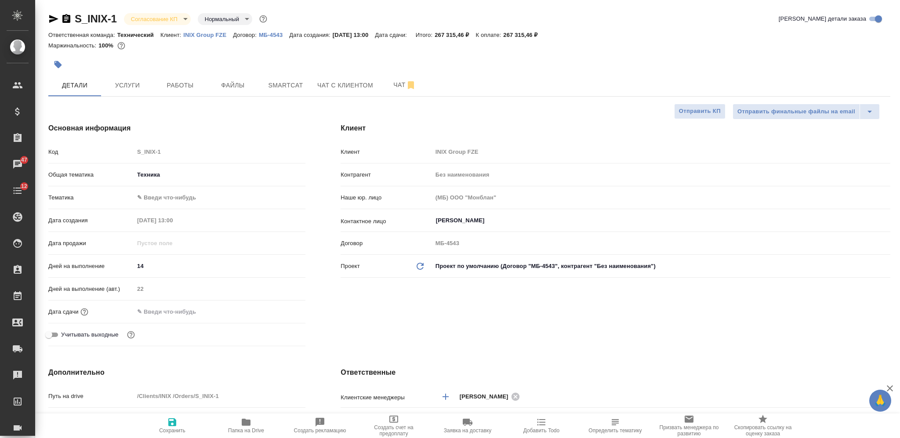
type textarea "x"
click at [120, 85] on span "Услуги" at bounding box center [127, 85] width 42 height 11
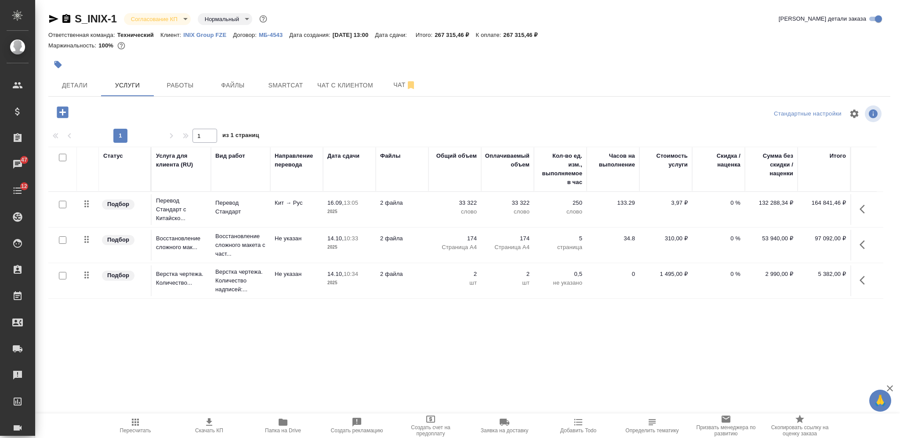
click at [416, 281] on td "2 файла" at bounding box center [402, 280] width 53 height 31
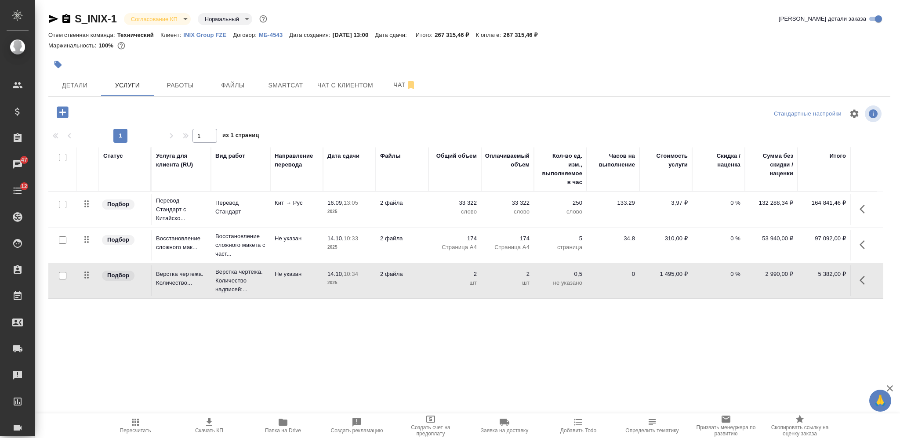
click at [416, 281] on td "2 файла" at bounding box center [402, 280] width 53 height 31
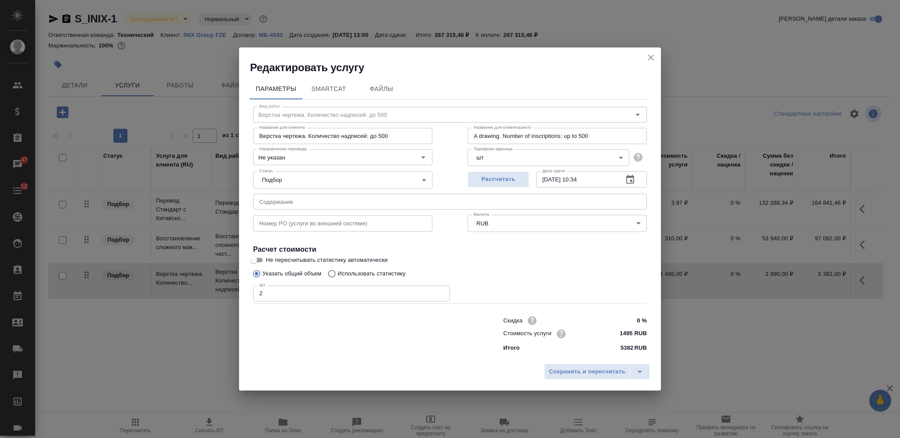
click at [627, 332] on input "1495 RUB" at bounding box center [630, 333] width 33 height 13
click at [627, 332] on input "1495 RUB" at bounding box center [630, 333] width 32 height 13
type input "2000 RUB"
click at [594, 368] on span "Сохранить и пересчитать" at bounding box center [587, 372] width 76 height 10
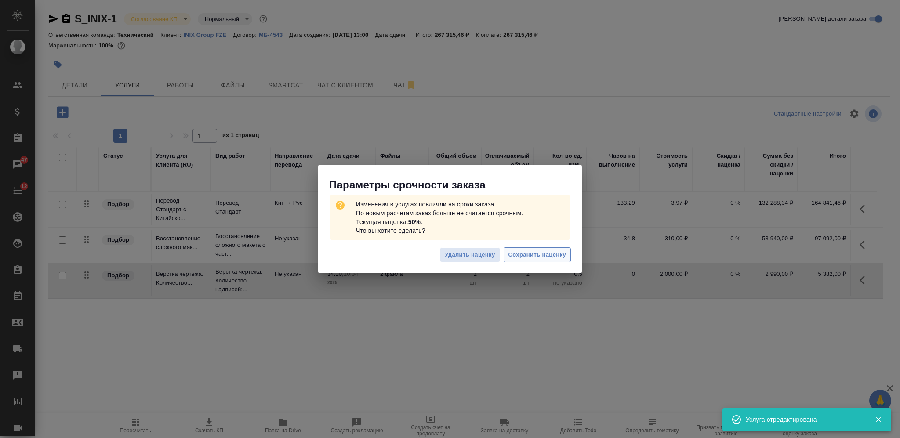
click at [545, 256] on span "Сохранить наценку" at bounding box center [538, 255] width 58 height 10
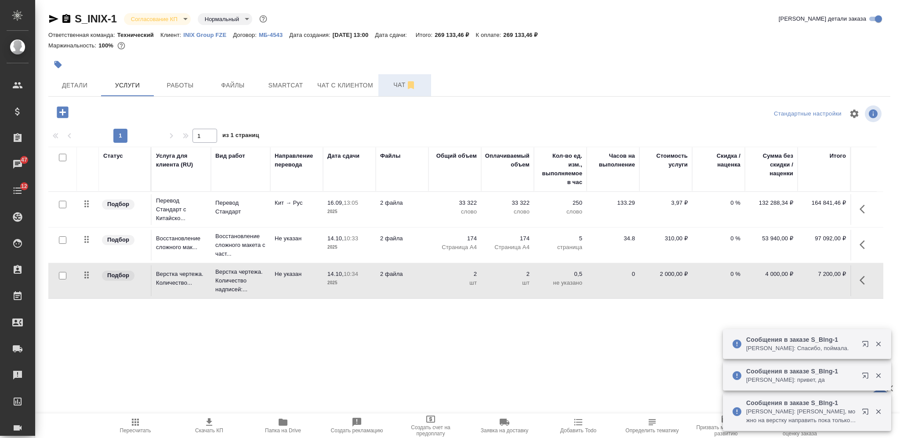
click at [399, 76] on button "Чат" at bounding box center [404, 85] width 53 height 22
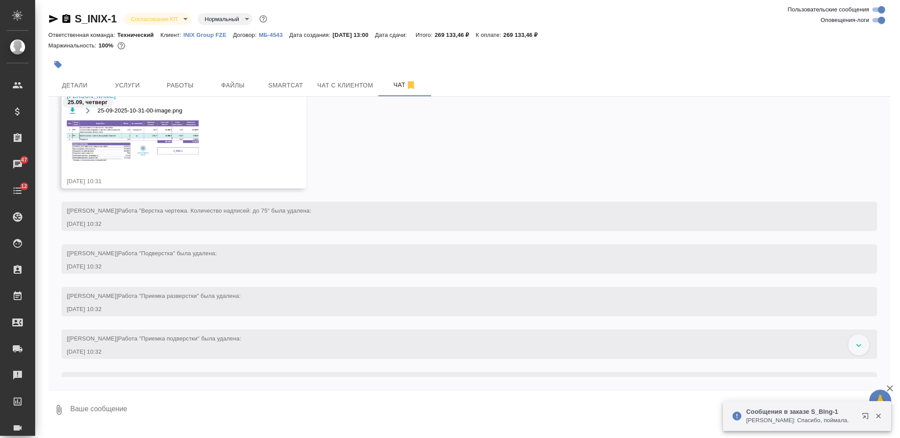
scroll to position [2013, 0]
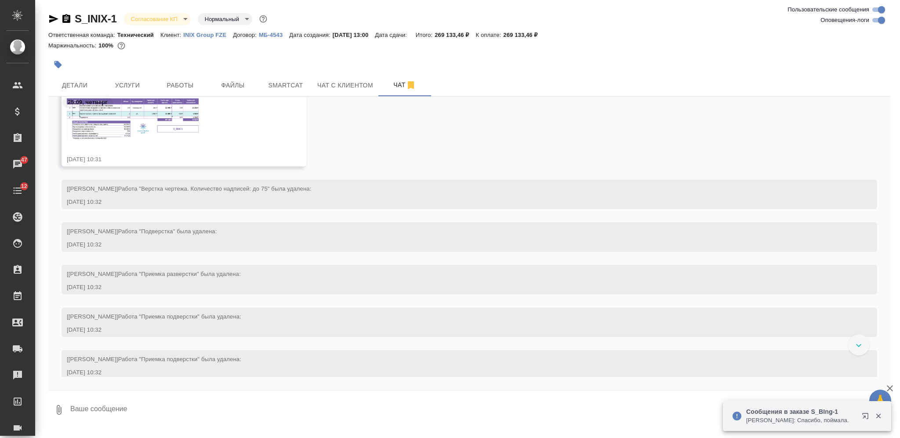
click at [177, 124] on img at bounding box center [133, 118] width 132 height 41
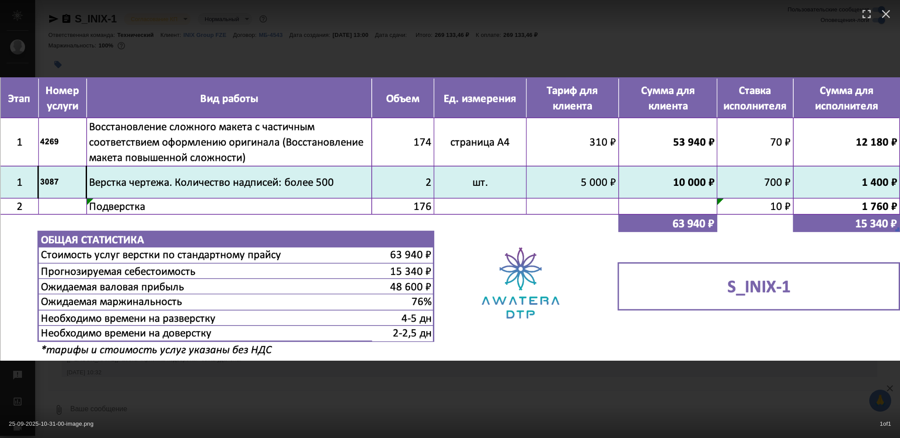
click at [434, 374] on div "25-09-2025-10-31-00-image.png 1 of 1" at bounding box center [450, 219] width 900 height 438
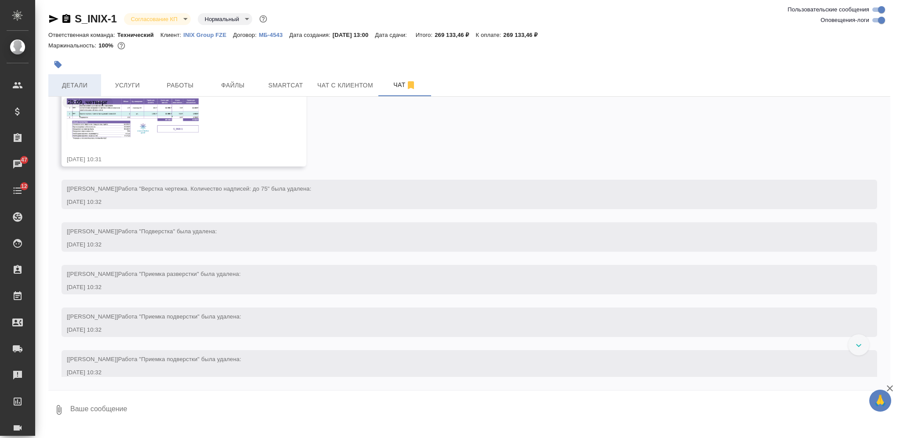
click at [87, 79] on button "Детали" at bounding box center [74, 85] width 53 height 22
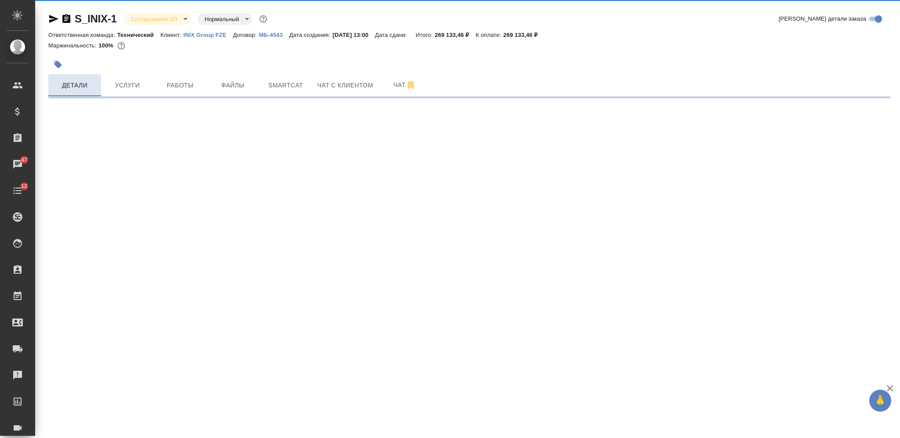
select select "RU"
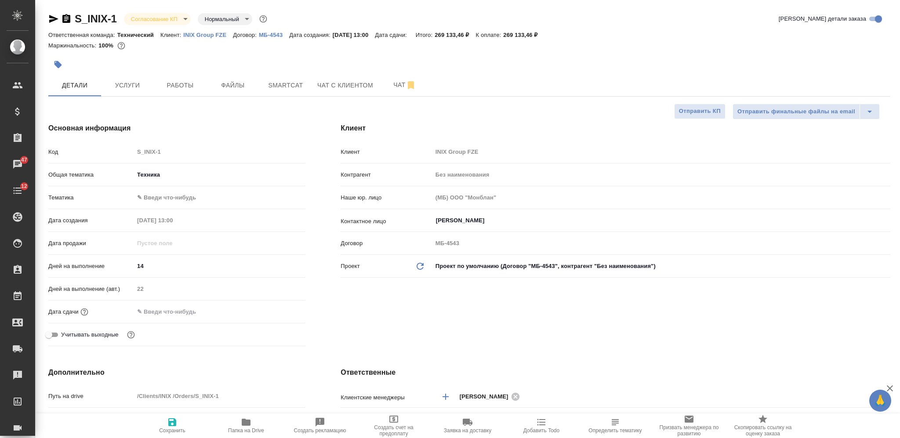
type textarea "x"
drag, startPoint x: 144, startPoint y: 267, endPoint x: 140, endPoint y: 264, distance: 5.3
click at [140, 264] on input "14" at bounding box center [219, 266] width 171 height 13
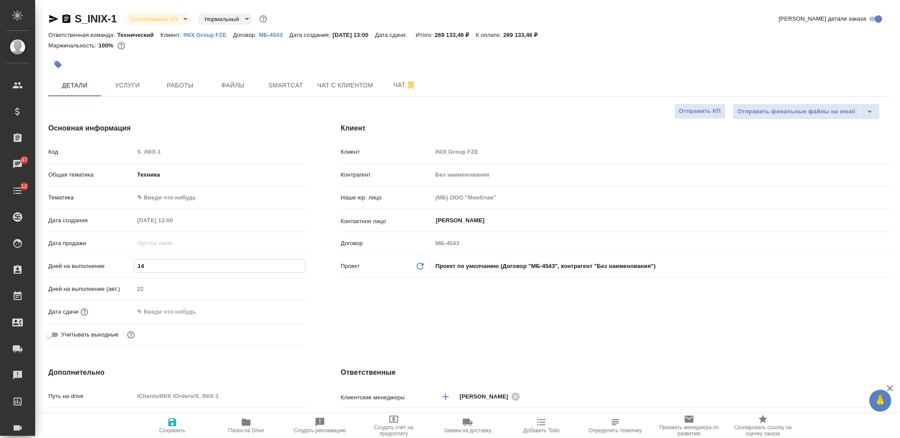
click at [266, 69] on div at bounding box center [328, 64] width 561 height 19
click at [131, 88] on span "Услуги" at bounding box center [127, 85] width 42 height 11
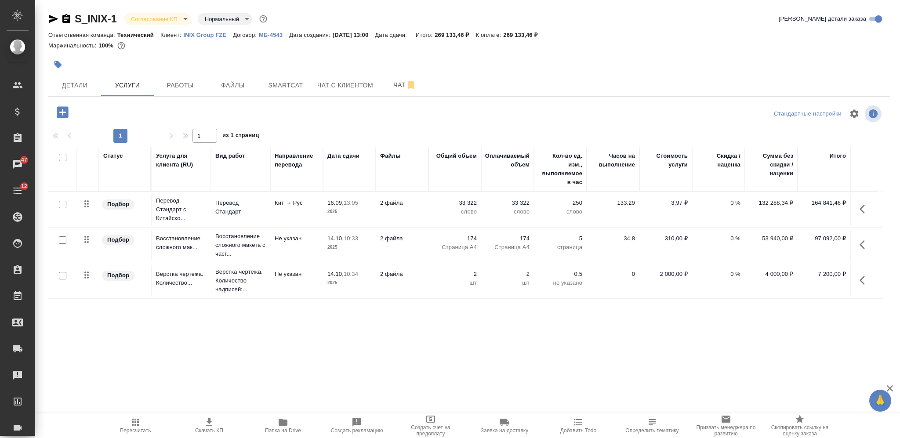
click at [209, 425] on icon "button" at bounding box center [209, 422] width 11 height 11
click at [62, 159] on input "checkbox" at bounding box center [62, 157] width 7 height 7
checkbox input "true"
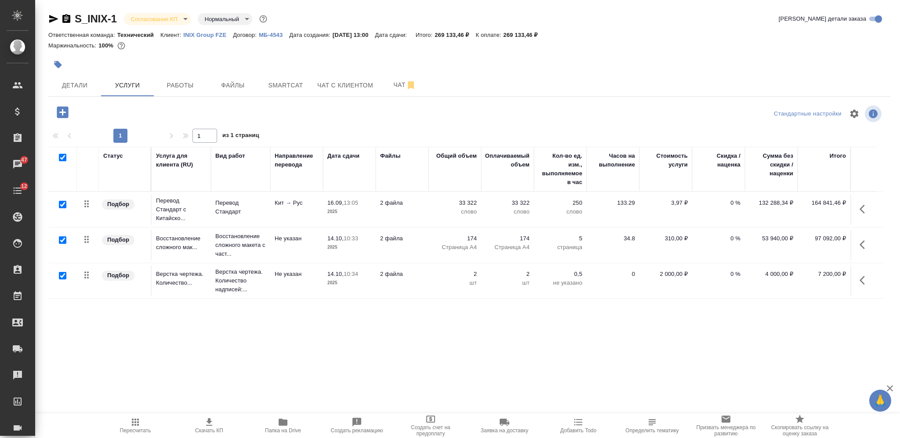
checkbox input "true"
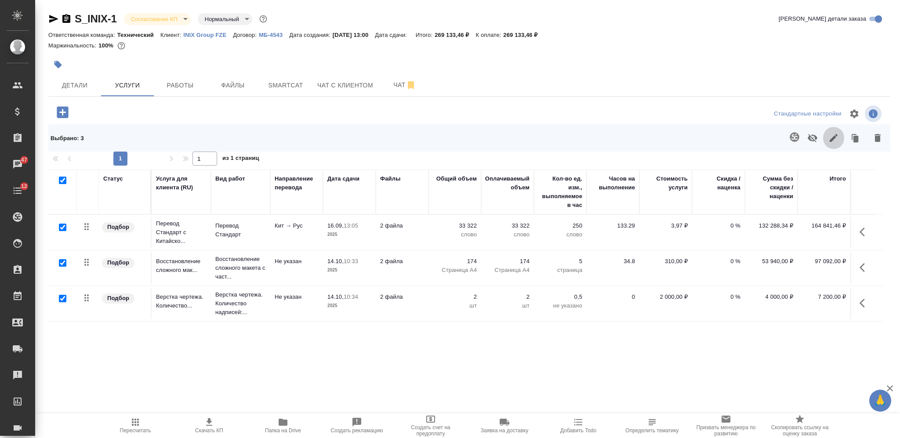
click at [833, 137] on icon "button" at bounding box center [834, 138] width 8 height 8
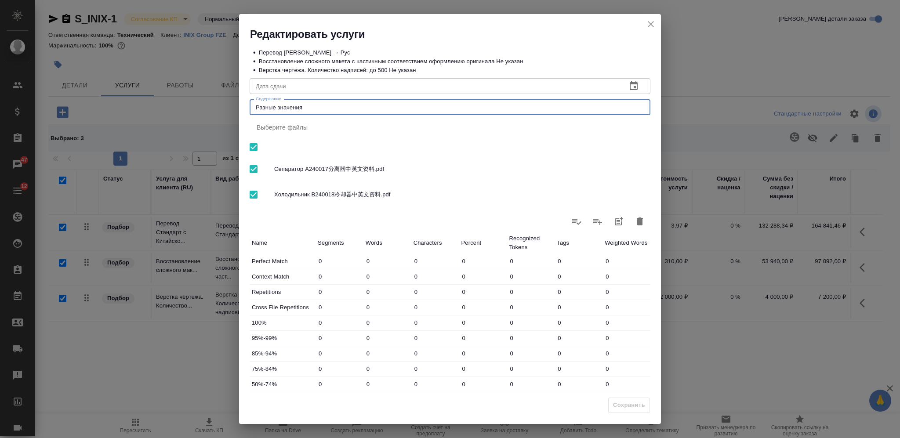
click at [475, 107] on textarea "Разные значения" at bounding box center [450, 107] width 389 height 7
paste textarea "CSSC marine machinery"
type textarea "CSSC marine machinery"
click at [627, 413] on button "Сохранить" at bounding box center [629, 405] width 42 height 15
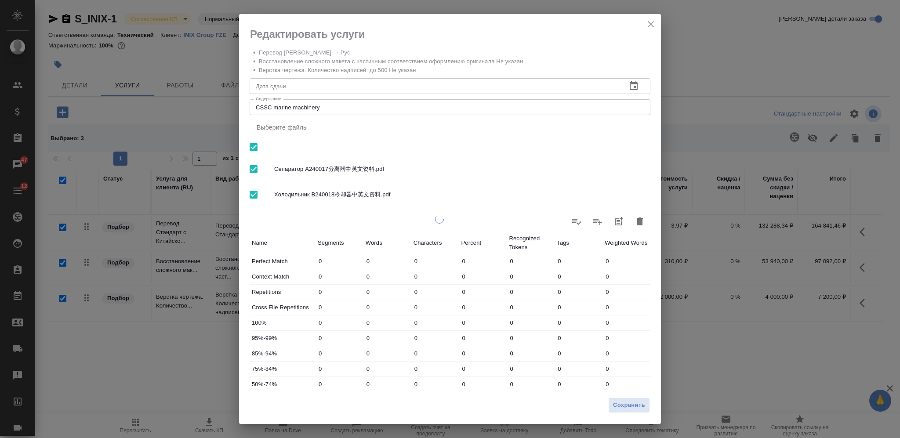
click at [624, 408] on div ".cls-1 fill:#fff; AWATERA Nikiforova Valeria Клиенты Спецификации Заказы 47 Чат…" at bounding box center [450, 219] width 900 height 438
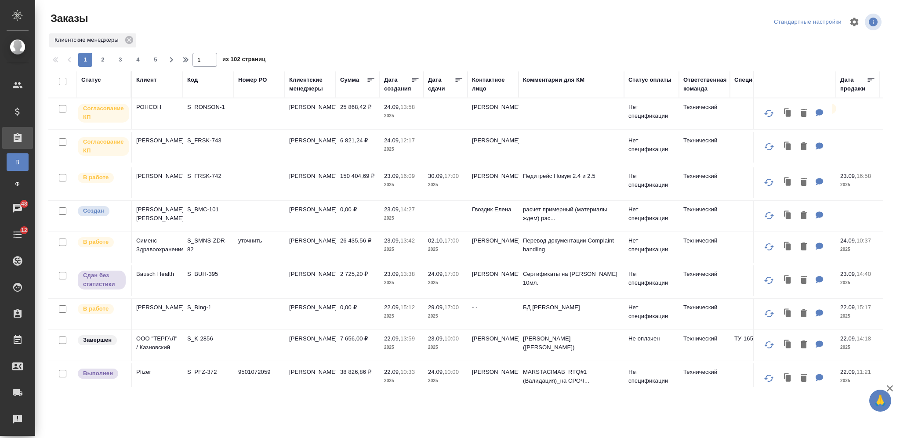
click at [254, 147] on td at bounding box center [259, 147] width 51 height 31
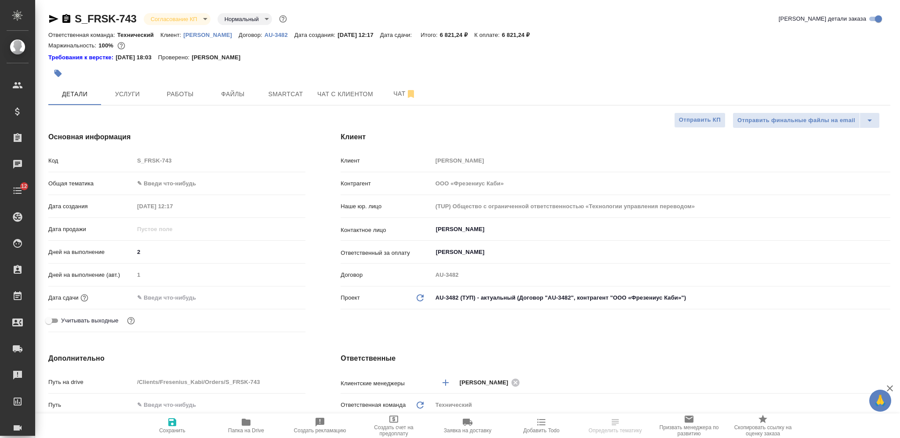
select select "RU"
click at [167, 294] on input "text" at bounding box center [172, 297] width 77 height 13
type input "[DATE] 17:00"
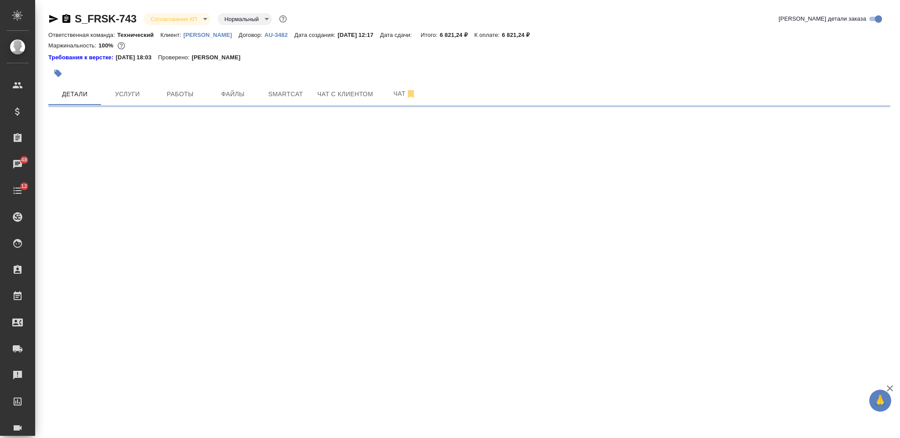
select select "RU"
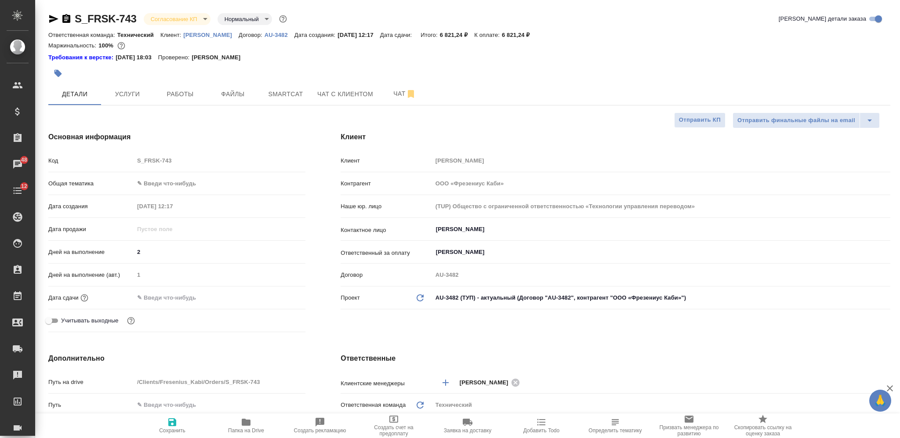
type textarea "x"
click at [169, 298] on input "text" at bounding box center [172, 297] width 77 height 13
type input "2_.__.____ __:__"
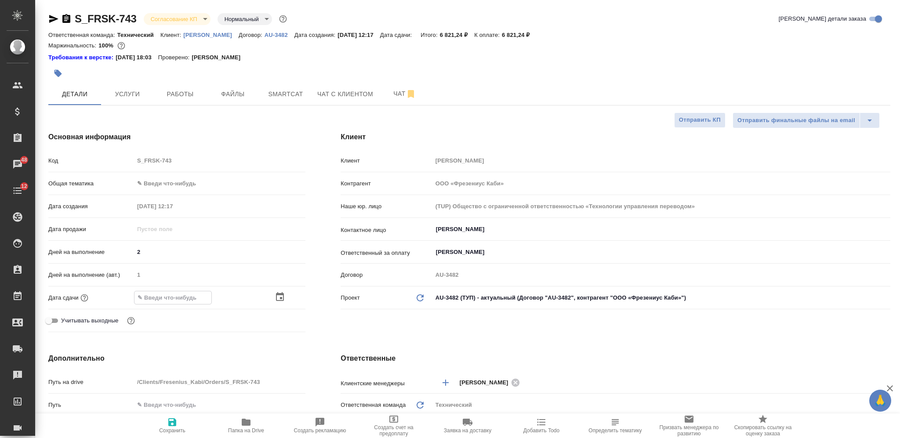
type textarea "x"
type input "26.__.____ __:__"
type textarea "x"
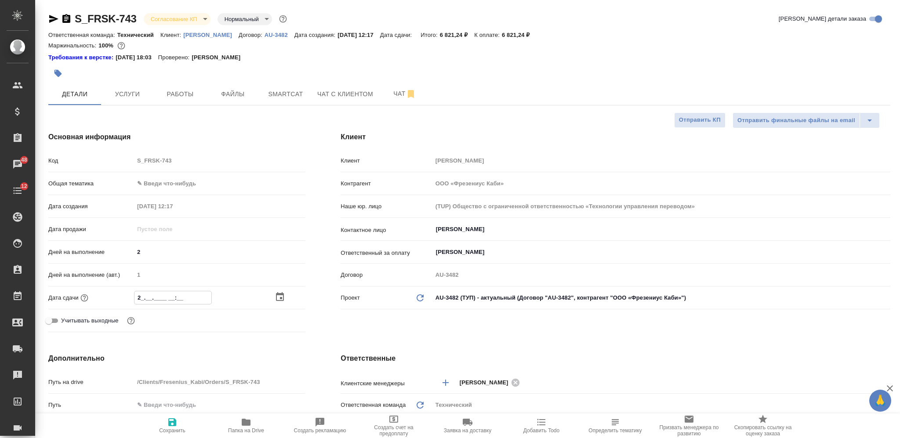
type textarea "x"
type input "26.0_.____ __:__"
type textarea "x"
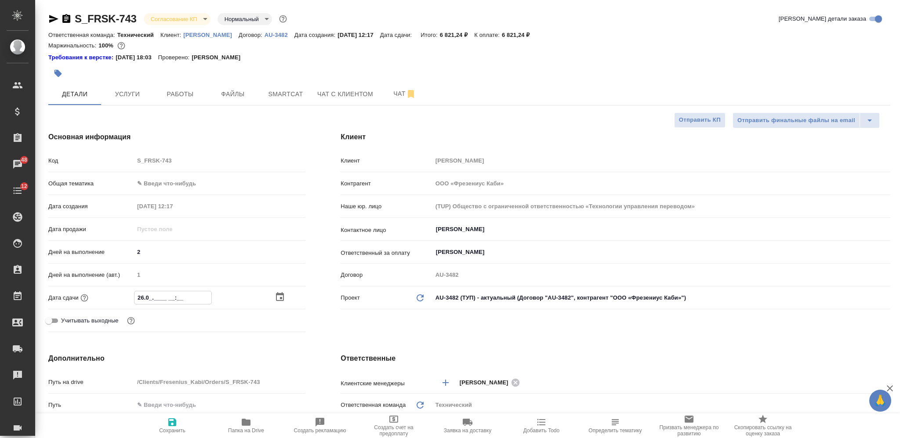
type textarea "x"
type input "26.09.____ __:__"
type textarea "x"
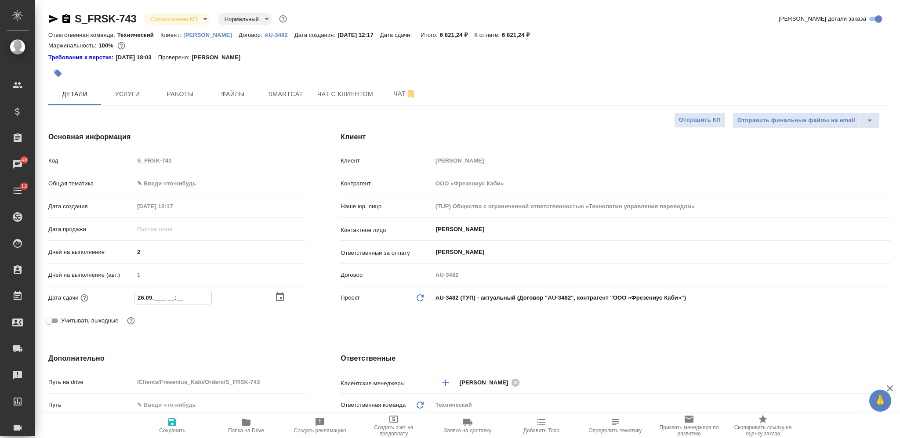
type input "26.09.2___ __:__"
type textarea "x"
type input "[DATE]__ __:__"
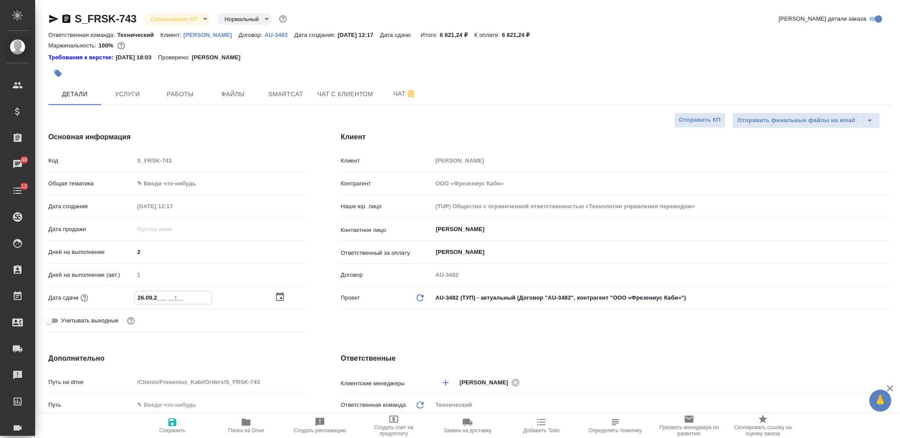
type textarea "x"
type input "[DATE]_ __:__"
type textarea "x"
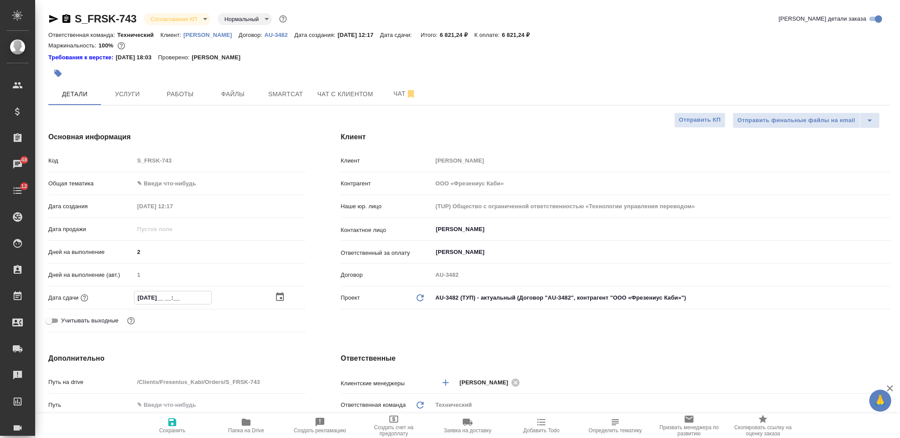
type textarea "x"
type input "[DATE] __:__"
type textarea "x"
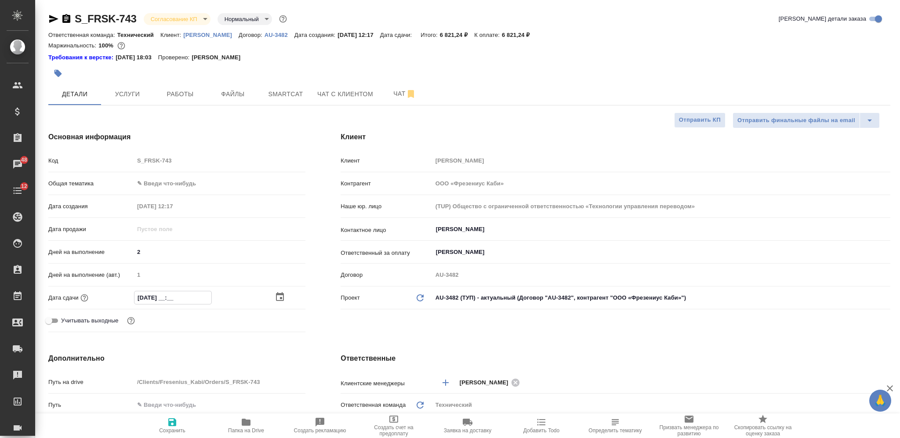
type textarea "x"
type input "[DATE] 1_:__"
type textarea "x"
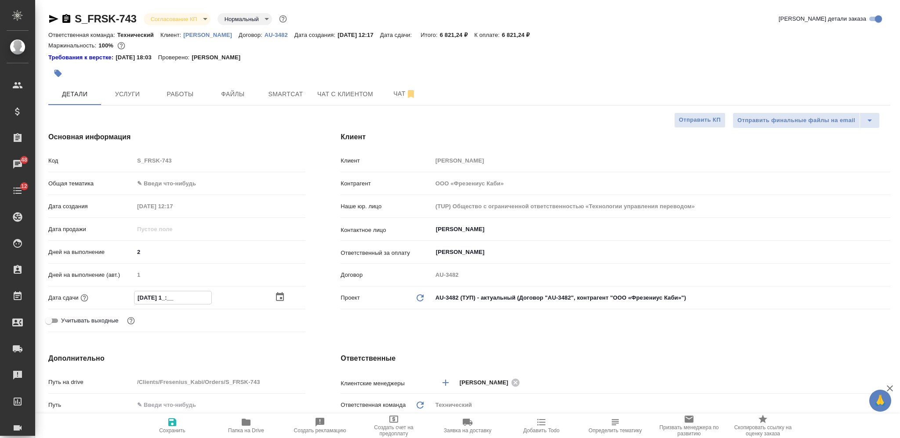
type input "[DATE] 17:__"
type textarea "x"
type input "[DATE] 17:0_"
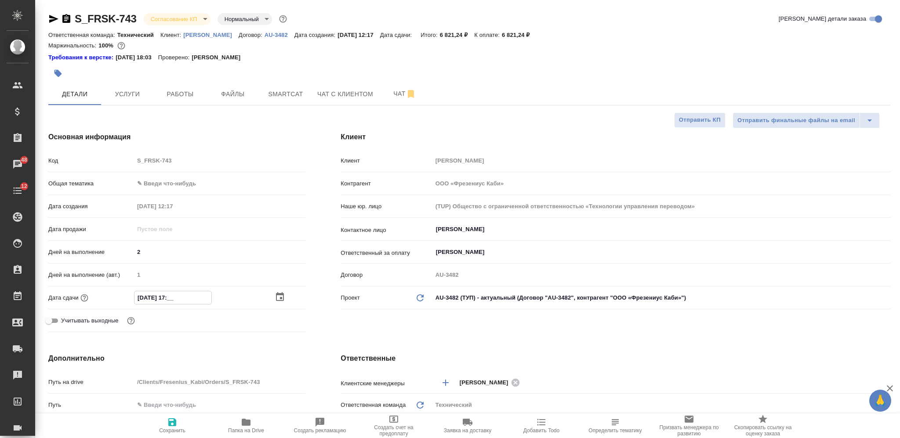
type textarea "x"
type input "[DATE] 17:00"
type textarea "x"
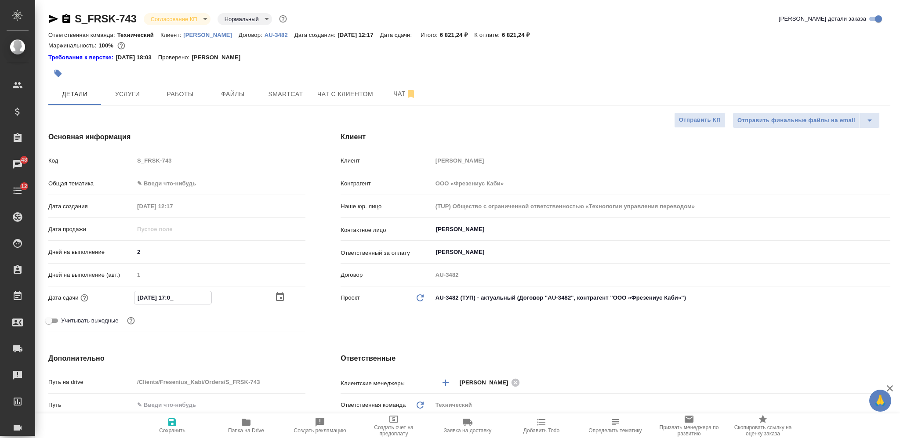
type textarea "x"
type input "[DATE] 17:00"
click at [171, 424] on icon "button" at bounding box center [172, 422] width 8 height 8
type textarea "x"
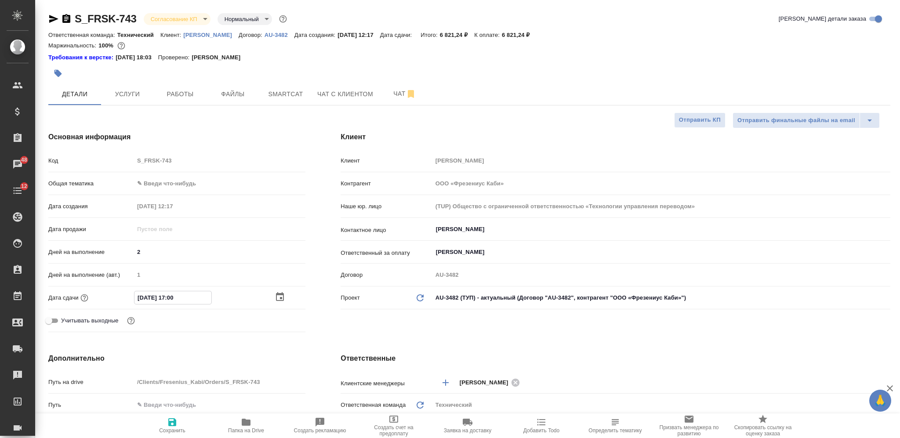
type textarea "x"
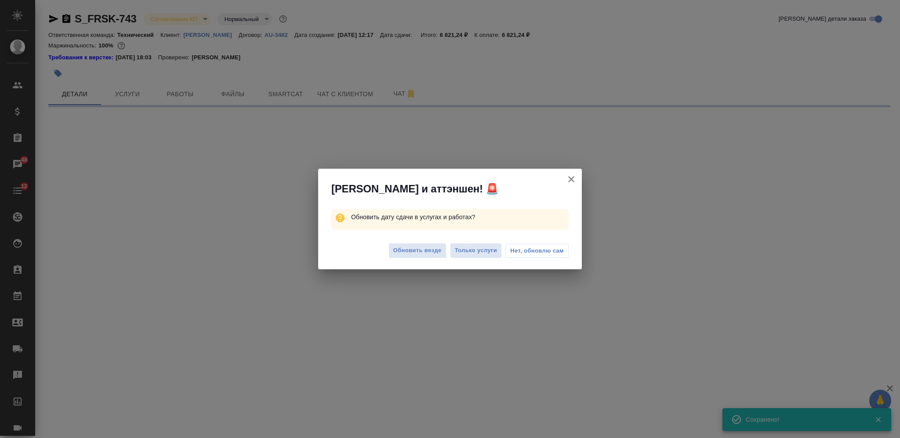
select select "RU"
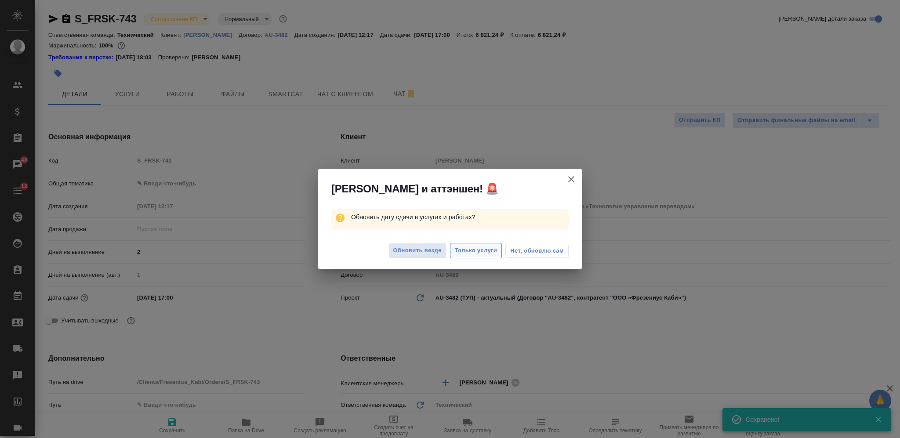
type textarea "x"
click at [474, 247] on span "Только услуги" at bounding box center [476, 251] width 43 height 10
type textarea "x"
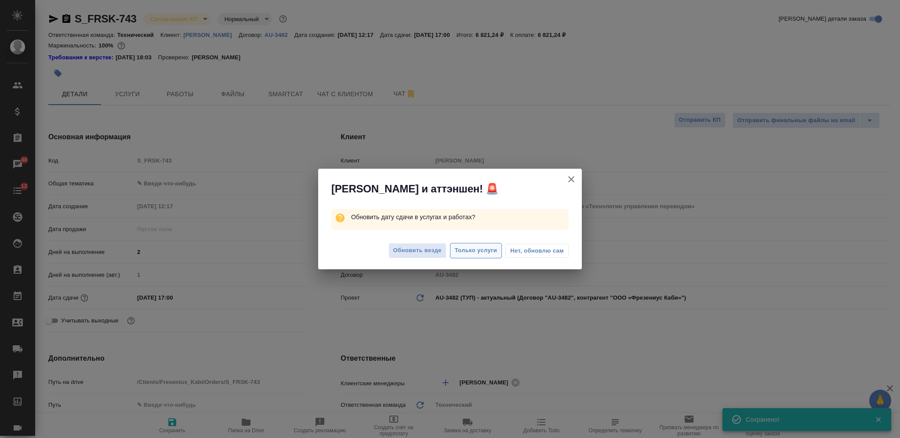
type textarea "x"
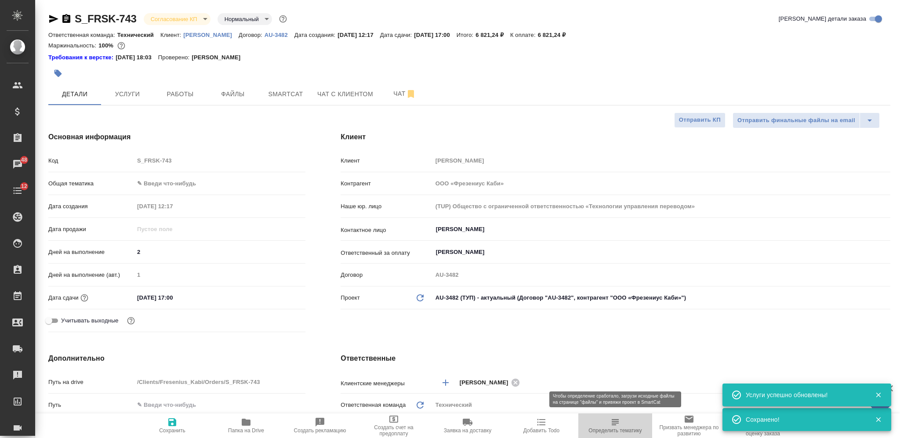
click at [616, 419] on icon "button" at bounding box center [615, 422] width 11 height 11
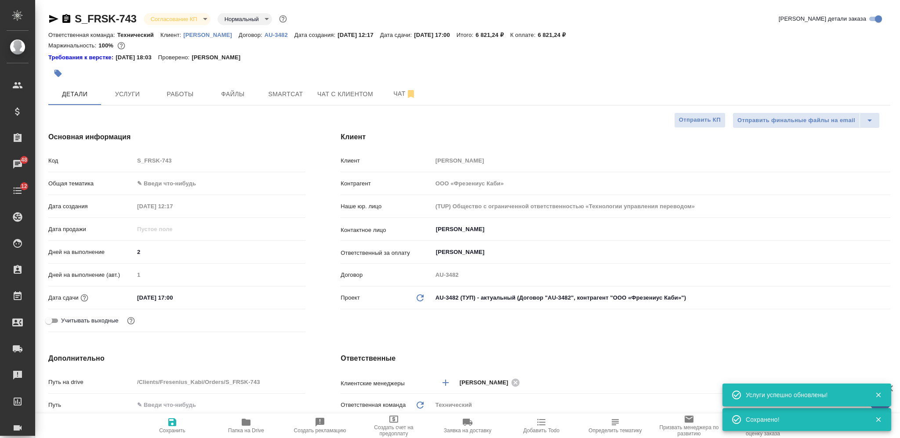
type textarea "x"
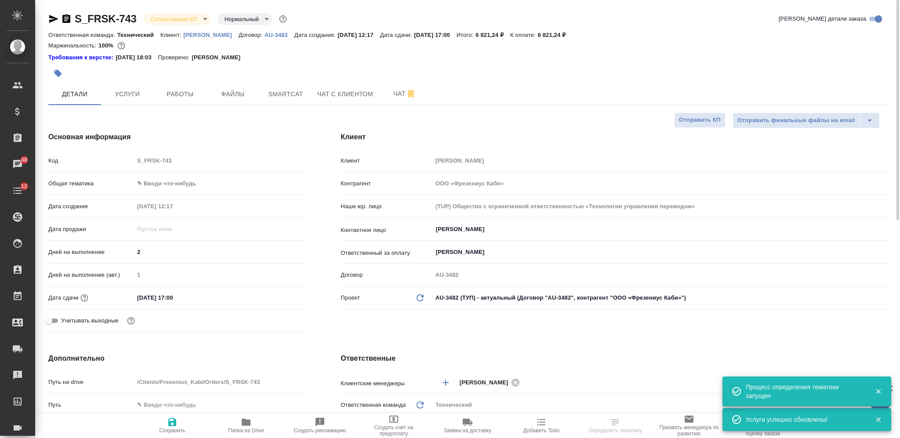
click at [192, 15] on body "🙏 .cls-1 fill:#fff; AWATERA [PERSON_NAME] Спецификации Заказы 48 Чаты 12 Todo П…" at bounding box center [450, 219] width 900 height 438
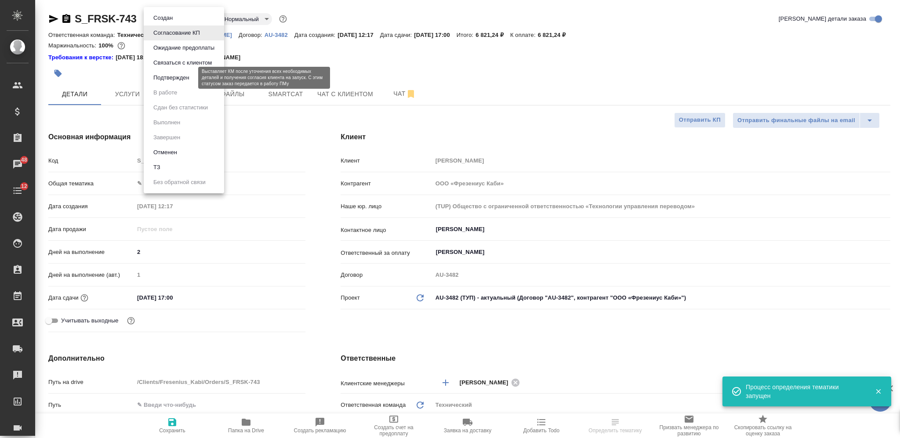
click at [186, 79] on button "Подтвержден" at bounding box center [171, 78] width 41 height 10
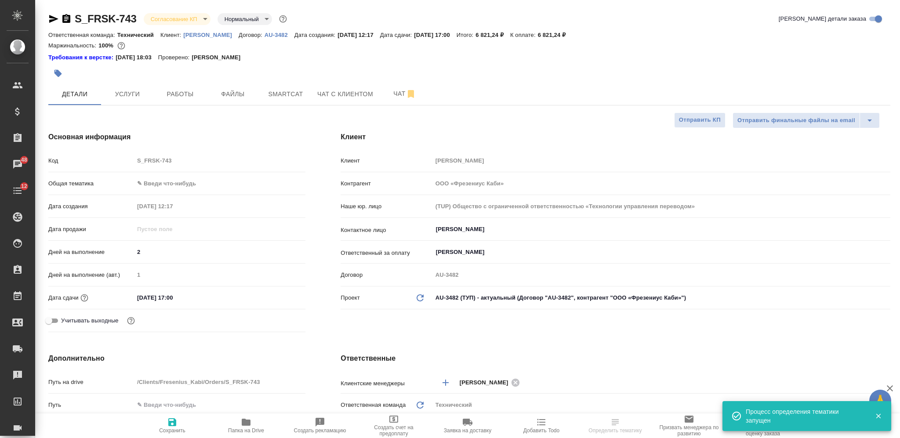
select select "RU"
type textarea "x"
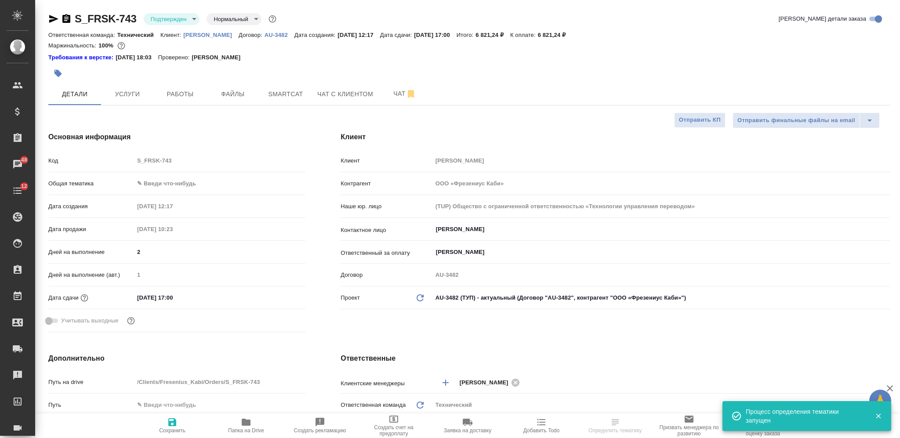
type textarea "x"
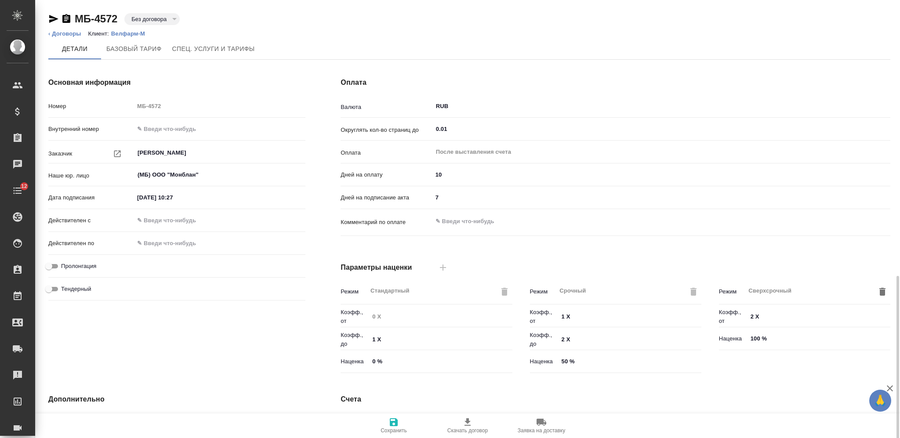
scroll to position [159, 0]
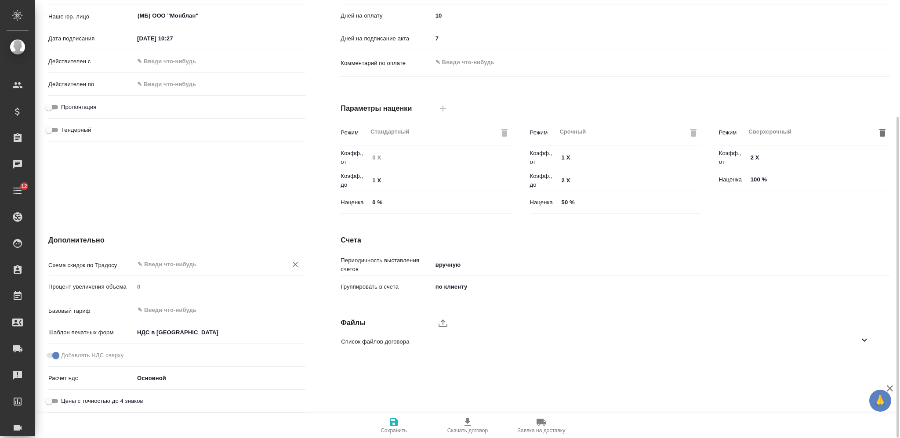
click at [178, 259] on input "text" at bounding box center [205, 264] width 137 height 11
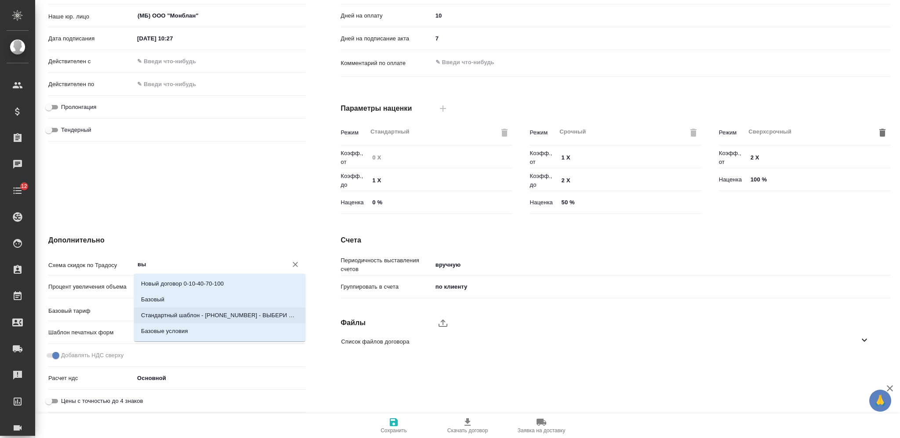
click at [199, 313] on p "Стандартный шаблон - 30-70-100 - ВЫБЕРИ МЕНЯ!" at bounding box center [219, 315] width 157 height 9
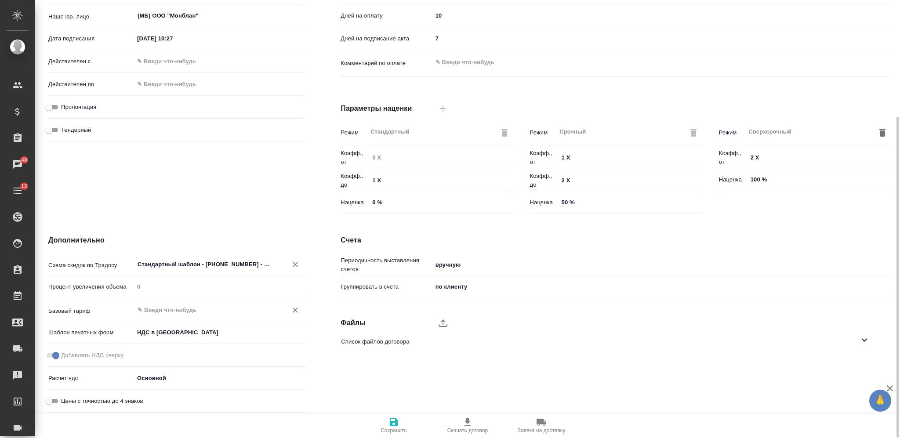
type input "Стандартный шаблон - 30-70-100 - ВЫБЕРИ МЕНЯ!"
click at [197, 309] on input "text" at bounding box center [205, 310] width 137 height 11
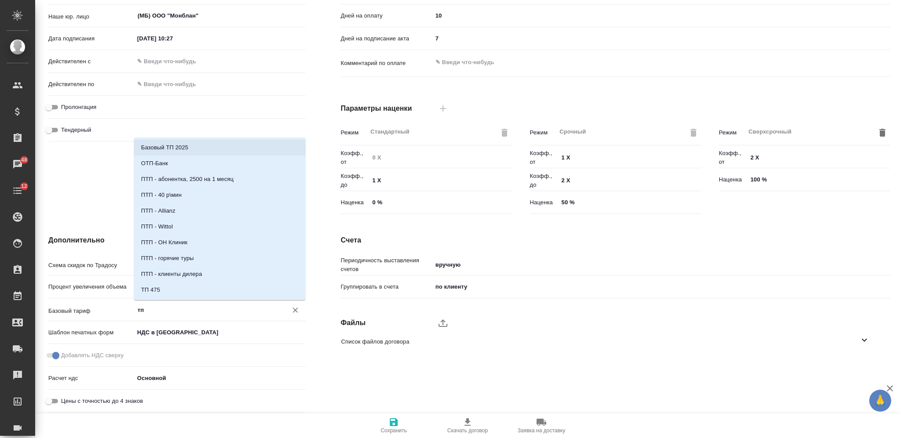
click at [214, 148] on li "Базовый ТП 2025" at bounding box center [219, 148] width 171 height 16
type input "Базовый ТП 2025"
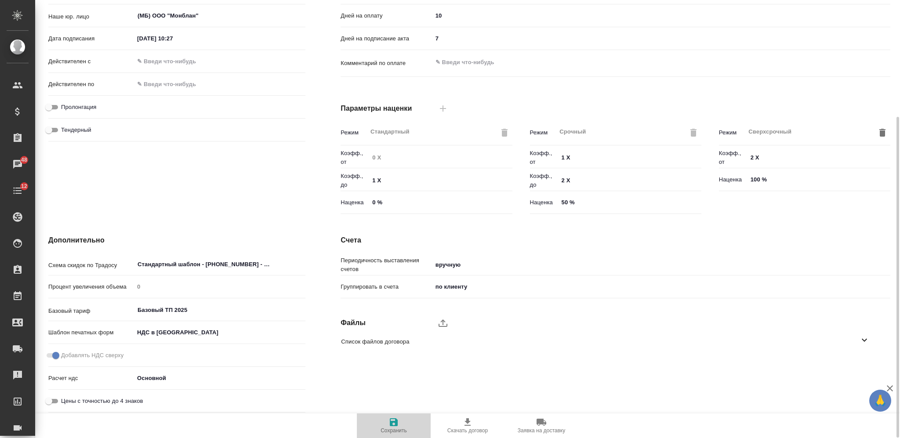
click at [398, 418] on icon "button" at bounding box center [394, 422] width 11 height 11
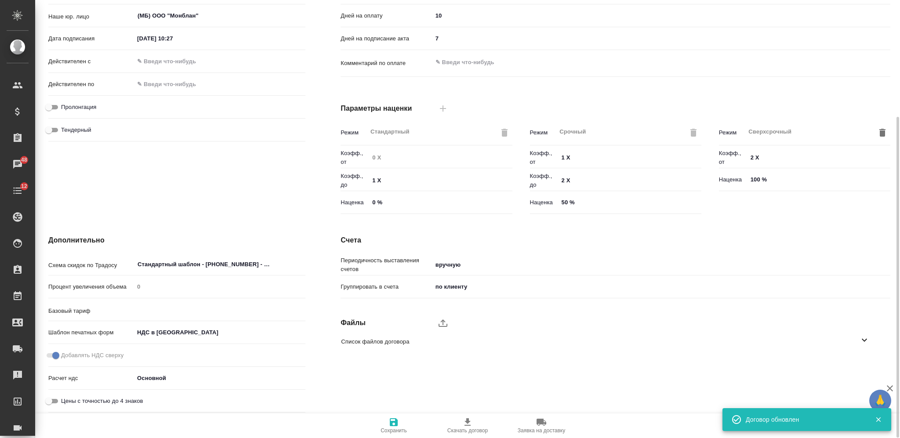
type input "Базовый ТП 2025"
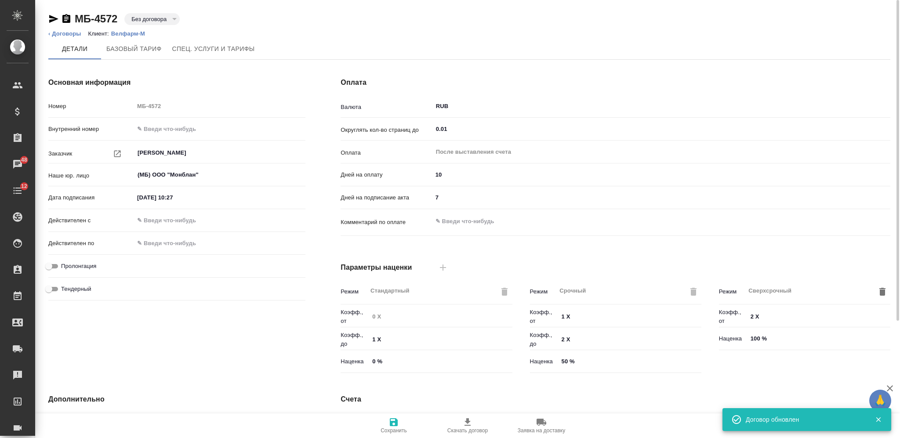
click at [135, 34] on p "Велфарм-М" at bounding box center [131, 33] width 40 height 7
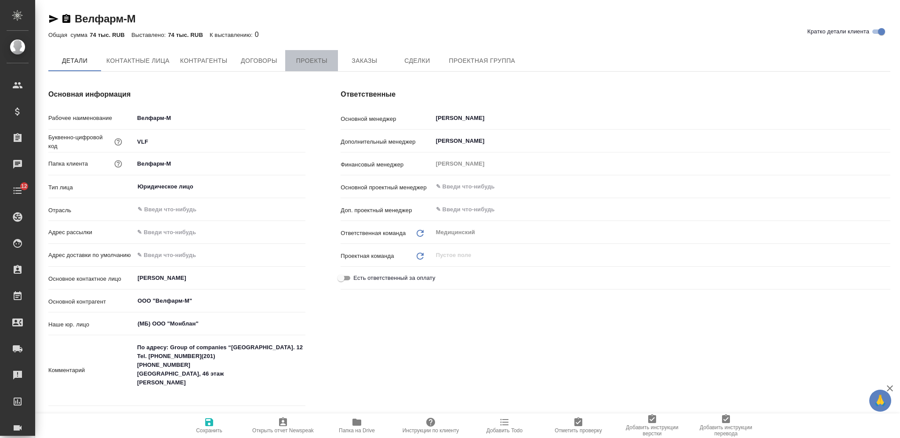
click at [313, 61] on span "Проекты" at bounding box center [312, 60] width 42 height 11
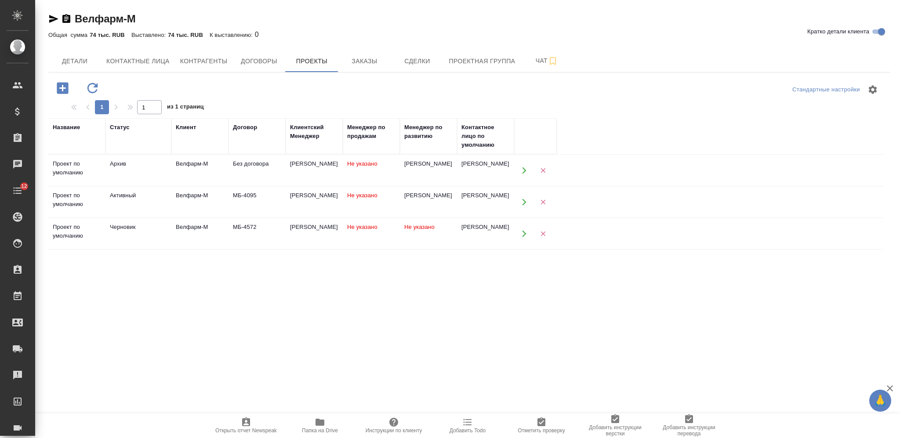
click at [523, 229] on button "button" at bounding box center [524, 234] width 18 height 18
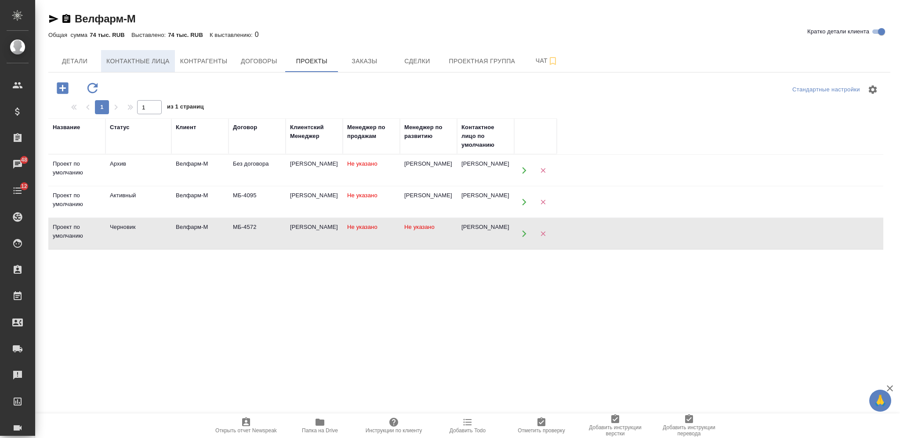
click at [144, 59] on span "Контактные лица" at bounding box center [137, 61] width 63 height 11
select select "RU"
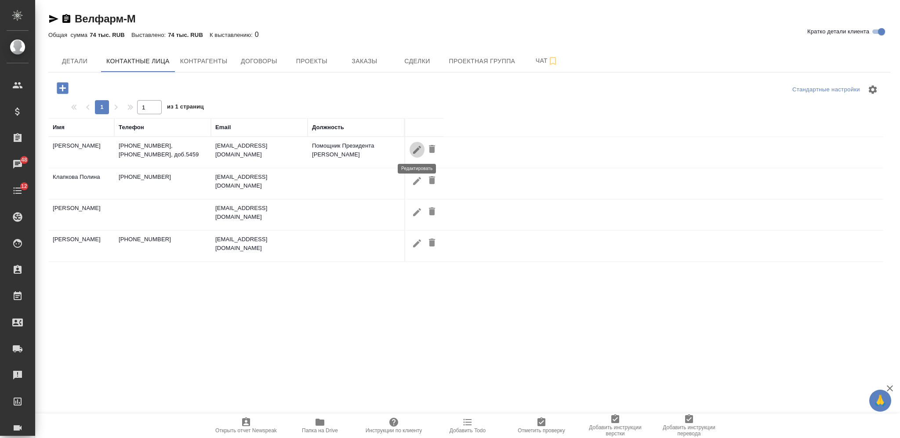
click at [414, 147] on icon "button" at bounding box center [417, 150] width 11 height 11
type input "Кристина"
type input "Викторовна"
type input "Курканина"
type input "Помощник Президента [PERSON_NAME]"
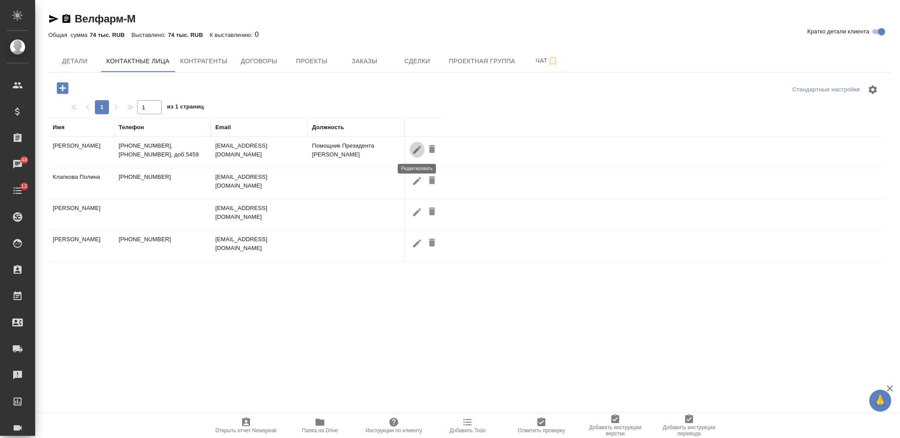
type textarea "[STREET_ADDRESS][PERSON_NAME]"
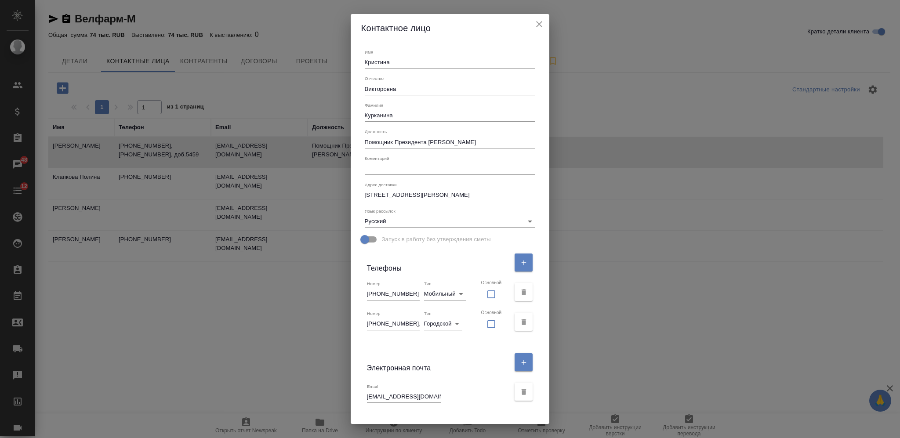
click at [401, 138] on input "Помощник Президента [PERSON_NAME]" at bounding box center [450, 142] width 171 height 12
click at [401, 139] on input "Помощник Президента ГК Велфарм" at bounding box center [450, 142] width 171 height 12
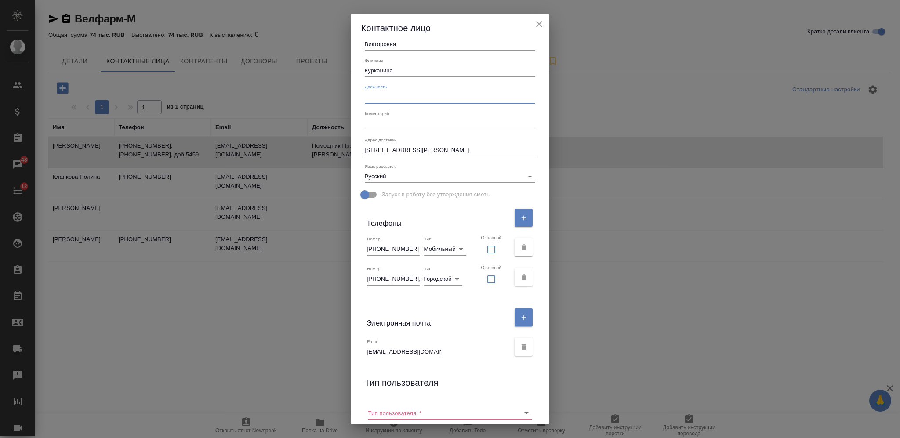
scroll to position [77, 0]
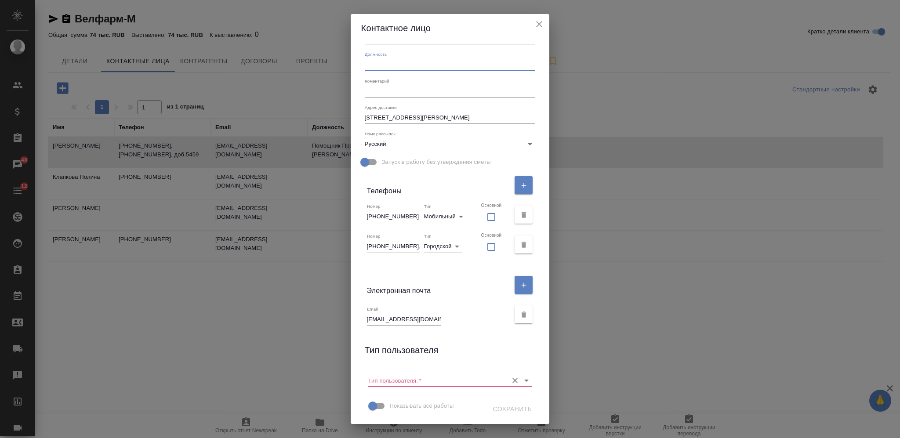
click at [454, 382] on input "Тип пользователя:   *" at bounding box center [436, 380] width 136 height 12
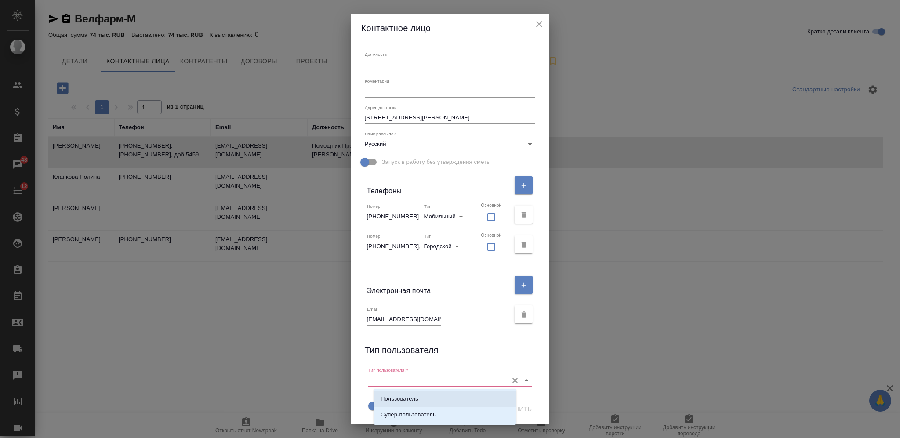
click at [441, 394] on li "Пользователь" at bounding box center [445, 399] width 143 height 16
type input "Пользователь"
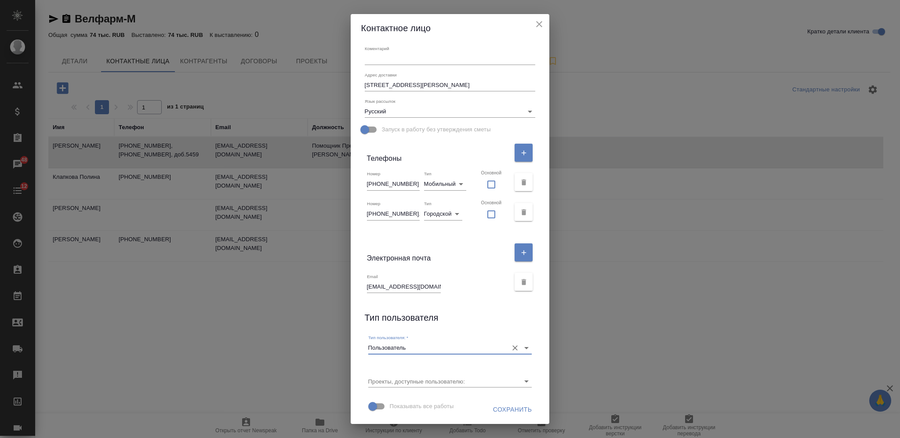
scroll to position [110, 0]
click at [493, 409] on span "Сохранить" at bounding box center [512, 409] width 39 height 11
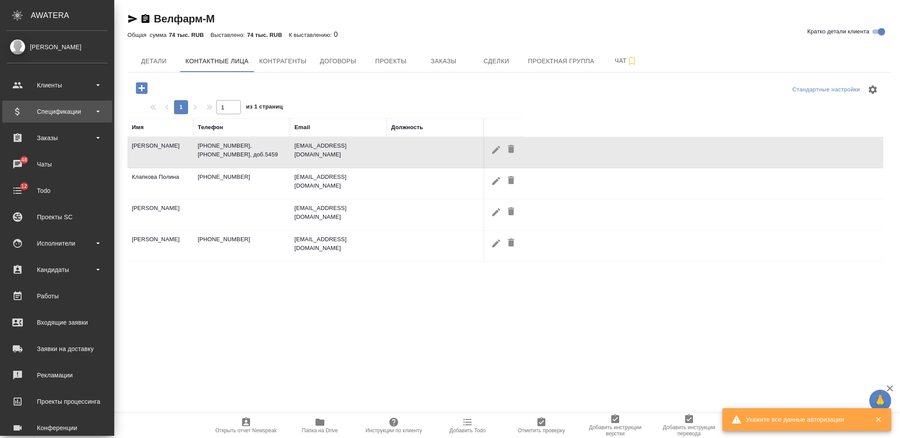
click at [76, 108] on div "Спецификации" at bounding box center [57, 111] width 101 height 13
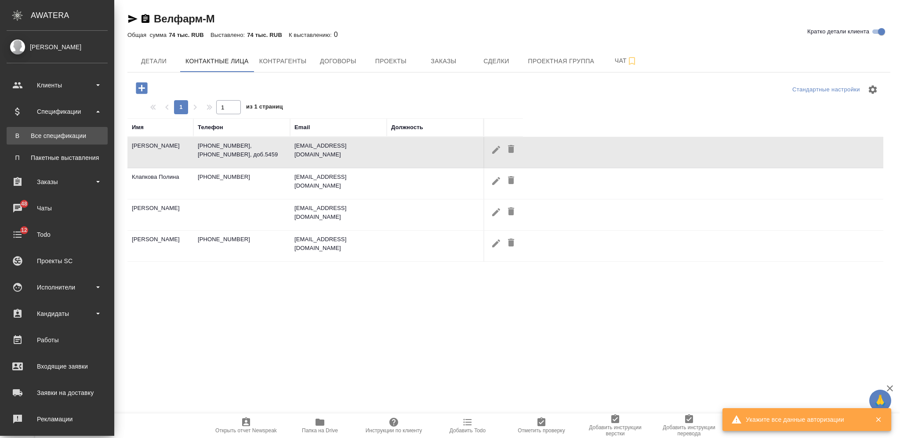
click at [76, 132] on div "Все спецификации" at bounding box center [57, 135] width 92 height 9
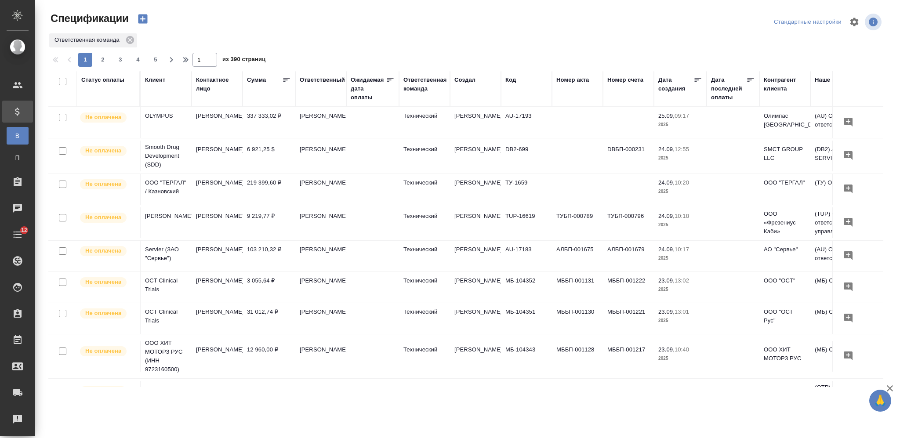
click at [145, 19] on icon "button" at bounding box center [142, 19] width 9 height 9
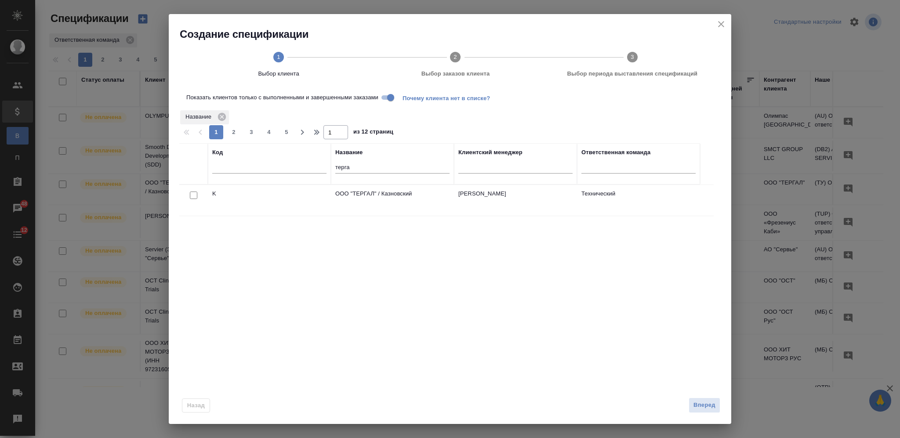
click at [346, 167] on input "терга" at bounding box center [392, 168] width 114 height 11
type input "вел"
click at [193, 226] on input "checkbox" at bounding box center [193, 226] width 7 height 7
checkbox input "true"
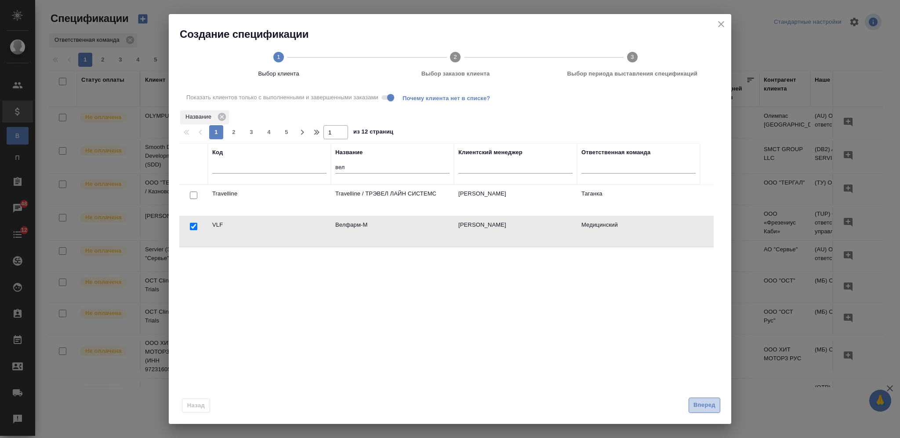
click at [705, 410] on span "Вперед" at bounding box center [705, 405] width 22 height 10
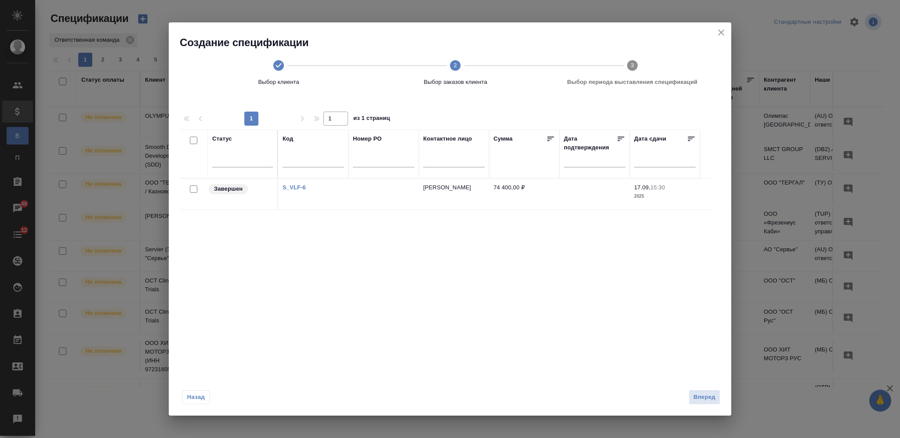
click at [192, 191] on input "checkbox" at bounding box center [193, 188] width 7 height 7
checkbox input "true"
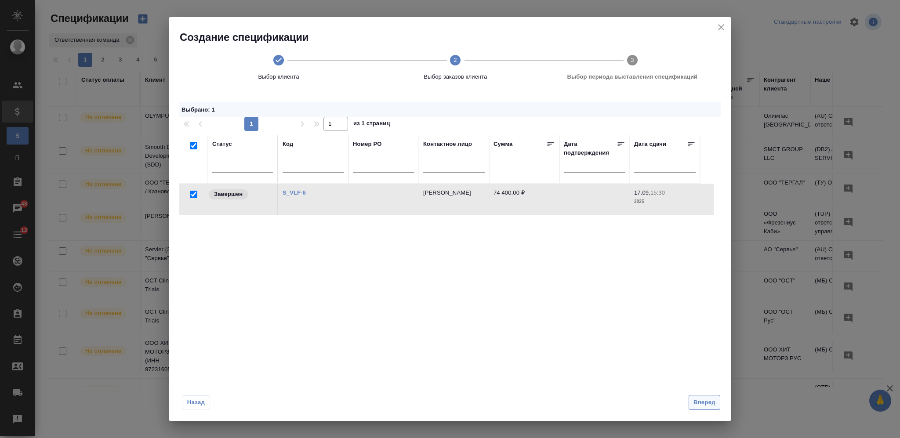
click at [711, 405] on span "Вперед" at bounding box center [705, 403] width 22 height 10
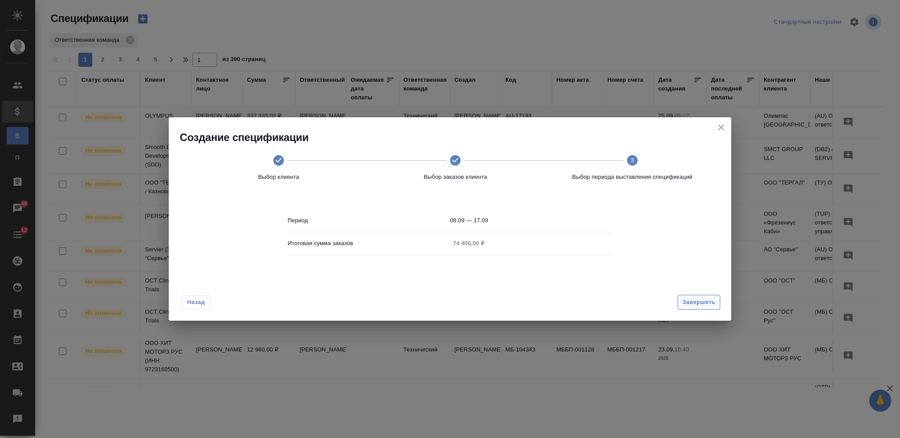
click at [704, 304] on span "Завершить" at bounding box center [699, 303] width 33 height 10
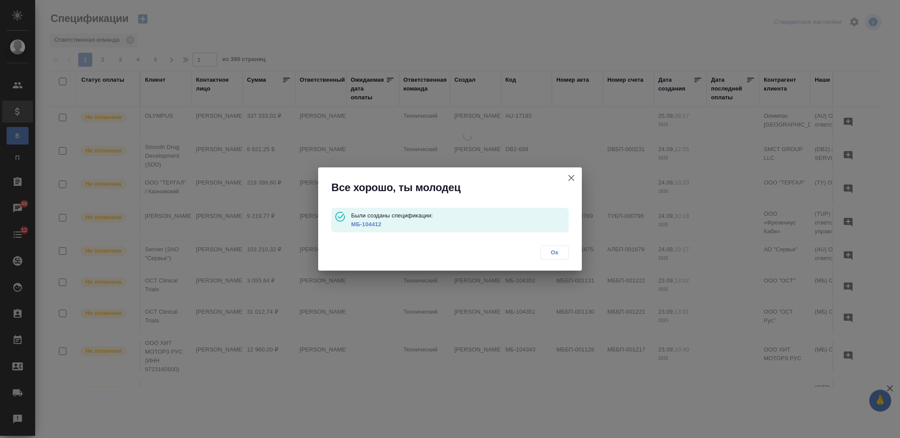
click at [374, 225] on link "МБ-104412" at bounding box center [366, 224] width 30 height 7
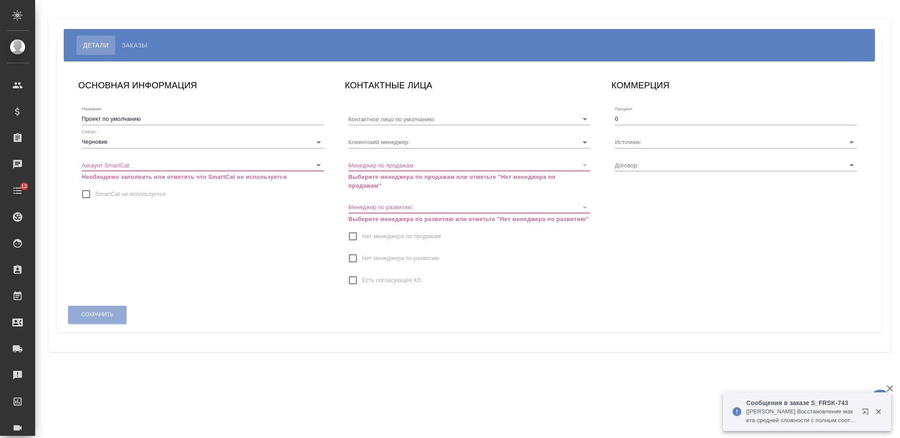
type input "[PERSON_NAME]"
type input "МБ-4572"
type input "[PERSON_NAME]"
click at [159, 127] on div "Название: Проект по умолчанию Статус: Черновик draft Аккаунт SmartCat: ​ Необхо…" at bounding box center [203, 154] width 242 height 105
click at [160, 117] on input "Проект по умолчанию" at bounding box center [203, 119] width 242 height 12
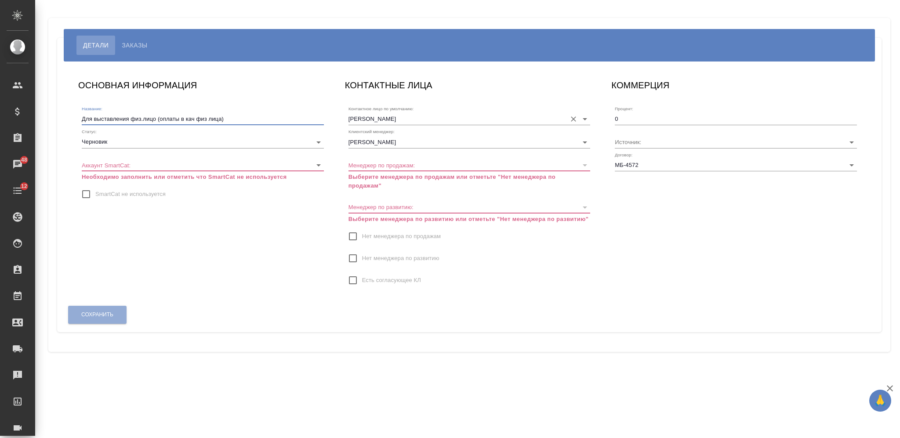
type input "Для выставления физ.лицо (оплаты в кач физ лица)"
click at [368, 116] on input "[PERSON_NAME]" at bounding box center [456, 119] width 214 height 12
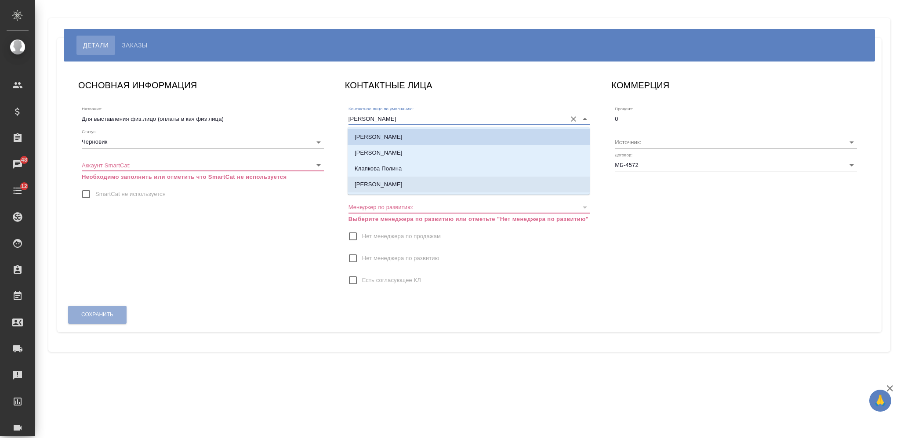
click at [374, 178] on li "[PERSON_NAME]" at bounding box center [469, 185] width 242 height 16
type input "[PERSON_NAME]"
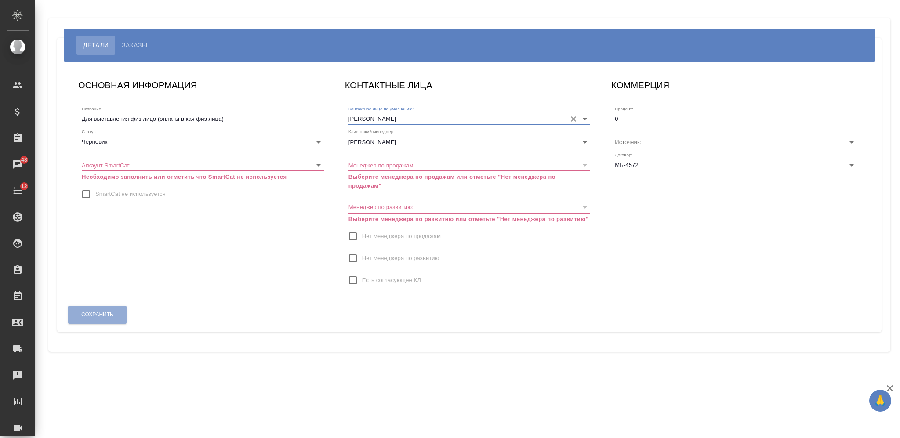
click at [351, 227] on input "Нет менеджера по продажам" at bounding box center [353, 236] width 18 height 18
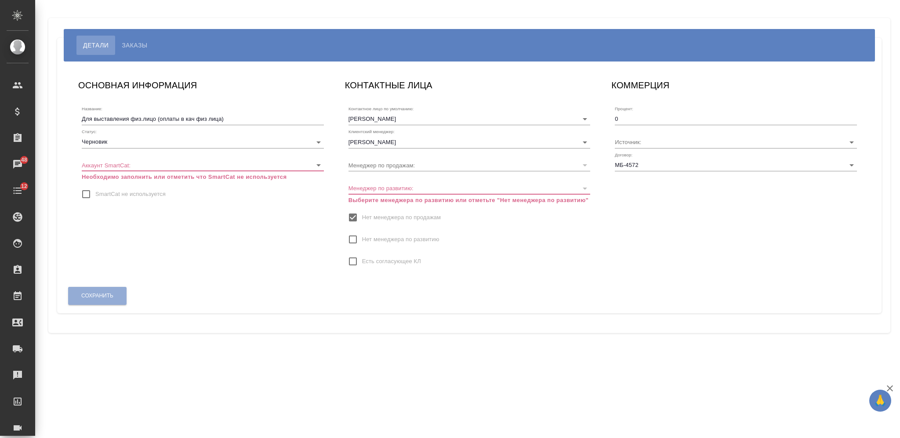
click at [352, 235] on input "Нет менеджера по развитию" at bounding box center [353, 239] width 18 height 18
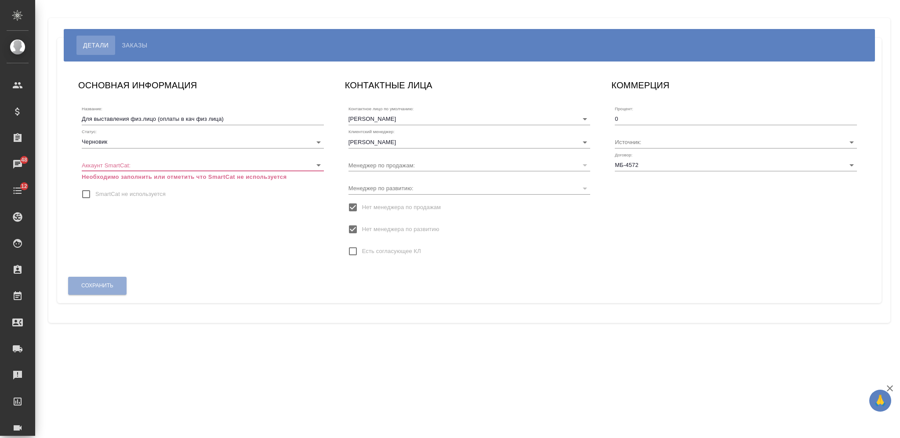
click at [174, 144] on body "🙏 .cls-1 fill:#fff; AWATERA [PERSON_NAME] Спецификации Заказы 48 Чаты 12 Todo П…" at bounding box center [450, 219] width 900 height 438
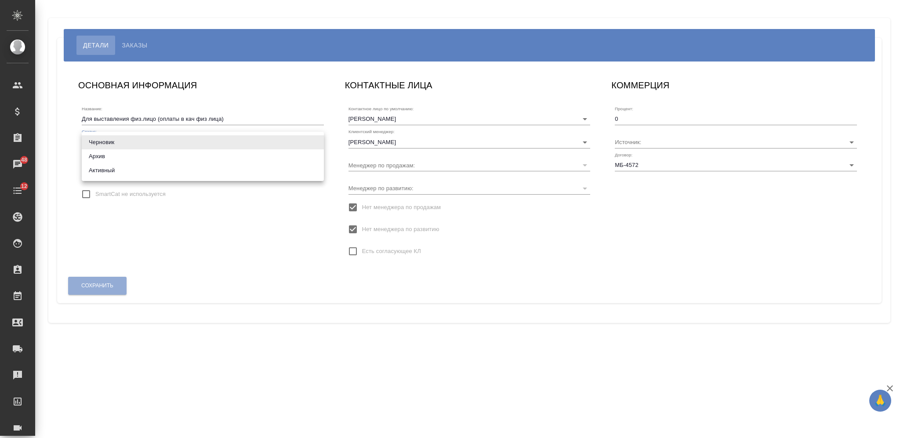
click at [178, 167] on li "Активный" at bounding box center [203, 171] width 242 height 14
type input "active"
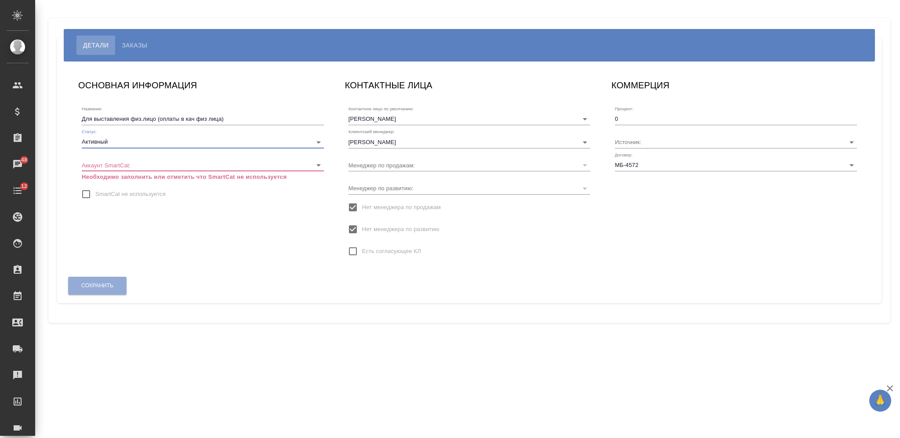
click at [90, 194] on input "SmartCat не используется" at bounding box center [86, 194] width 18 height 18
checkbox input "true"
click at [118, 289] on button "Сохранить" at bounding box center [97, 286] width 58 height 18
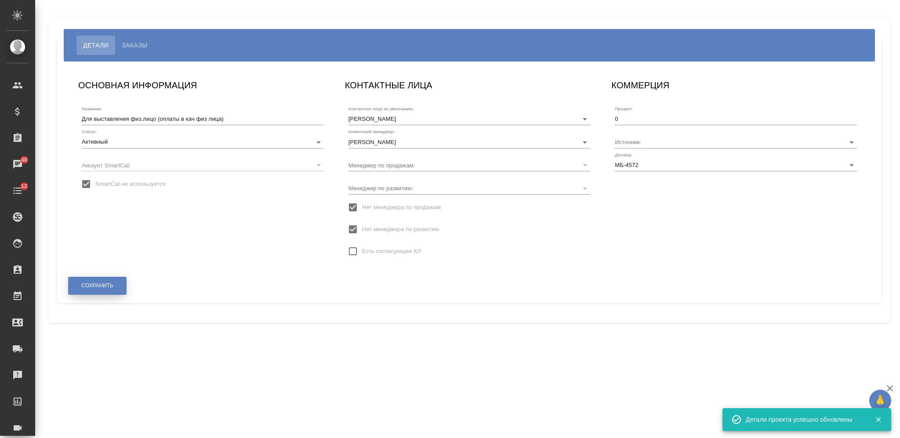
click at [114, 285] on button "Сохранить" at bounding box center [97, 286] width 58 height 18
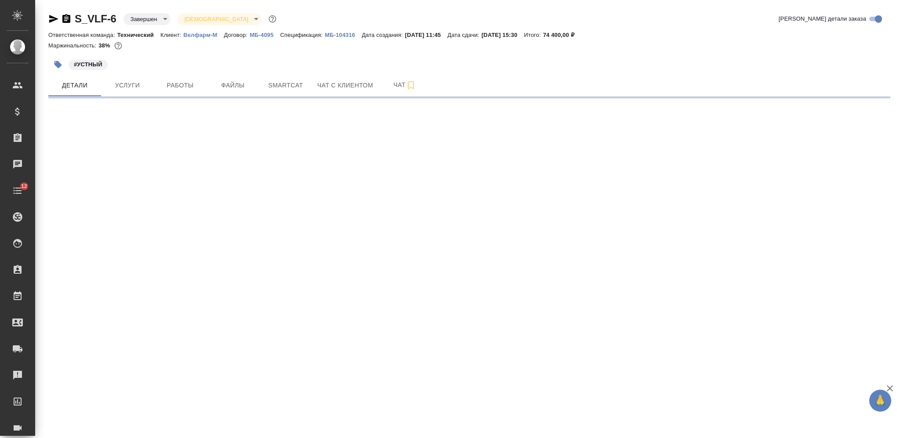
select select "RU"
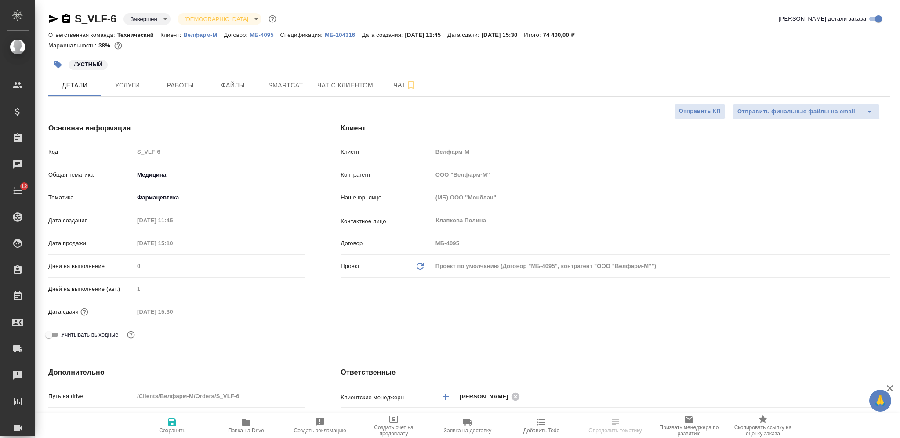
type textarea "x"
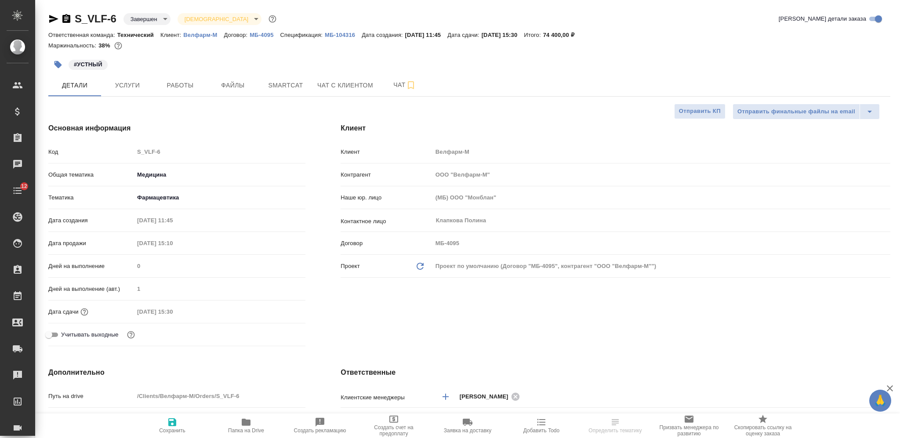
type textarea "x"
select select "RU"
type textarea "x"
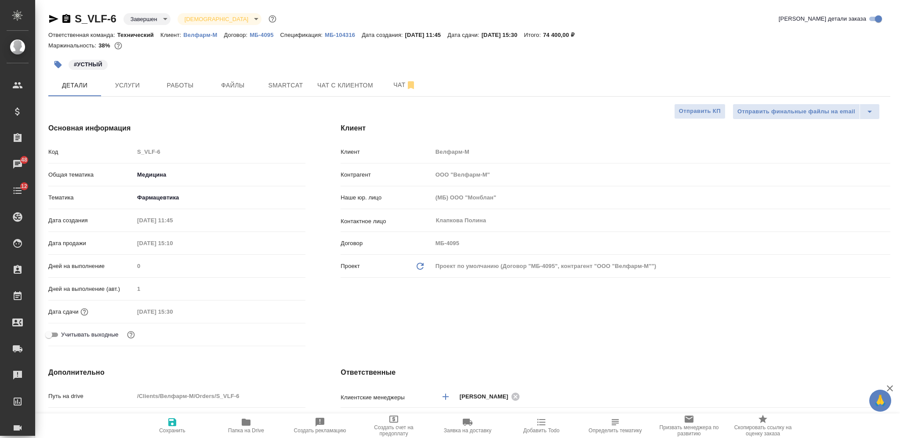
type textarea "x"
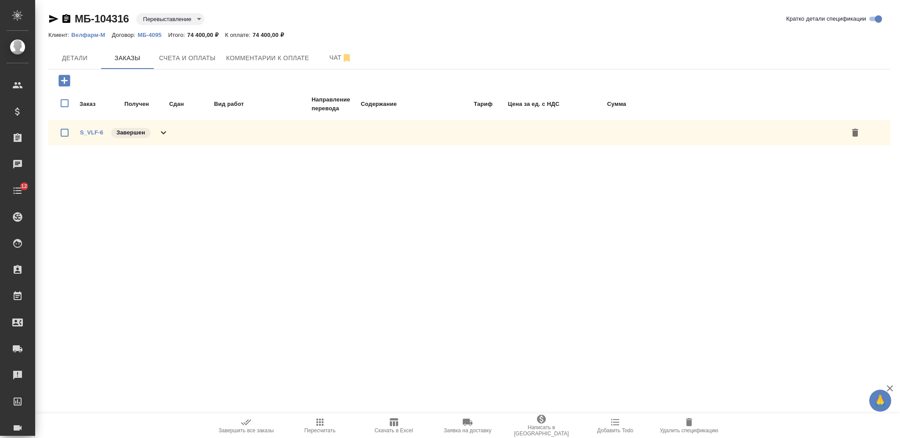
click at [691, 429] on span "Удалить спецификацию" at bounding box center [689, 431] width 58 height 6
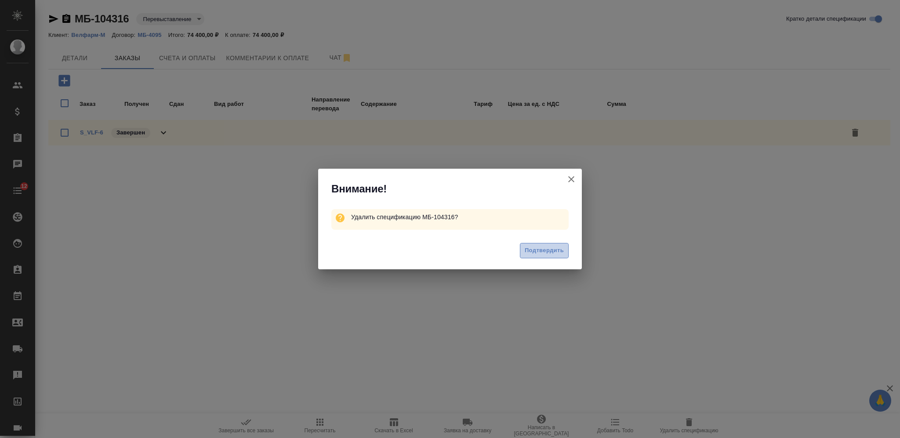
click at [534, 250] on span "Подтвердить" at bounding box center [544, 251] width 39 height 10
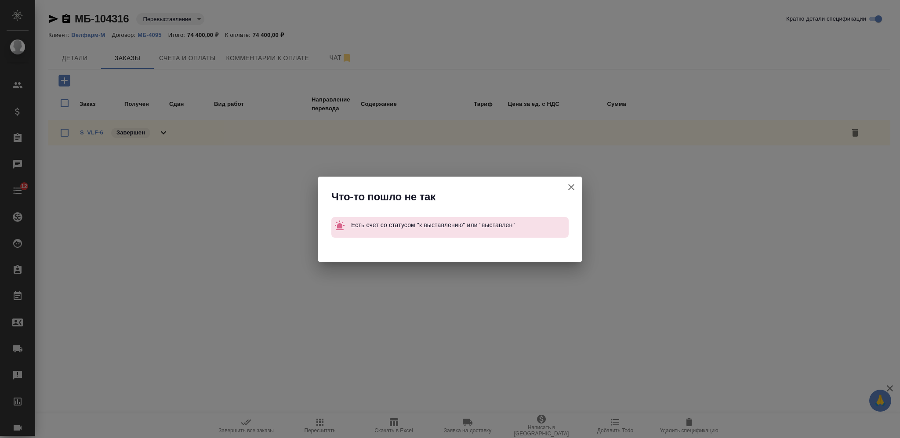
click at [572, 188] on icon "button" at bounding box center [571, 187] width 6 height 6
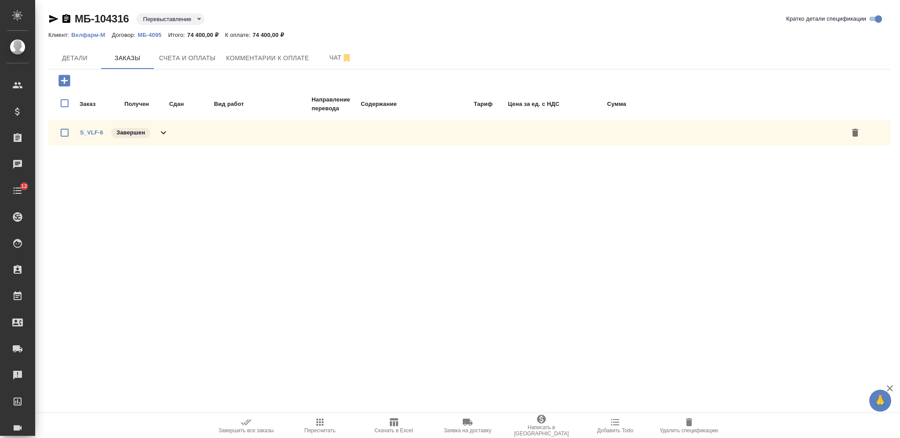
click at [686, 420] on icon "button" at bounding box center [689, 422] width 11 height 11
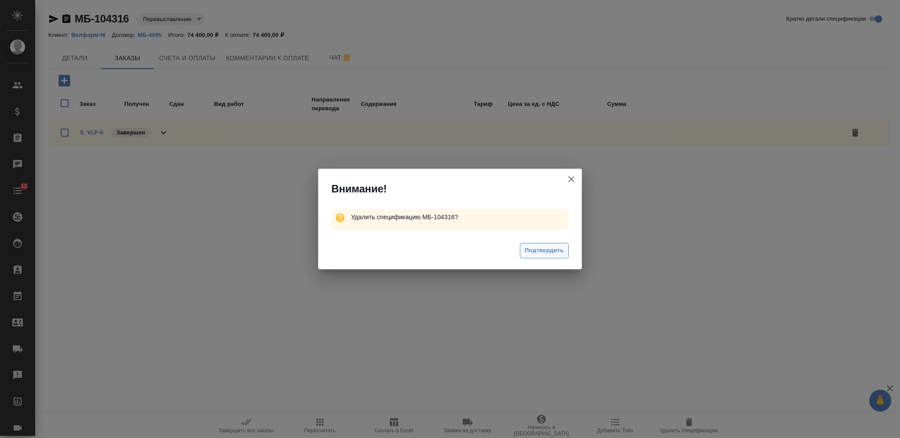
click at [534, 251] on span "Подтвердить" at bounding box center [544, 251] width 39 height 10
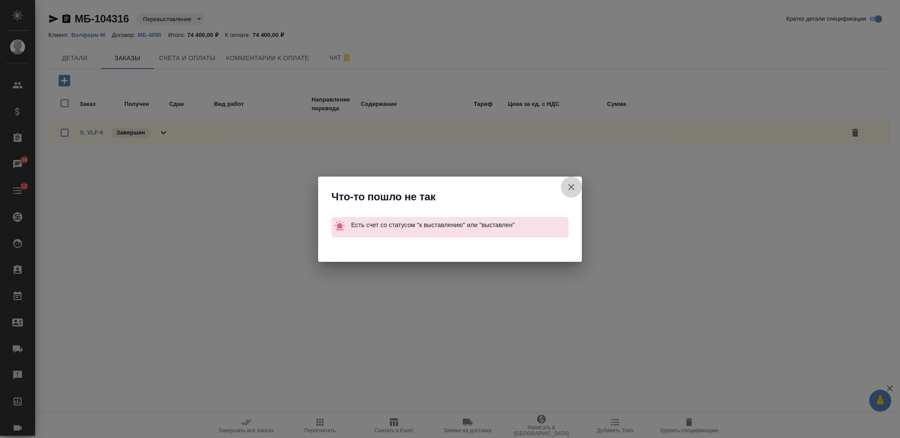
click at [572, 187] on icon "button" at bounding box center [571, 187] width 6 height 6
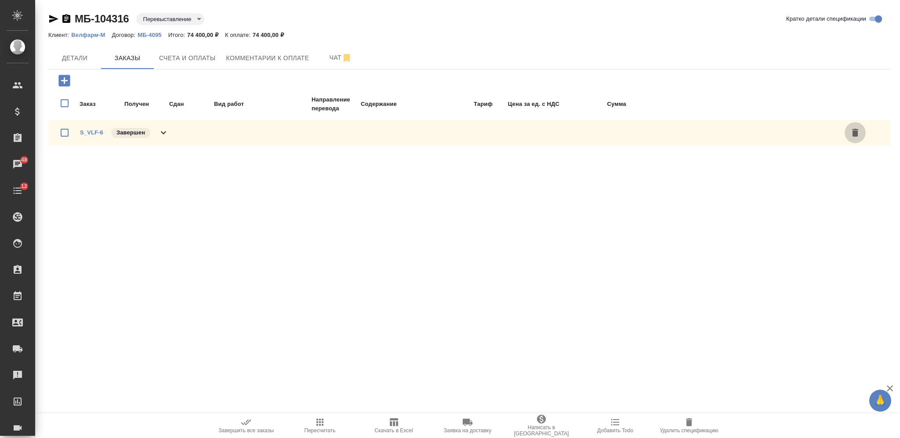
click at [858, 133] on icon "button" at bounding box center [855, 132] width 11 height 11
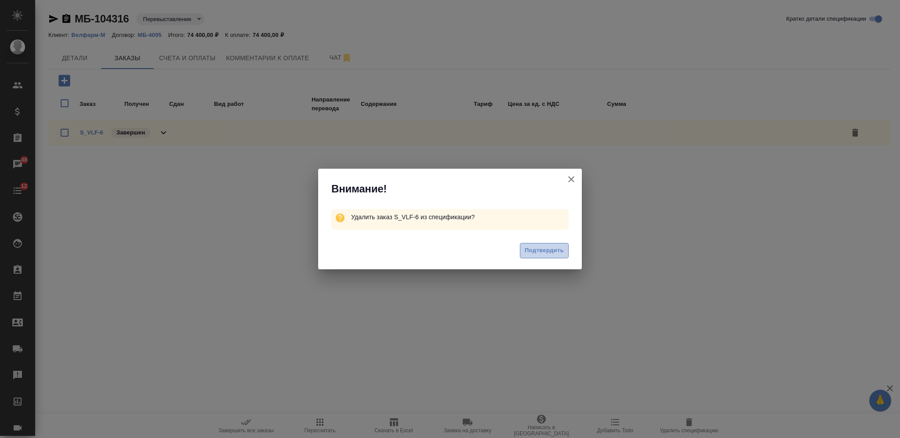
click at [541, 254] on span "Подтвердить" at bounding box center [544, 251] width 39 height 10
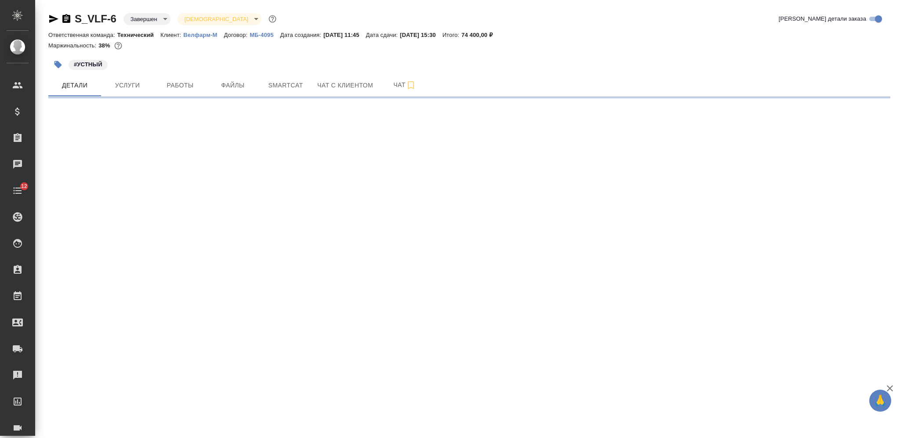
select select "RU"
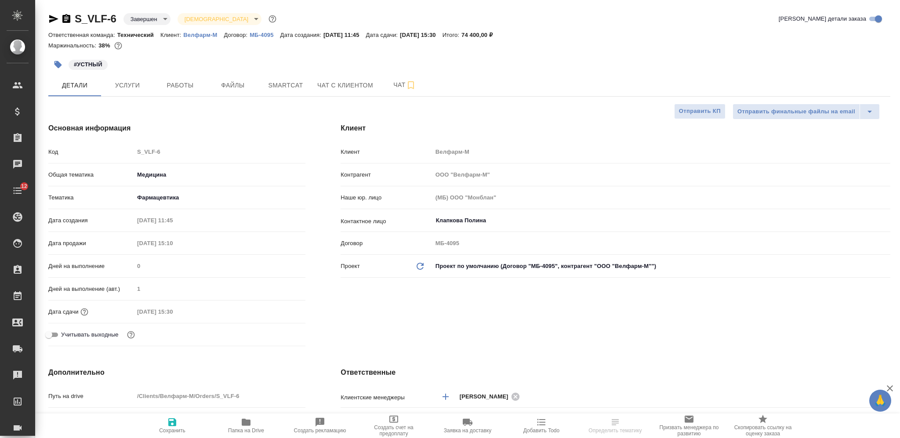
type textarea "x"
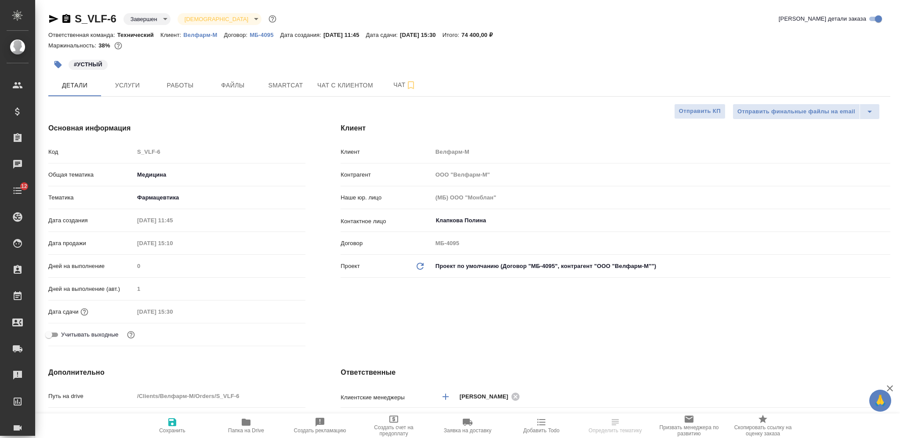
type textarea "x"
click at [460, 222] on input "Клапкова Полина" at bounding box center [646, 220] width 423 height 11
type textarea "x"
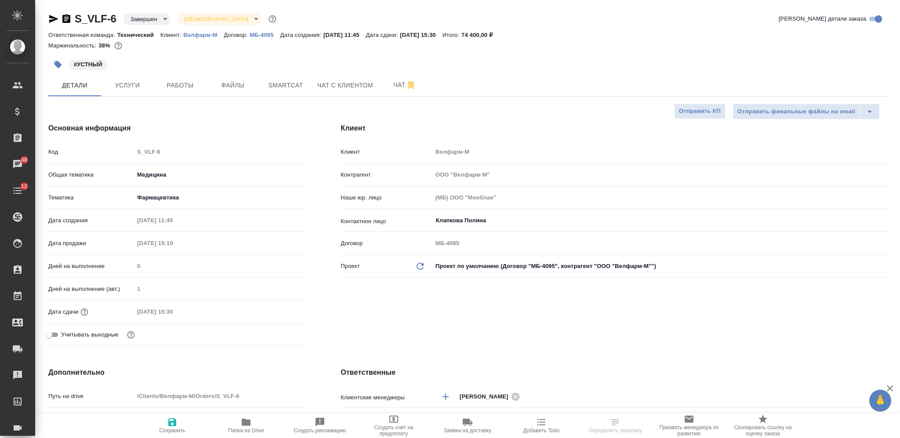
select select "RU"
type textarea "x"
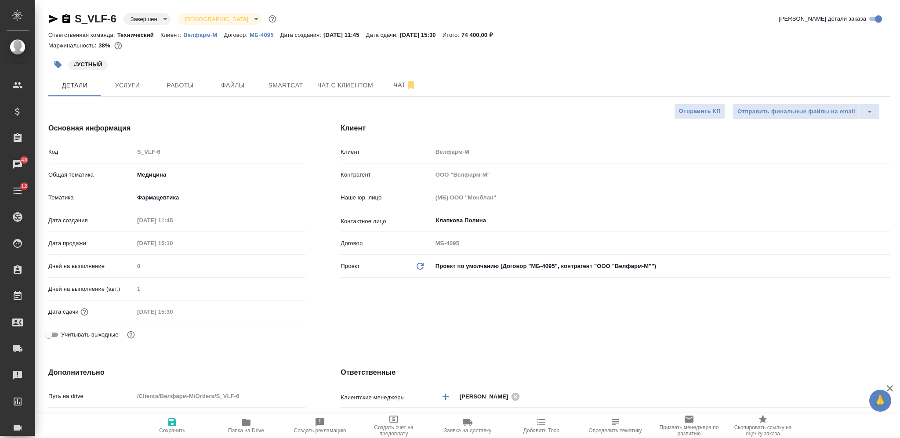
type textarea "x"
click at [454, 219] on input "Клапкова Полина" at bounding box center [646, 220] width 423 height 11
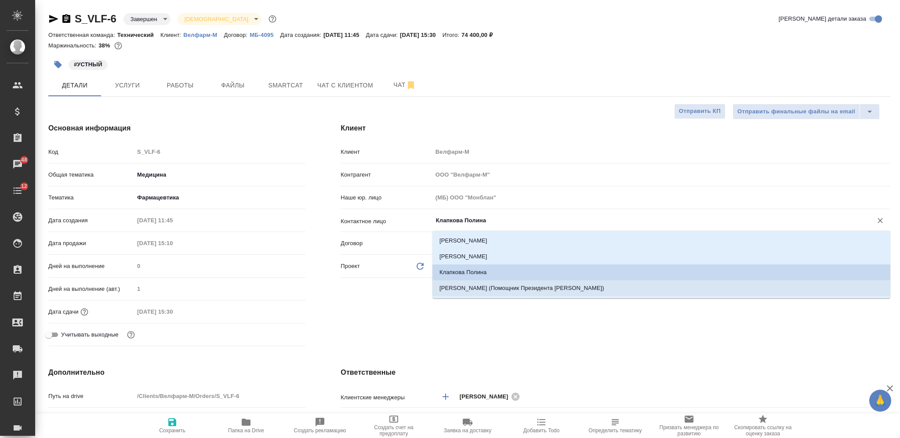
click at [480, 286] on li "Курканина Кристина Викторовна (Помощник Президента ГК Велфарм)" at bounding box center [661, 288] width 458 height 16
type input "Курканина Кристина Викторовна (Помощник Президента ГК Велфарм)"
type textarea "x"
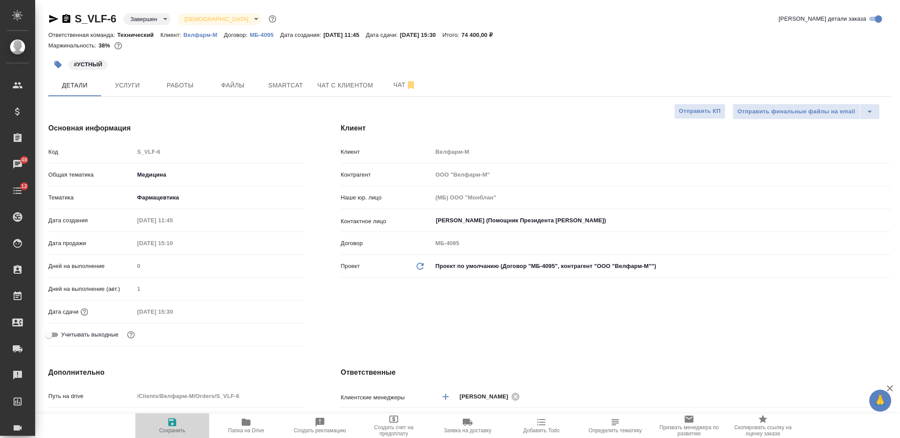
click at [177, 429] on span "Сохранить" at bounding box center [172, 431] width 26 height 6
type textarea "x"
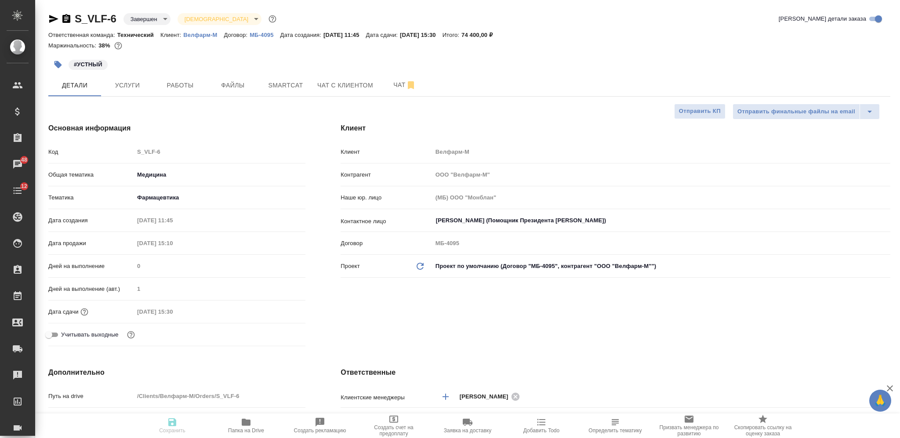
type textarea "x"
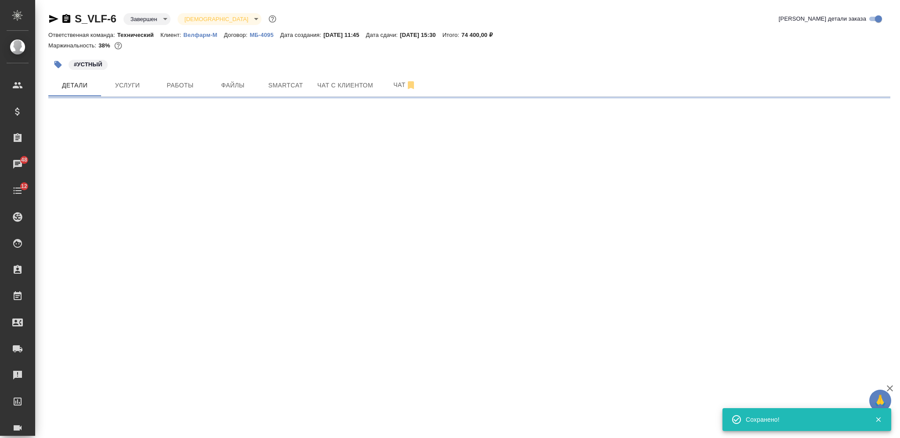
select select "RU"
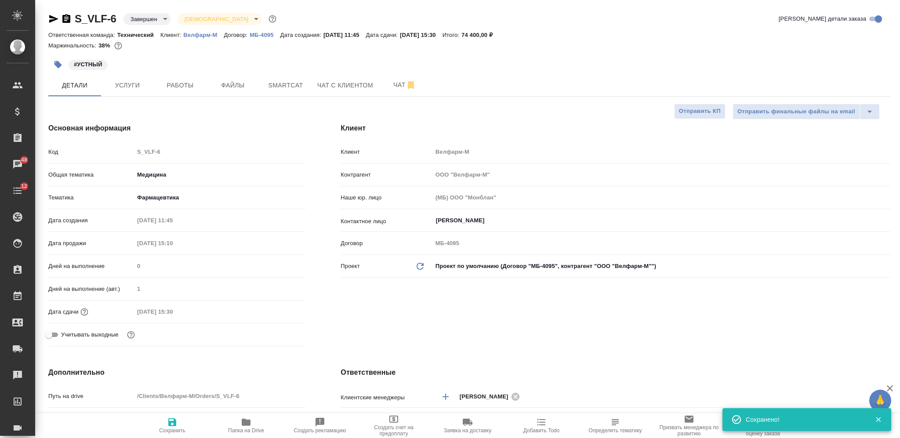
type textarea "x"
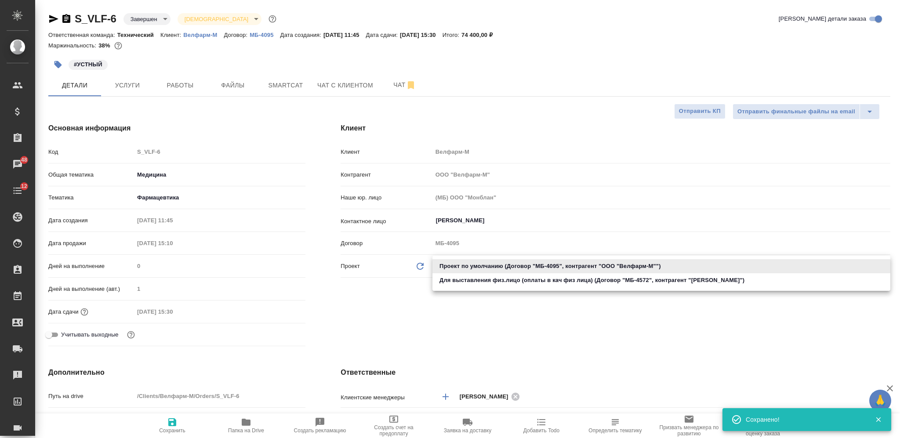
click at [455, 265] on body "🙏 .cls-1 fill:#fff; AWATERA Nikiforova Valeria Клиенты Спецификации Заказы 48 Ч…" at bounding box center [450, 219] width 900 height 438
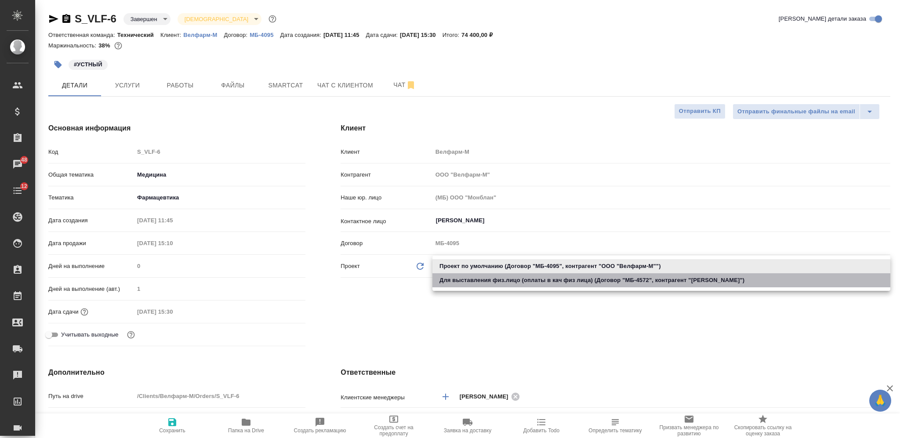
click at [458, 283] on li "Для выставления физ.лицо (оплаты в кач физ лица) (Договор "МБ-4572", контрагент…" at bounding box center [661, 280] width 458 height 14
type input "68d4eef57fde868de5ba7785"
type textarea "x"
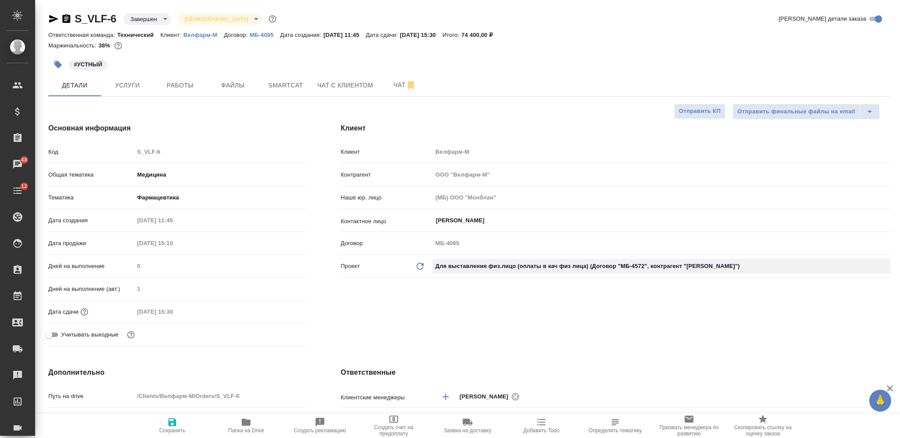
type input "Курканина Кристина Викторовна"
type input "МБ-4572"
type textarea "x"
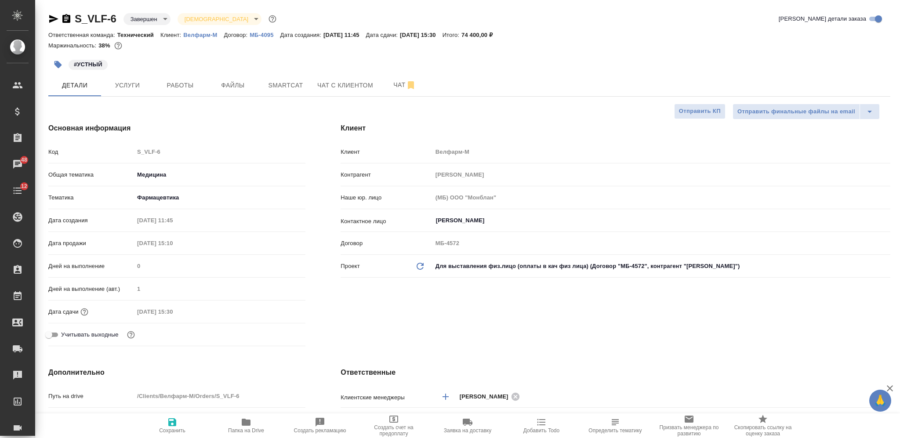
click at [182, 422] on span "Сохранить" at bounding box center [172, 425] width 63 height 17
type textarea "x"
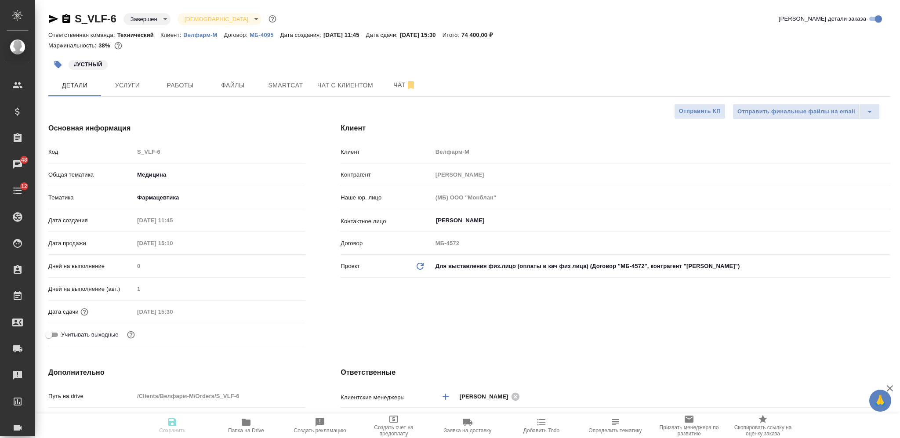
type textarea "x"
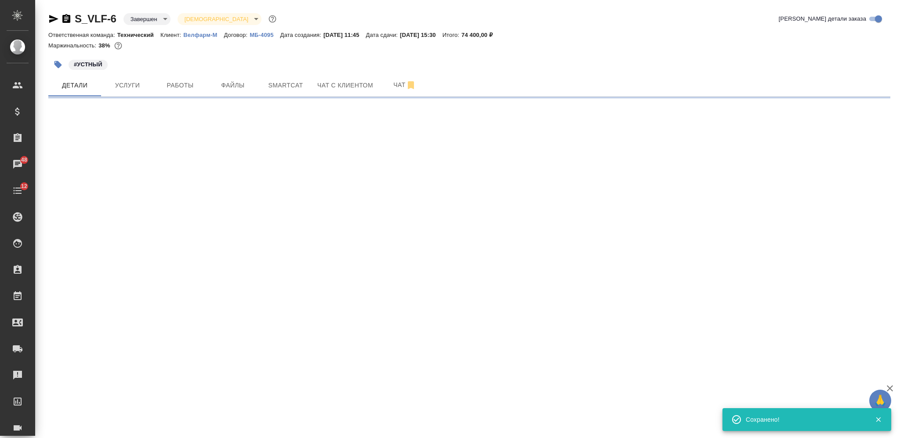
select select "RU"
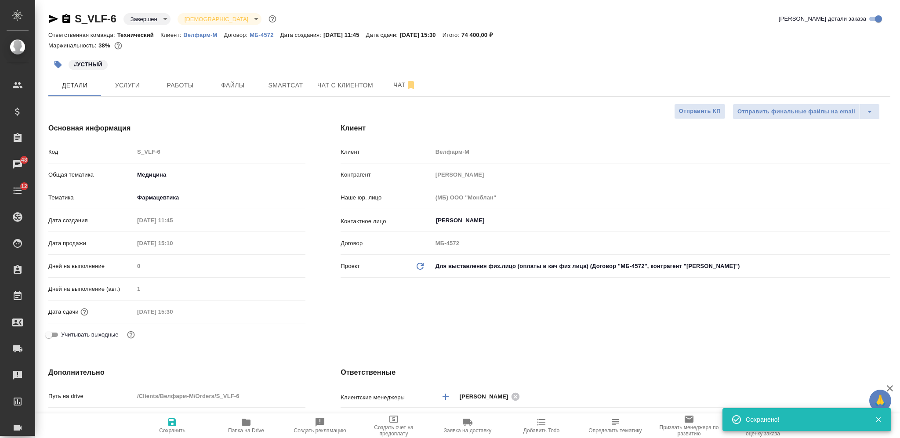
type textarea "x"
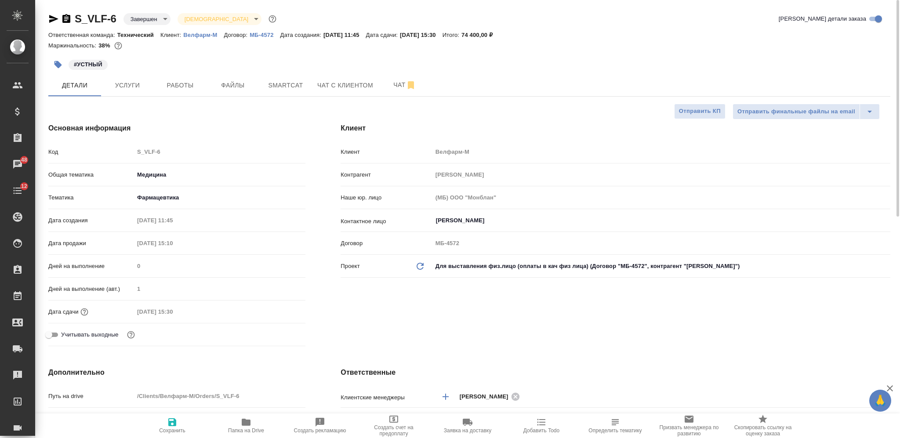
type textarea "x"
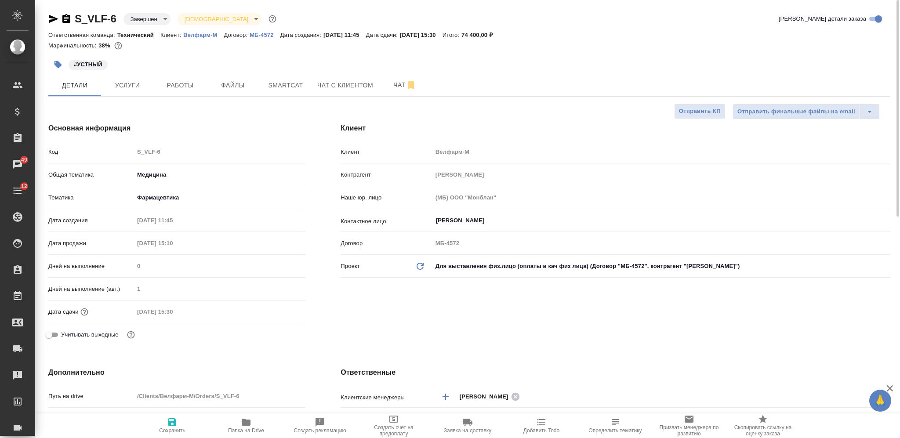
type textarea "x"
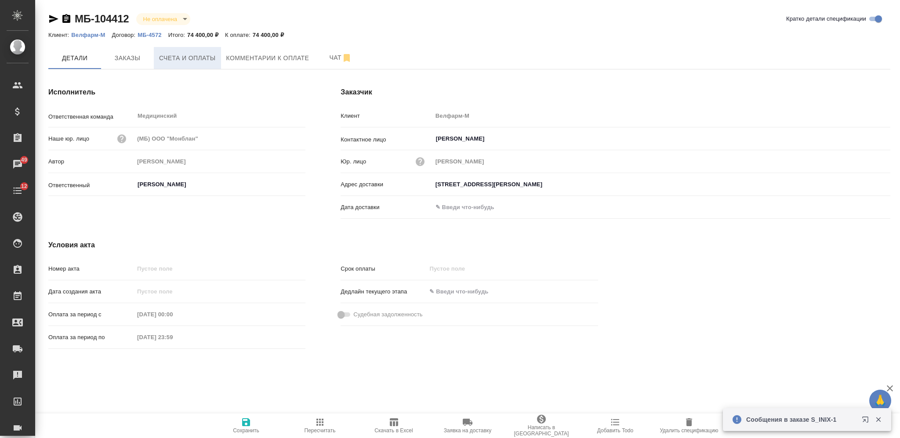
click at [173, 61] on span "Счета и оплаты" at bounding box center [187, 58] width 57 height 11
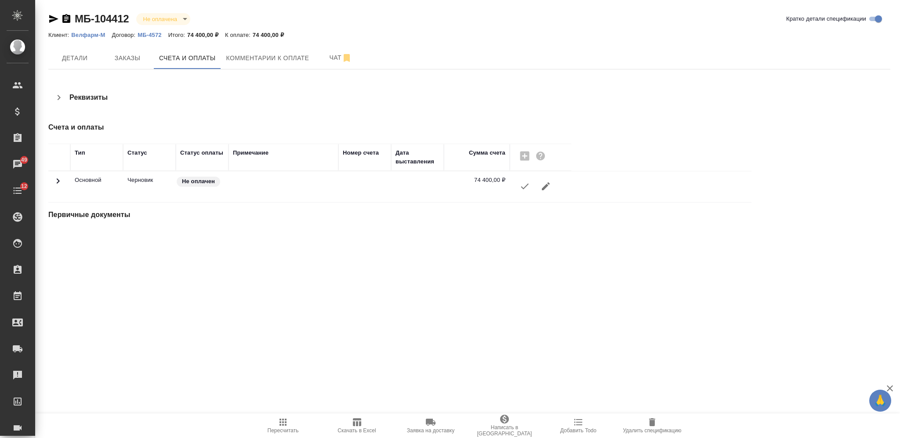
click at [523, 193] on button "button" at bounding box center [524, 186] width 21 height 21
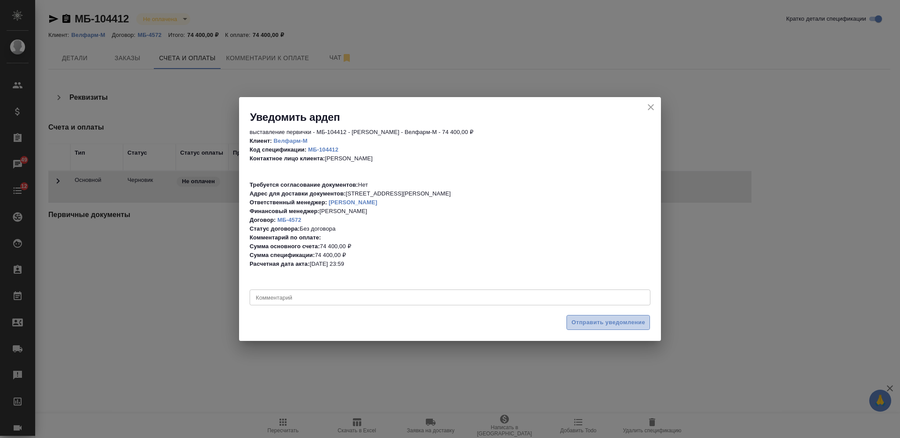
click at [599, 320] on span "Отправить уведомление" at bounding box center [608, 323] width 74 height 10
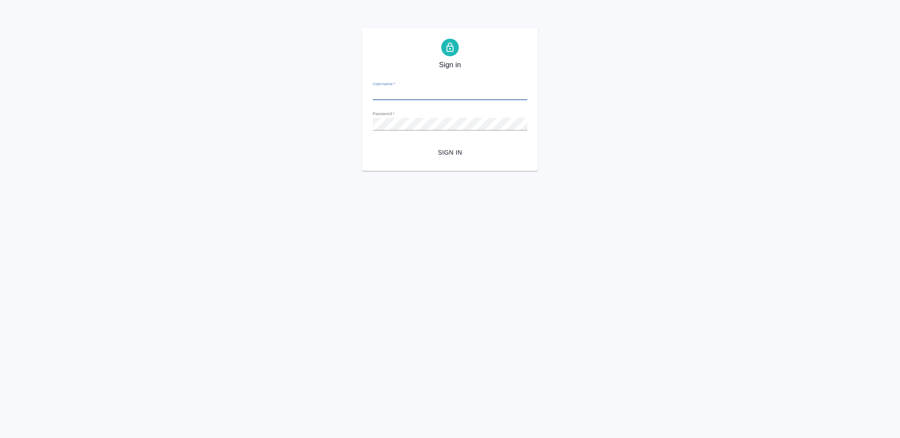
type input "[PERSON_NAME][EMAIL_ADDRESS][DOMAIN_NAME]"
click at [437, 160] on div "Sign in Username   * [PERSON_NAME][EMAIL_ADDRESS][DOMAIN_NAME] Password   * url…" at bounding box center [450, 99] width 176 height 143
click at [440, 155] on span "Sign in" at bounding box center [450, 152] width 141 height 11
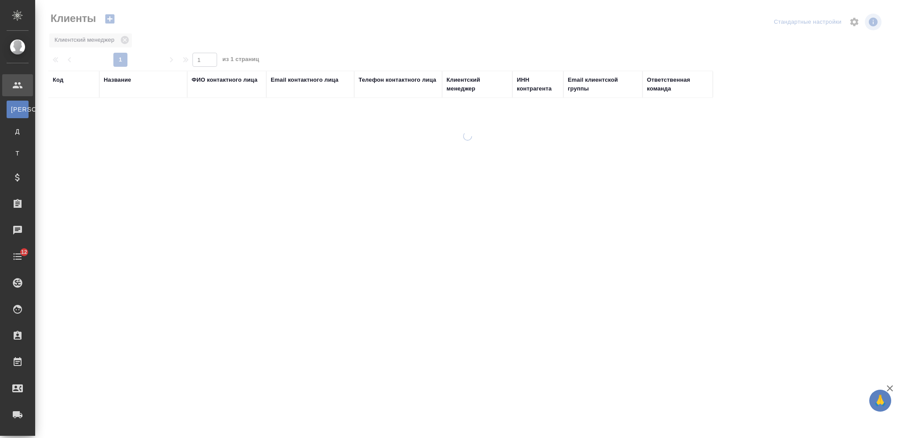
select select "RU"
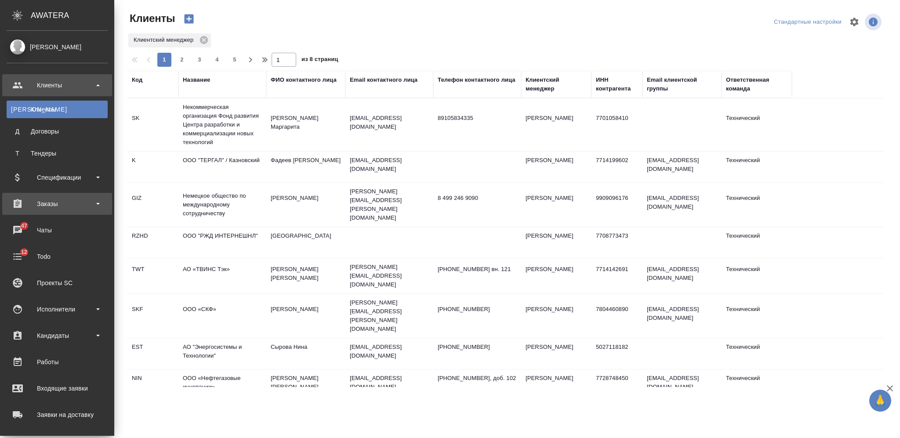
click at [47, 203] on div "Заказы" at bounding box center [57, 203] width 101 height 13
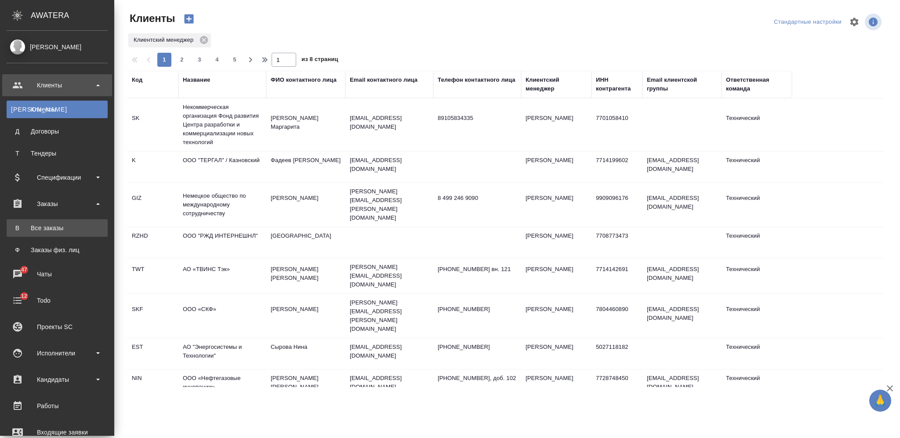
click at [46, 229] on div "Все заказы" at bounding box center [57, 228] width 92 height 9
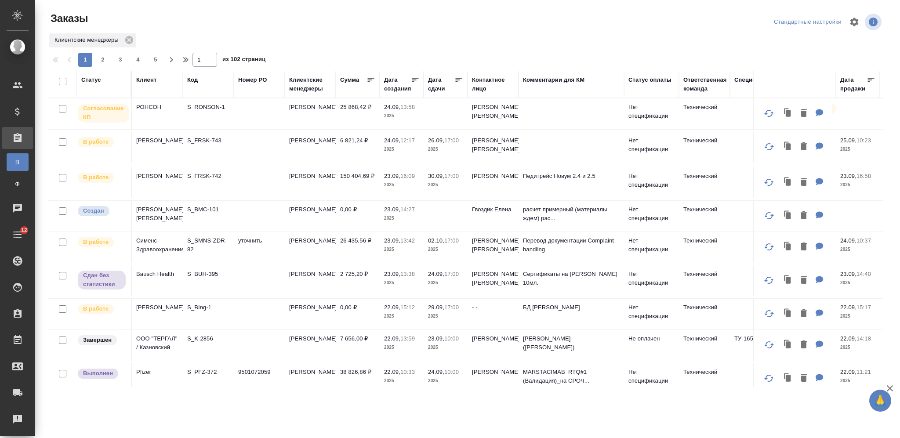
click at [647, 78] on div "Статус оплаты" at bounding box center [650, 80] width 43 height 9
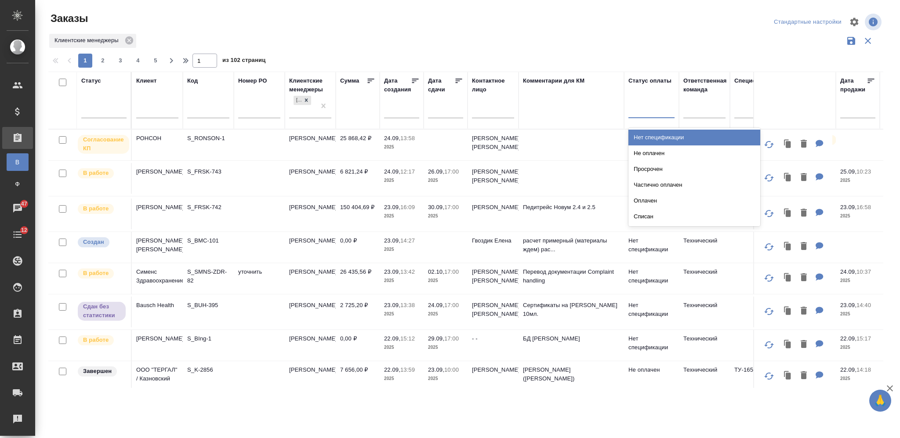
click at [637, 111] on div at bounding box center [652, 109] width 46 height 13
click at [649, 135] on div "Нет спецификации" at bounding box center [695, 138] width 132 height 16
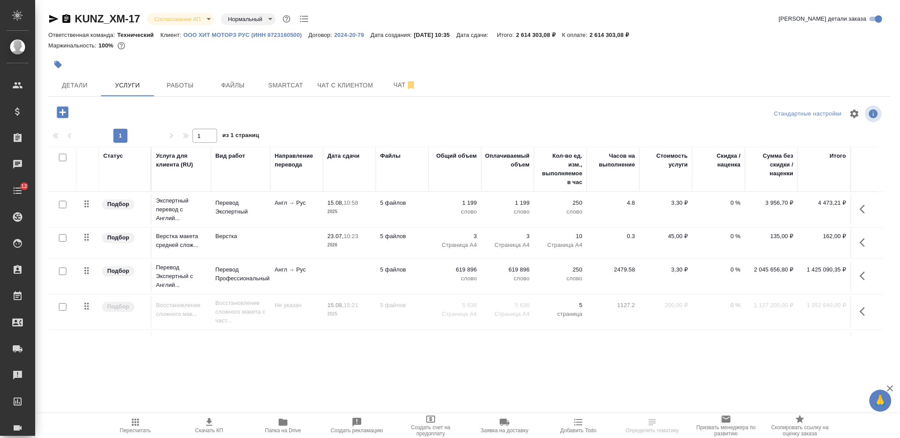
click at [207, 425] on icon "button" at bounding box center [209, 422] width 11 height 11
click at [69, 19] on icon "button" at bounding box center [66, 18] width 8 height 9
click at [395, 79] on button "Чат" at bounding box center [404, 85] width 53 height 22
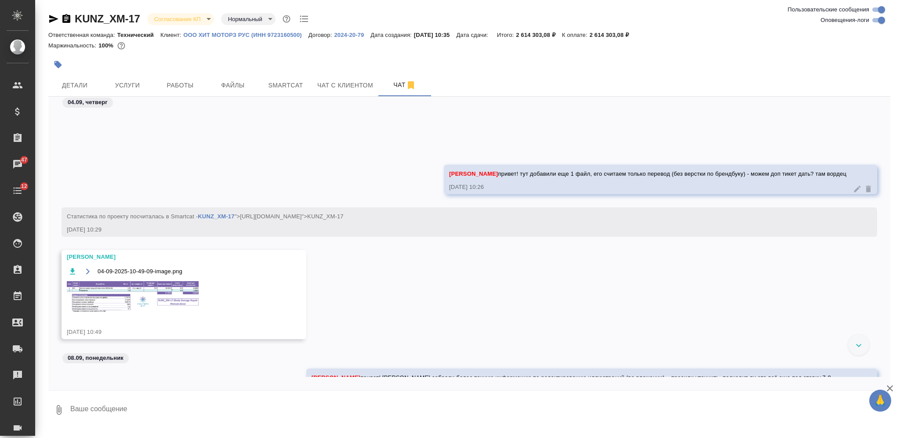
scroll to position [6270, 0]
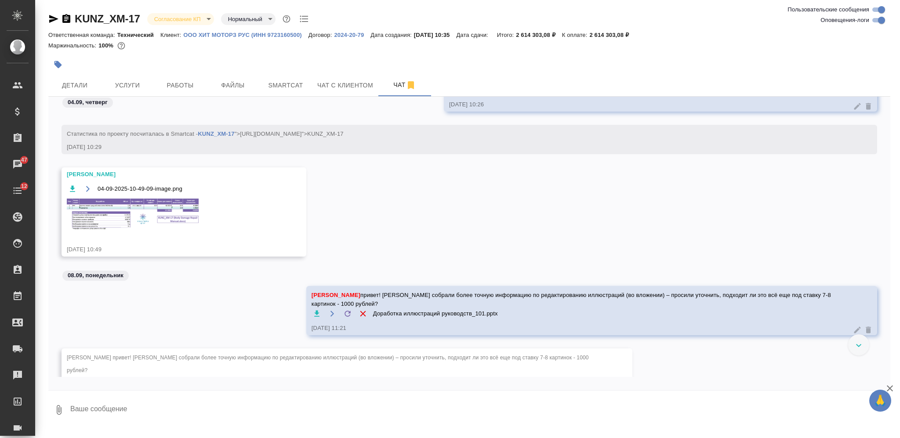
click at [178, 208] on img at bounding box center [133, 214] width 132 height 31
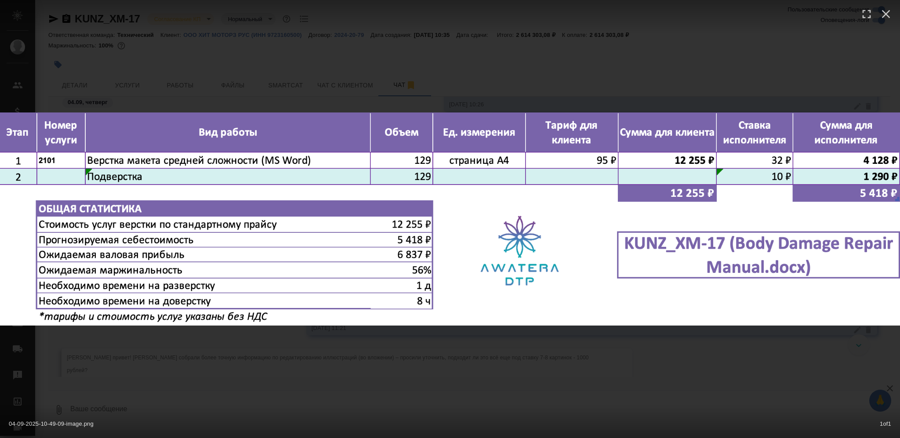
click at [338, 380] on div "04-09-2025-10-49-09-image.png 1 of 1" at bounding box center [450, 219] width 900 height 438
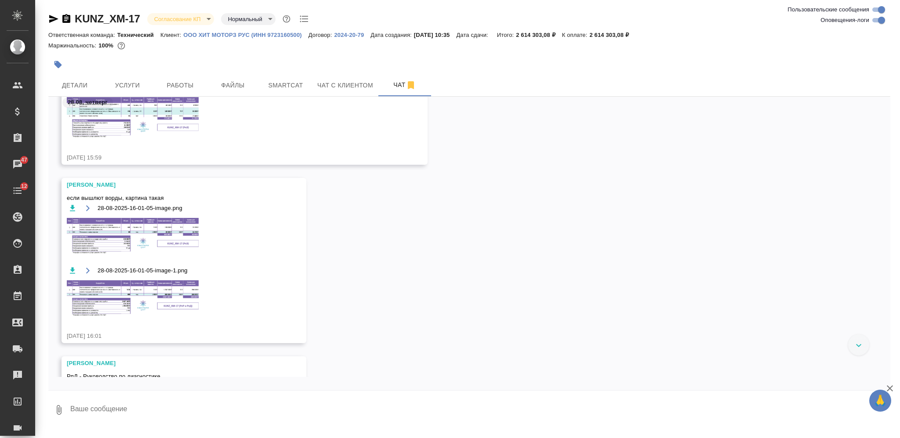
scroll to position [5851, 0]
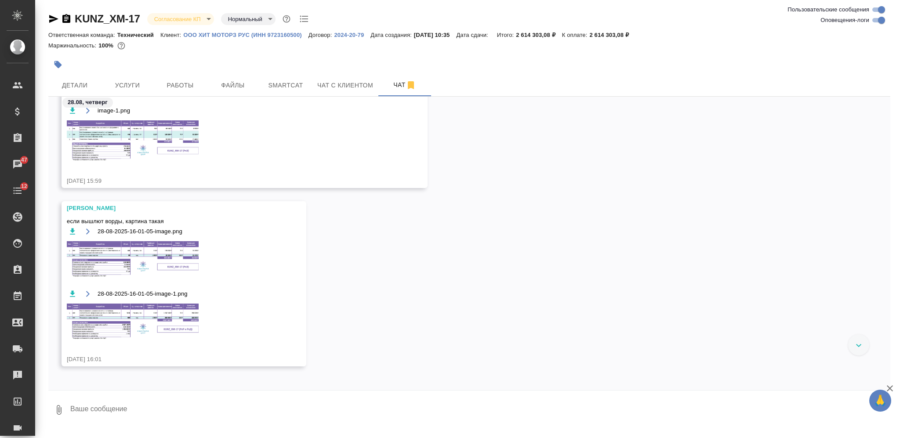
click at [163, 150] on img at bounding box center [133, 140] width 132 height 41
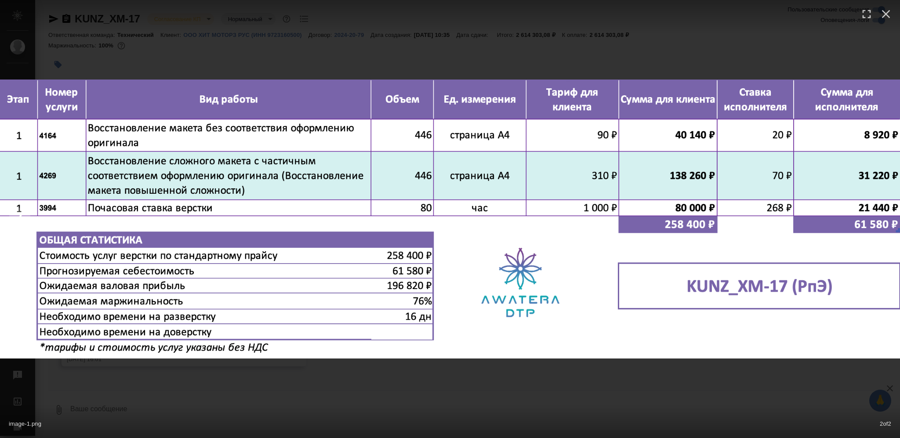
click at [498, 391] on div "image-1.png 2 of 2" at bounding box center [450, 219] width 900 height 438
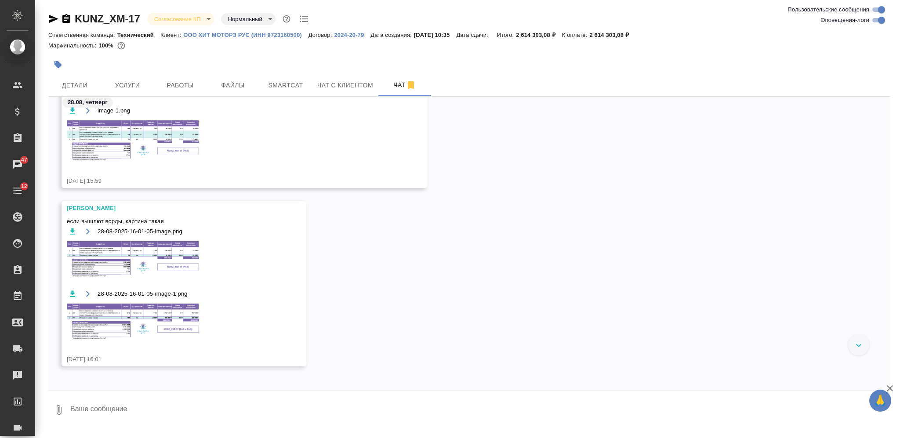
click at [128, 257] on img at bounding box center [133, 259] width 132 height 36
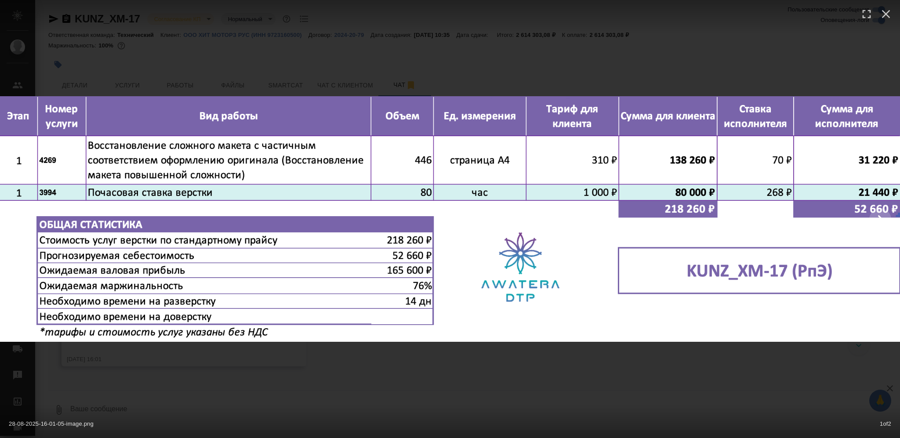
click at [503, 376] on div "28-08-2025-16-01-05-image.png 1 of 2" at bounding box center [450, 219] width 900 height 438
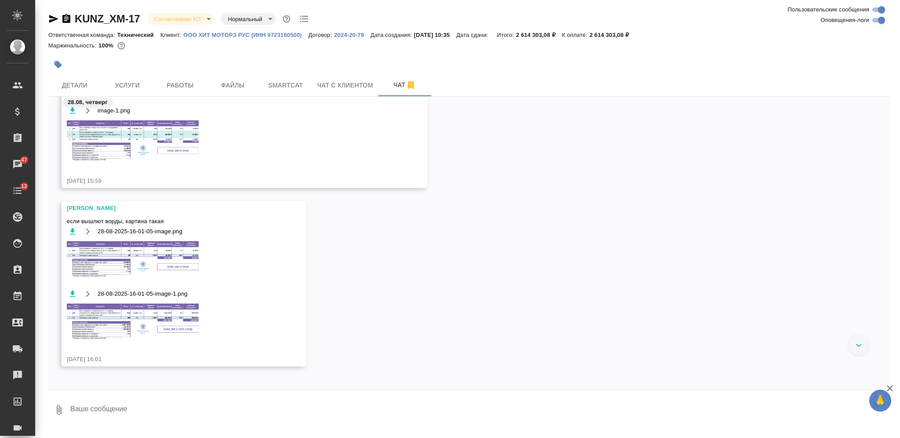
click at [120, 301] on div "28-08-2025-16-01-05-image-1.png" at bounding box center [171, 319] width 209 height 62
click at [123, 315] on img at bounding box center [133, 322] width 132 height 36
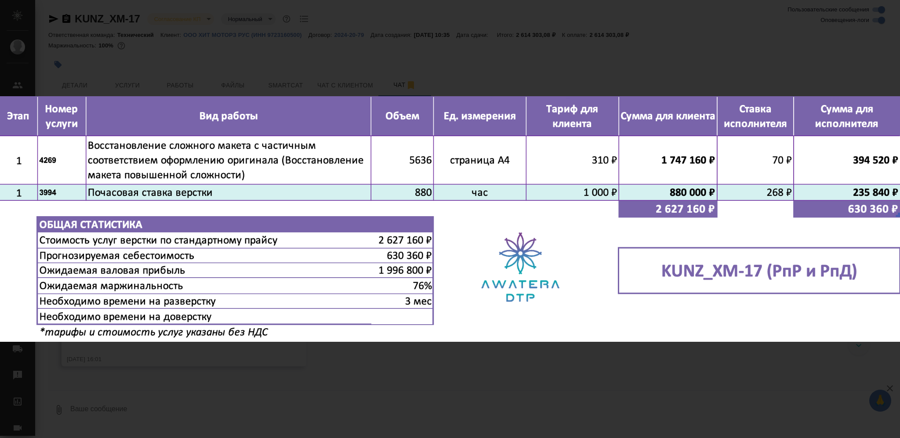
click at [496, 377] on div "28-08-2025-16-01-05-image-1.png 2 of 2" at bounding box center [450, 219] width 900 height 438
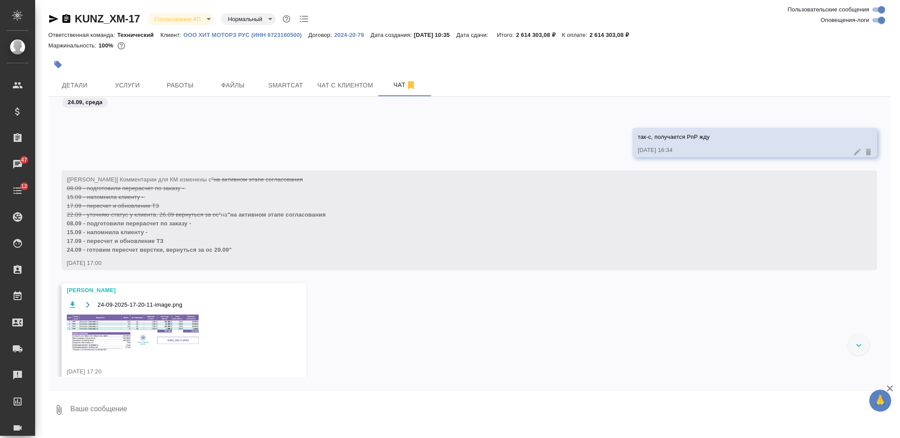
scroll to position [9128, 0]
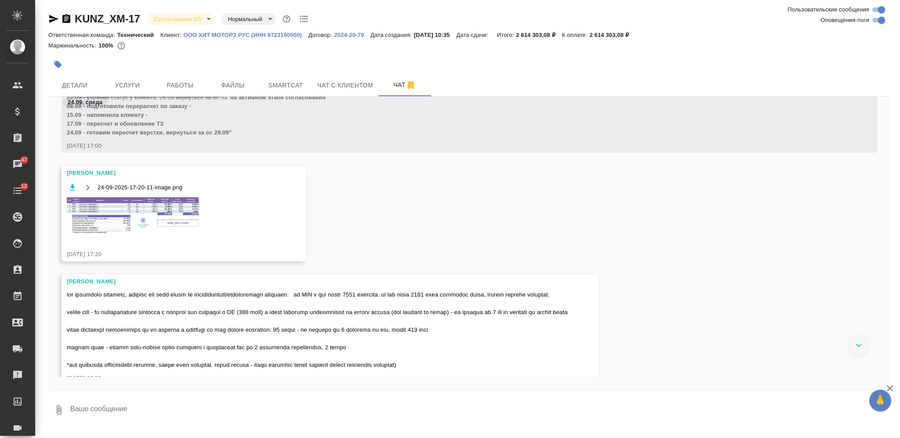
click at [120, 224] on img at bounding box center [133, 215] width 132 height 37
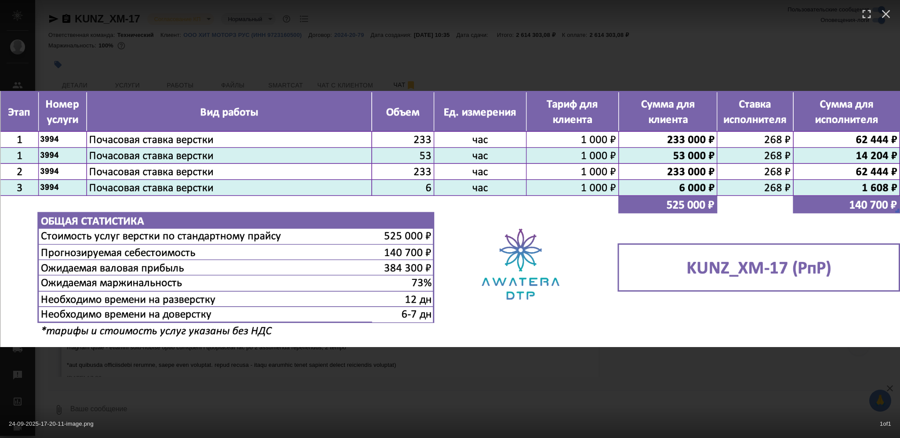
click at [470, 386] on div "24-09-2025-17-20-11-image.png 1 of 1" at bounding box center [450, 219] width 900 height 438
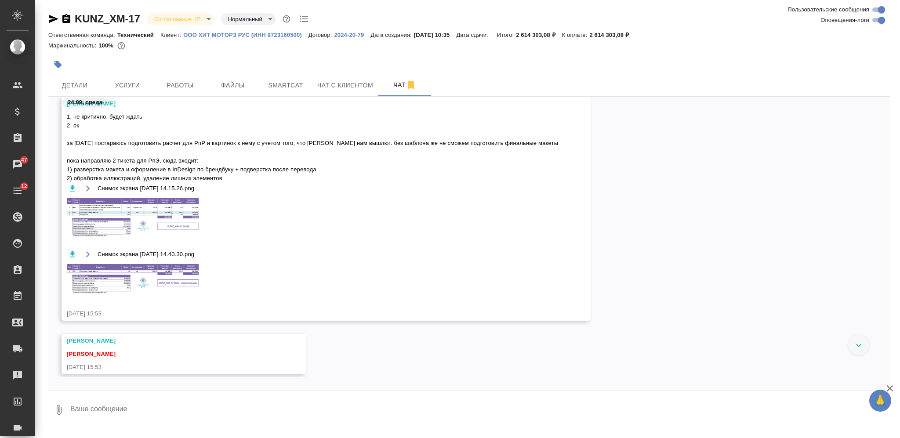
scroll to position [8670, 0]
click at [164, 223] on img at bounding box center [133, 219] width 132 height 40
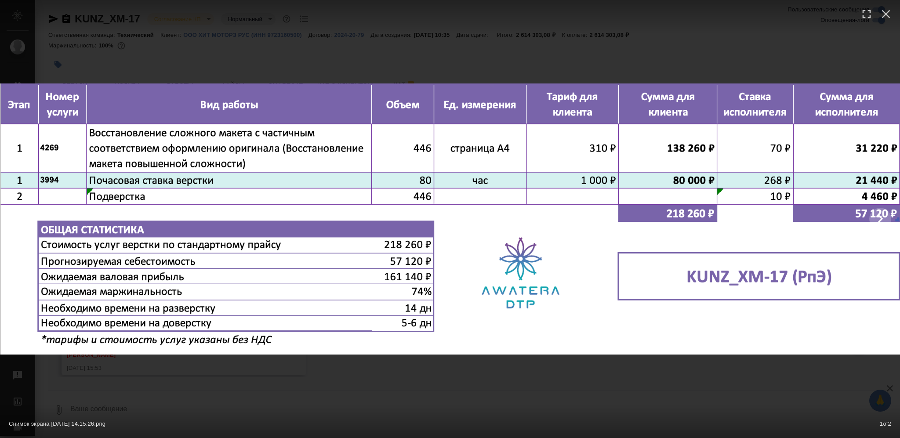
click at [469, 393] on div "Снимок экрана [DATE] 14.15.26.png 1 of 2" at bounding box center [450, 219] width 900 height 438
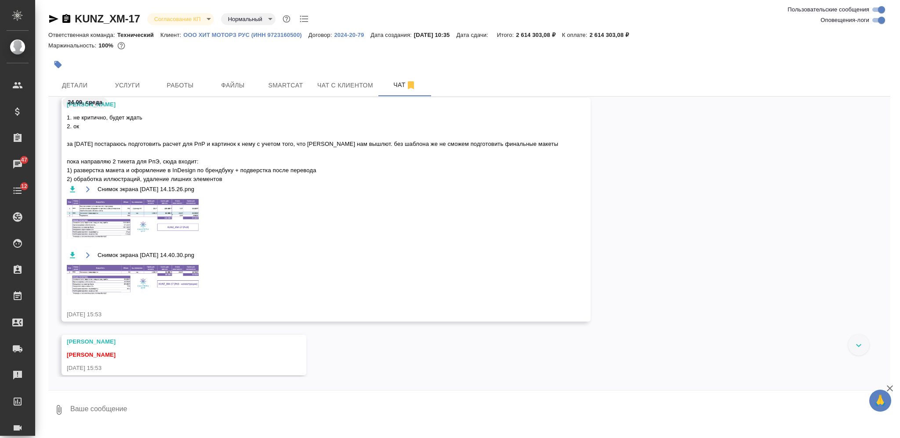
click at [160, 284] on img at bounding box center [133, 279] width 132 height 29
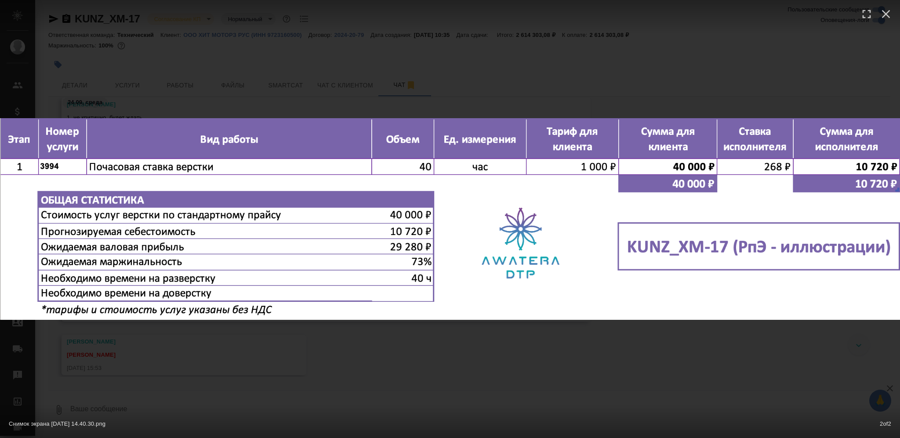
click at [459, 361] on div "Снимок экрана [DATE] 14.40.30.png 2 of 2" at bounding box center [450, 219] width 900 height 438
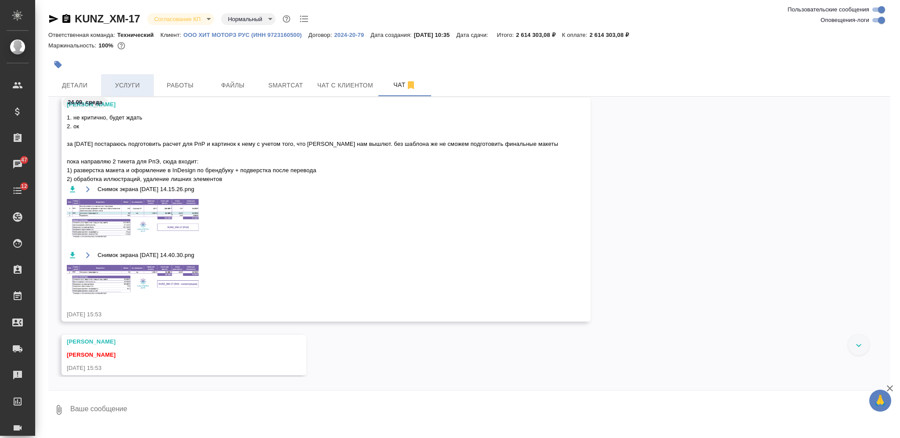
click at [130, 81] on span "Услуги" at bounding box center [127, 85] width 42 height 11
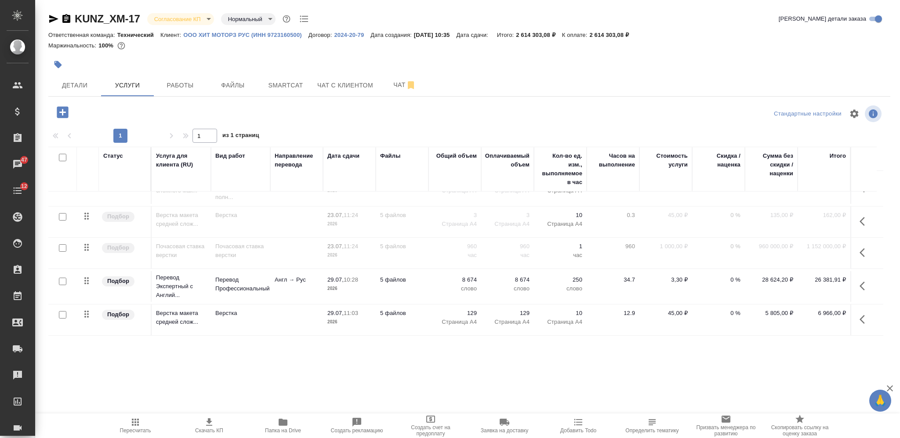
scroll to position [445, 0]
click at [211, 424] on icon "button" at bounding box center [209, 422] width 11 height 11
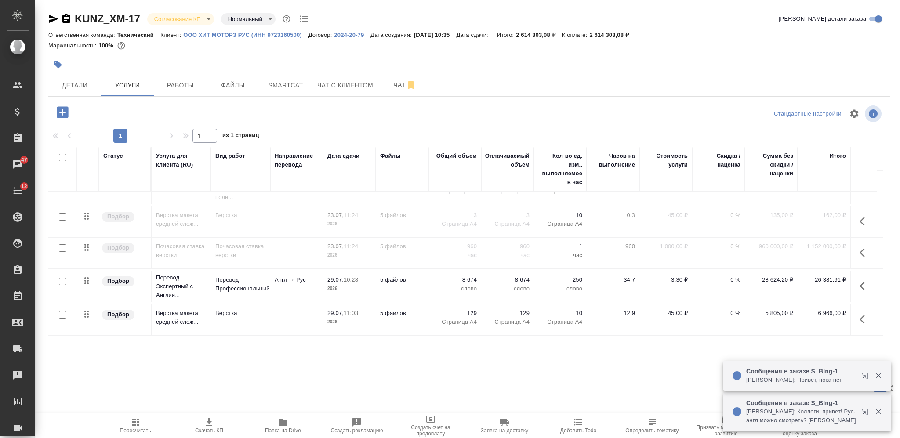
click at [655, 61] on div at bounding box center [469, 64] width 842 height 19
click at [278, 423] on icon "button" at bounding box center [283, 422] width 11 height 11
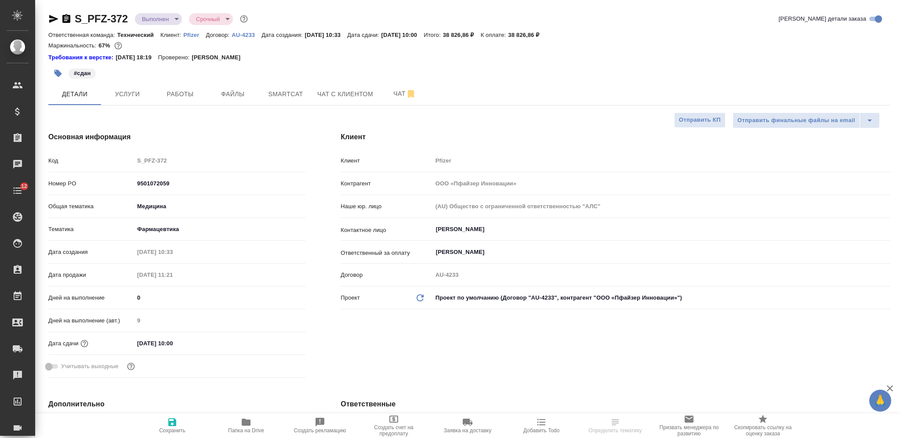
select select "RU"
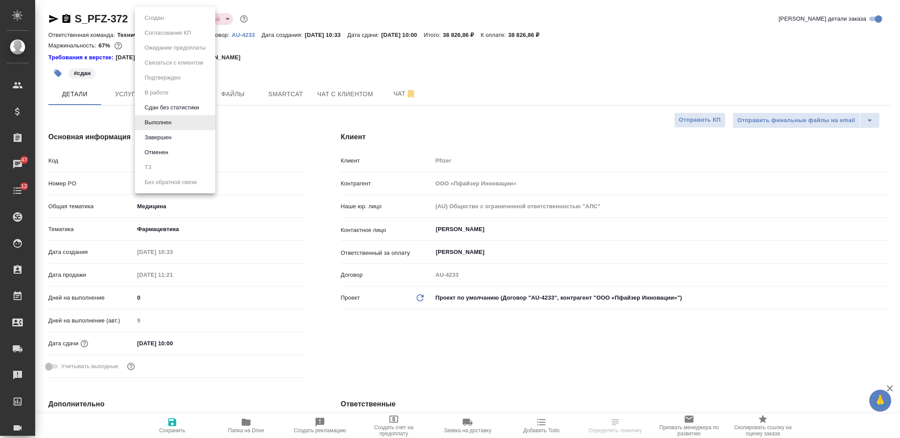
click at [158, 19] on body "🙏 .cls-1 fill:#fff; AWATERA [PERSON_NAME] Спецификации Заказы 47 Чаты 12 Todo П…" at bounding box center [450, 219] width 900 height 438
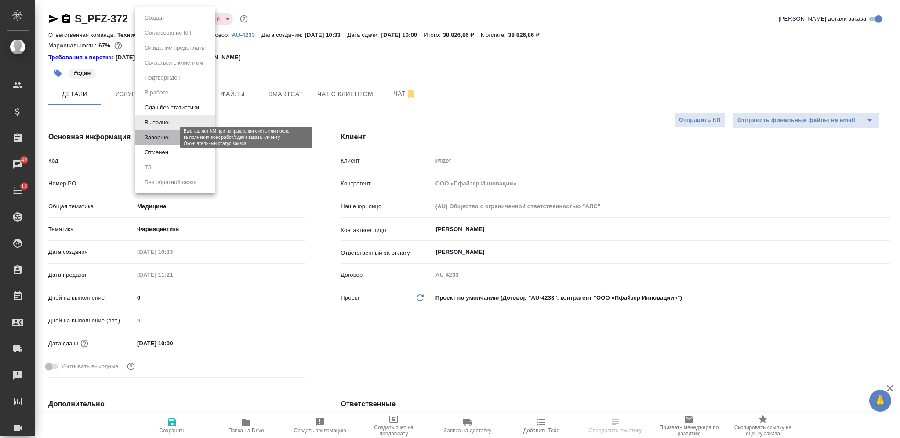
click at [169, 136] on button "Завершен" at bounding box center [158, 138] width 32 height 10
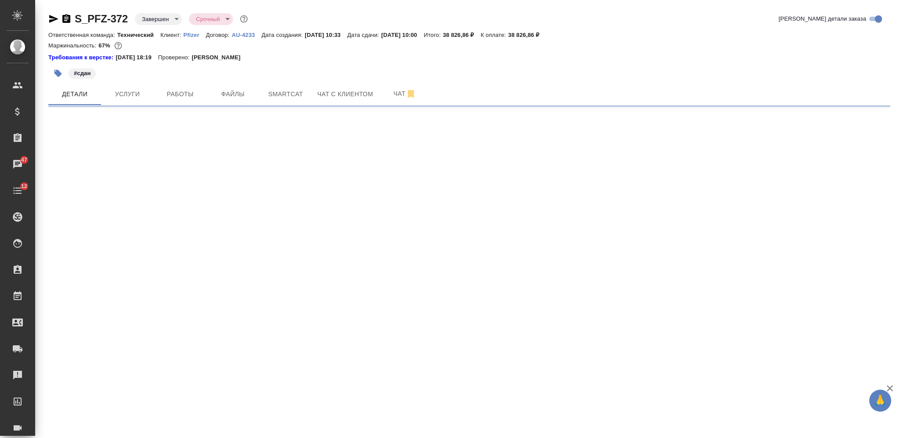
select select "RU"
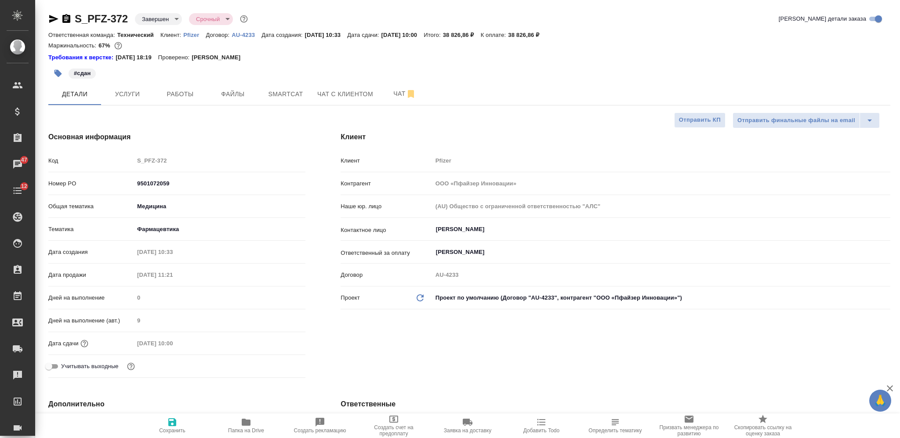
type textarea "x"
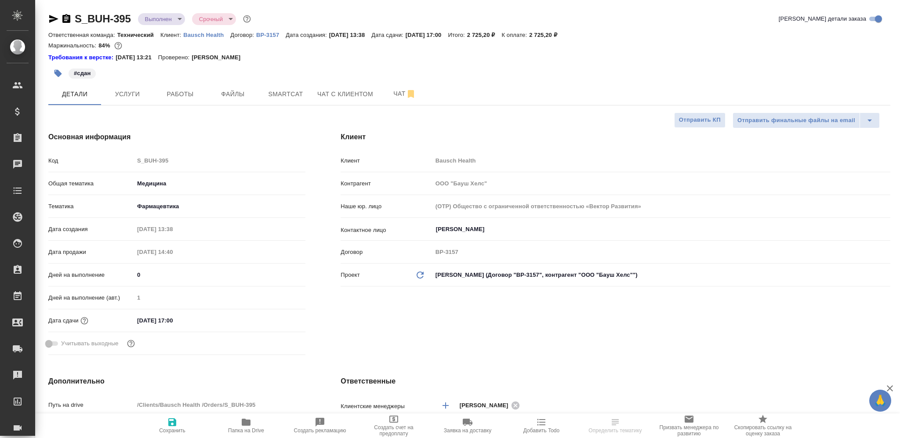
select select "RU"
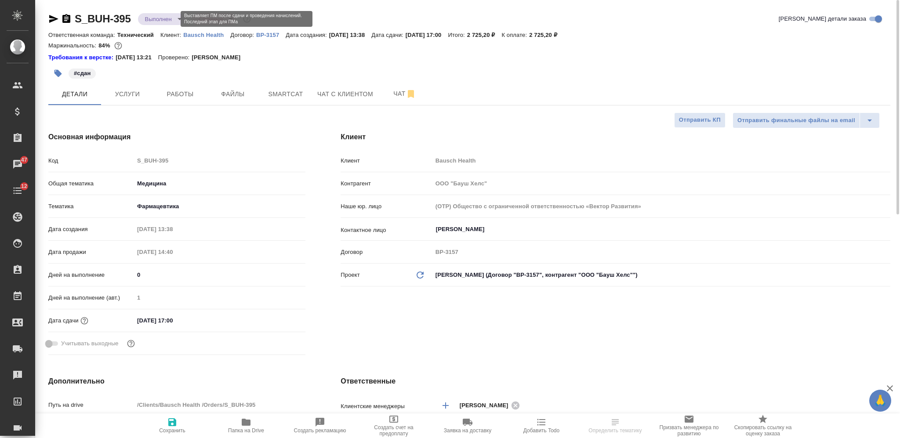
click at [171, 15] on body "🙏 .cls-1 fill:#fff; AWATERA [PERSON_NAME] Спецификации Заказы 47 Чаты 12 Todo П…" at bounding box center [450, 219] width 900 height 438
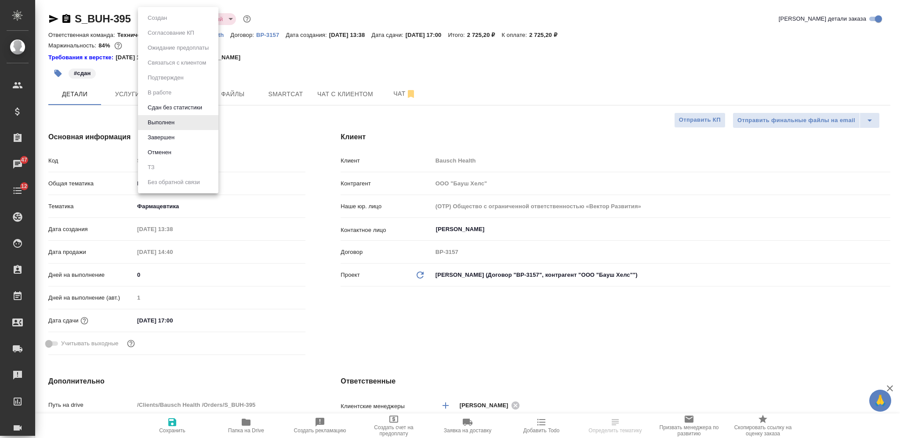
click at [177, 131] on li "Завершен" at bounding box center [178, 137] width 80 height 15
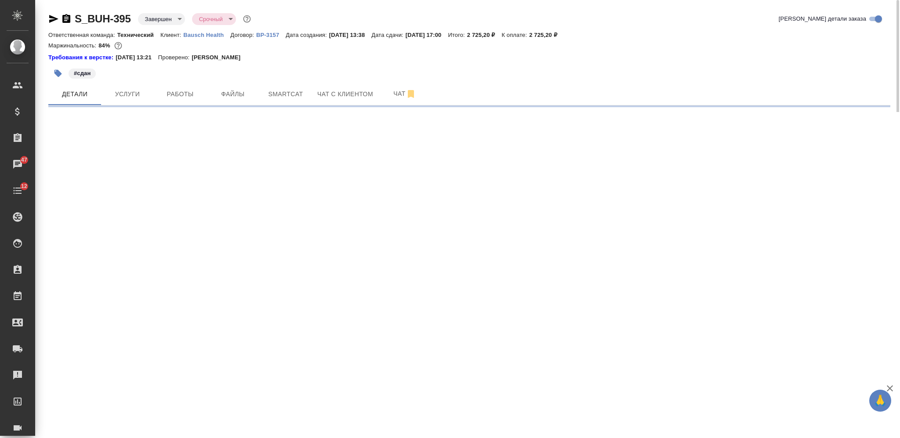
select select "RU"
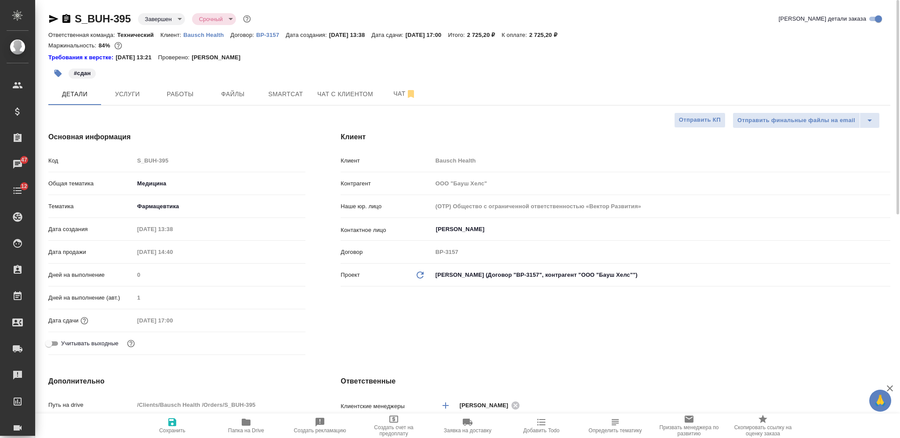
type textarea "x"
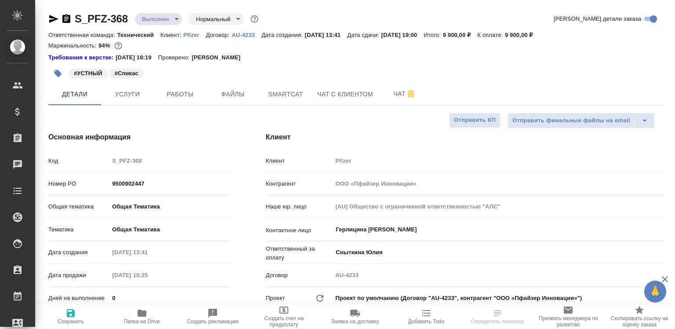
select select "RU"
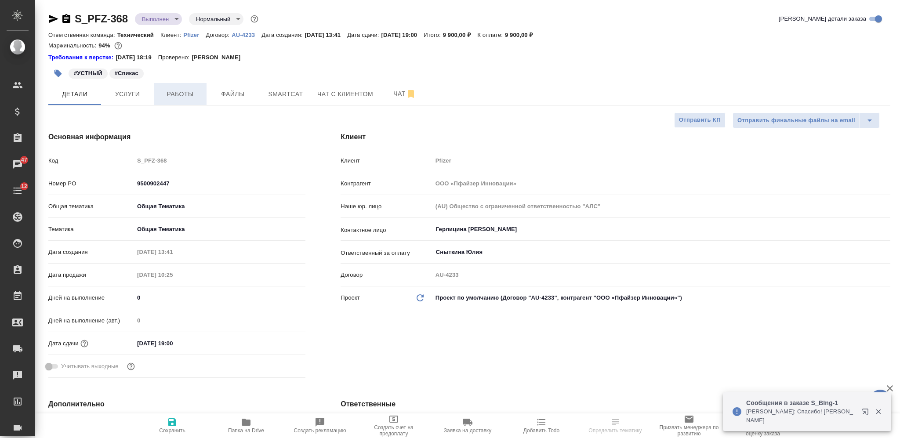
click at [181, 94] on span "Работы" at bounding box center [180, 94] width 42 height 11
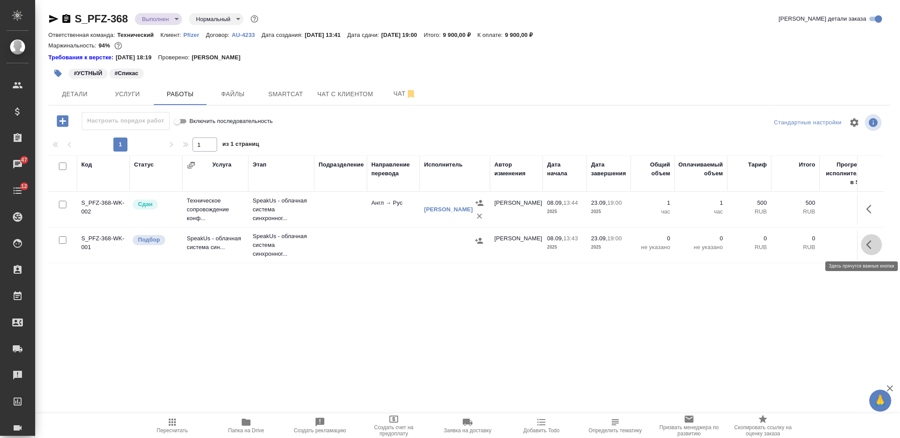
click at [675, 245] on icon "button" at bounding box center [868, 244] width 5 height 9
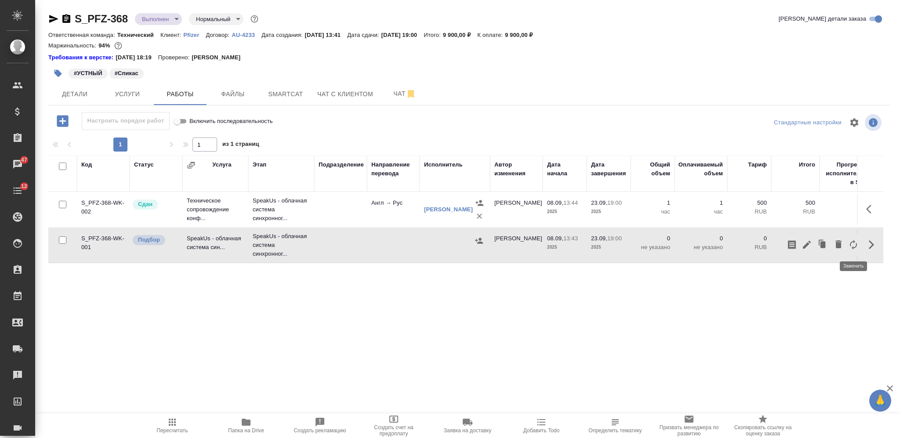
click at [675, 244] on icon "button" at bounding box center [839, 244] width 6 height 8
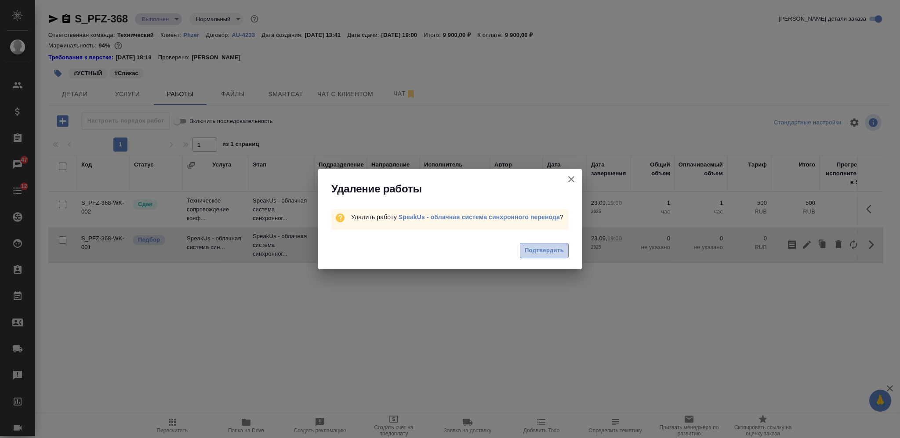
click at [547, 252] on span "Подтвердить" at bounding box center [544, 251] width 39 height 10
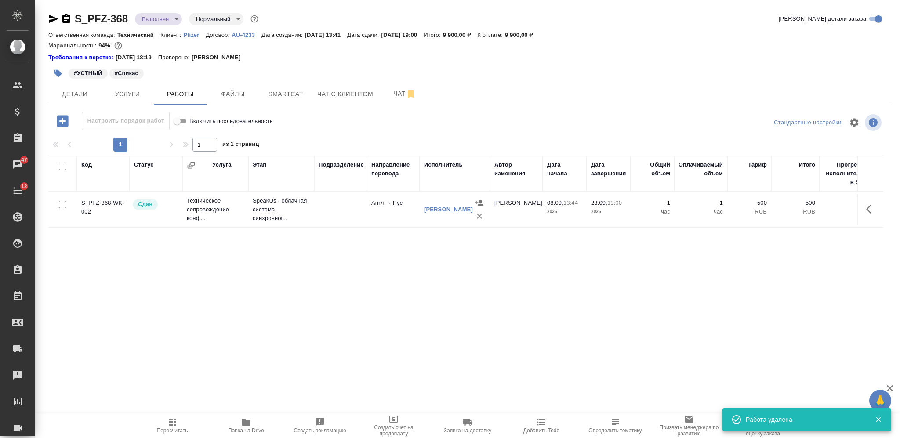
click at [162, 16] on body "🙏 .cls-1 fill:#fff; AWATERA [PERSON_NAME] Спецификации Заказы 47 Чаты 12 Todo П…" at bounding box center [450, 219] width 900 height 438
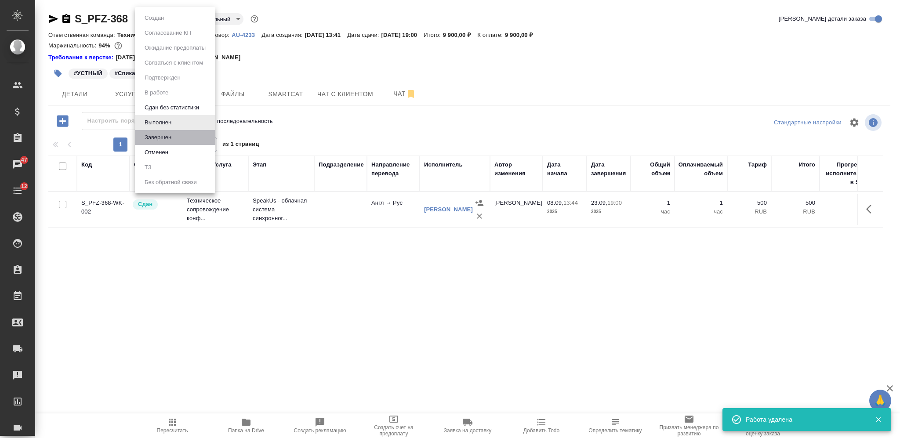
click at [195, 135] on li "Завершен" at bounding box center [175, 137] width 80 height 15
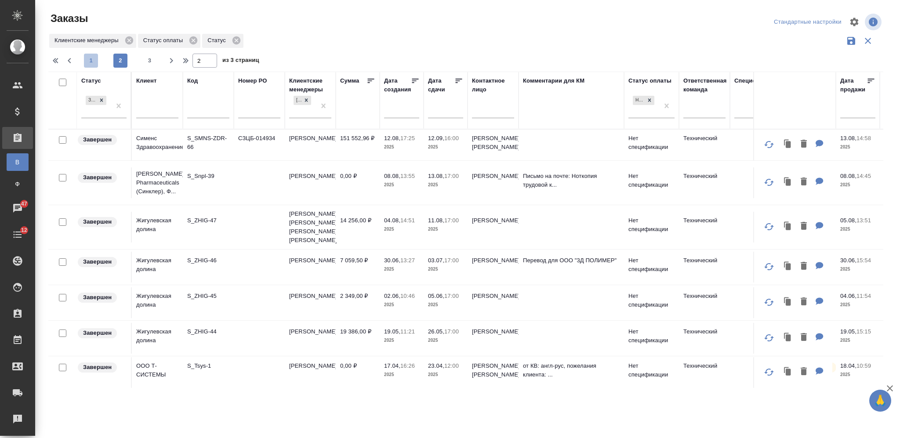
click at [91, 59] on span "1" at bounding box center [91, 60] width 14 height 9
type input "1"
